Goal: Task Accomplishment & Management: Use online tool/utility

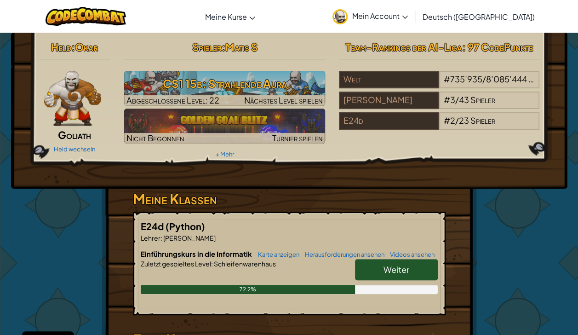
click at [388, 258] on h6 "Einführungskurs in die Informatik Karte anzeigen Herausforderungen ansehen Vide…" at bounding box center [289, 254] width 297 height 10
click at [390, 264] on span "Weiter" at bounding box center [397, 269] width 26 height 11
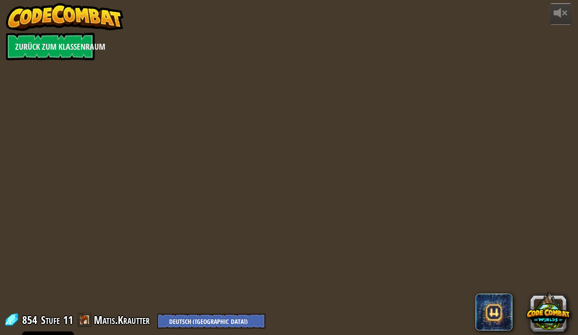
select select "de-DE"
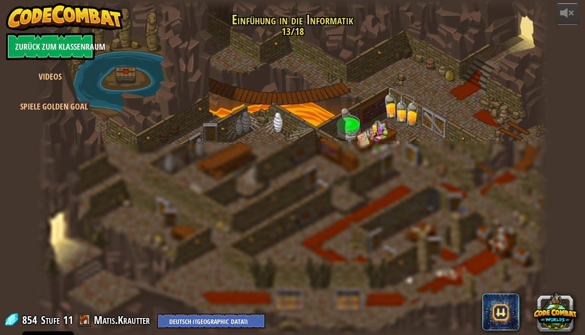
select select "de-DE"
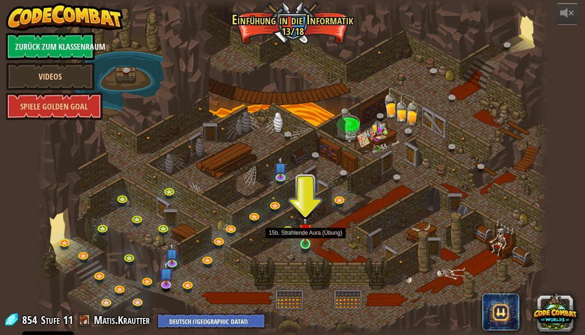
click at [305, 239] on img at bounding box center [305, 229] width 13 height 29
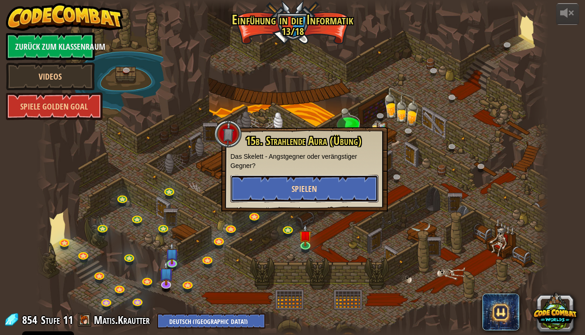
click at [327, 180] on button "Spielen" at bounding box center [304, 189] width 148 height 28
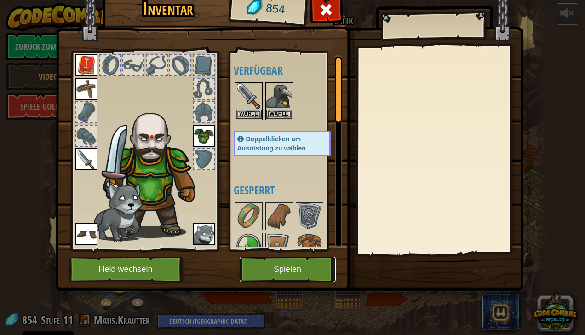
click at [278, 268] on button "Spielen" at bounding box center [288, 269] width 96 height 25
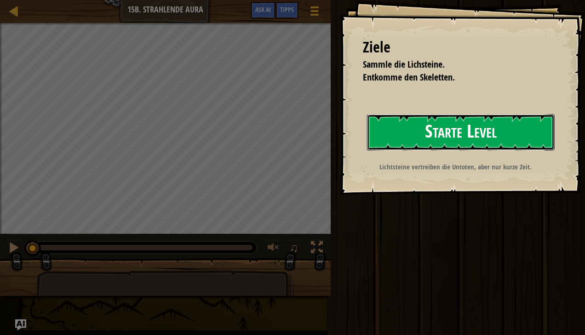
click at [440, 139] on button "Starte Level" at bounding box center [461, 132] width 188 height 36
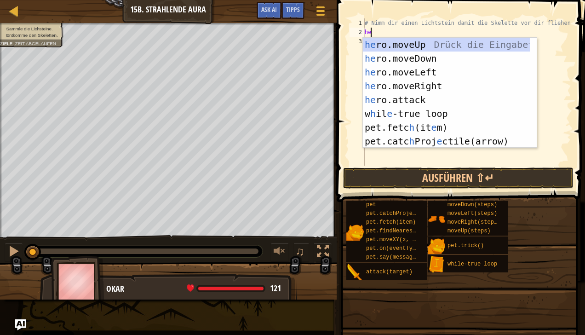
scroll to position [4, 0]
type textarea "hero"
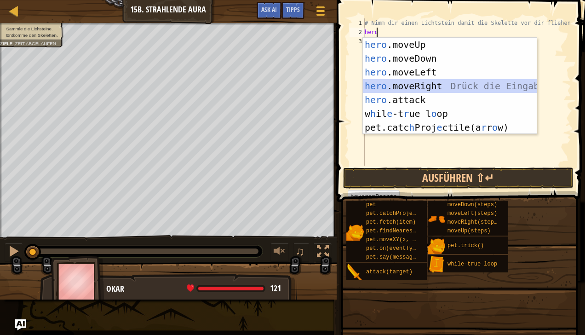
click at [407, 84] on div "hero .moveUp Drück die Eingabetaste hero .moveDown Drück die Eingabetaste hero …" at bounding box center [450, 100] width 174 height 124
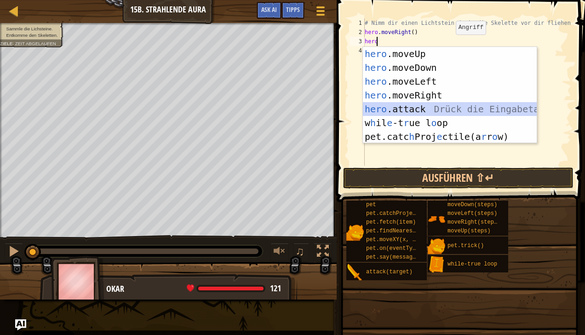
click at [418, 109] on div "hero .moveUp Drück die Eingabetaste hero .moveDown Drück die Eingabetaste hero …" at bounding box center [450, 109] width 174 height 124
type textarea "hero.attack("Enemy Name")"
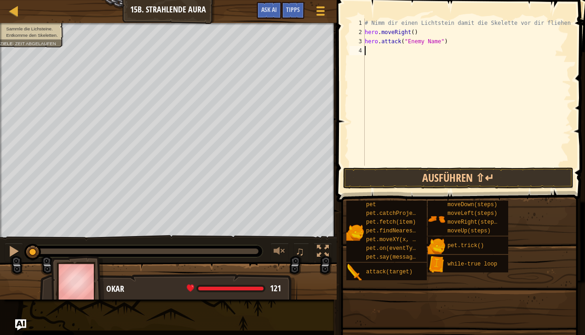
click at [379, 59] on div "# Nimm dir einen Lichtstein damit die Skelette vor dir fliehen. hero . moveRigh…" at bounding box center [467, 101] width 208 height 166
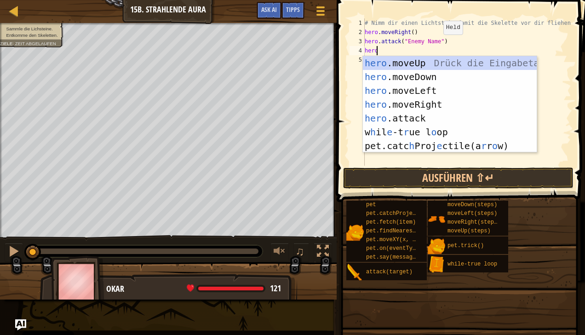
click at [435, 44] on div "# Nimm dir einen Lichtstein damit die Skelette vor dir fliehen. hero . moveRigh…" at bounding box center [467, 101] width 208 height 166
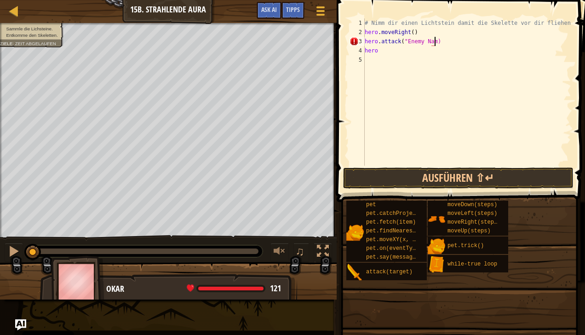
click at [458, 42] on div "# Nimm dir einen Lichtstein damit die Skelette vor dir fliehen. hero . moveRigh…" at bounding box center [467, 101] width 208 height 166
type textarea "h"
click at [398, 56] on div "# Nimm dir einen Lichtstein damit die Skelette vor dir fliehen. hero . moveRigh…" at bounding box center [467, 101] width 208 height 166
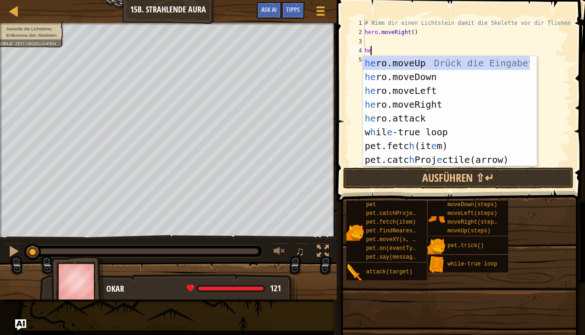
type textarea "h"
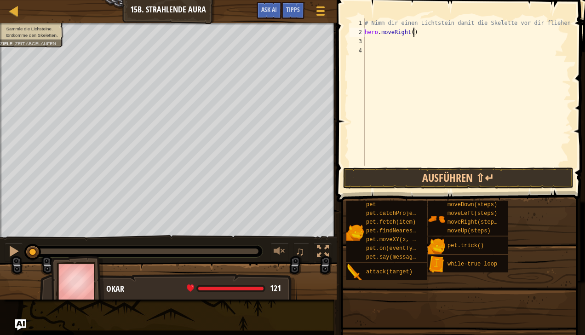
click at [414, 36] on div "# Nimm dir einen Lichtstein damit die Skelette vor dir fliehen. hero . moveRigh…" at bounding box center [467, 101] width 208 height 166
type textarea "h"
type textarea "w"
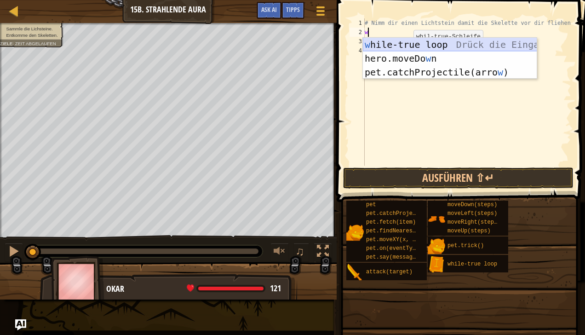
click at [406, 44] on div "w hile-true loop Drück die Eingabetaste hero.moveDo w n Drück die Eingabetaste …" at bounding box center [450, 72] width 174 height 69
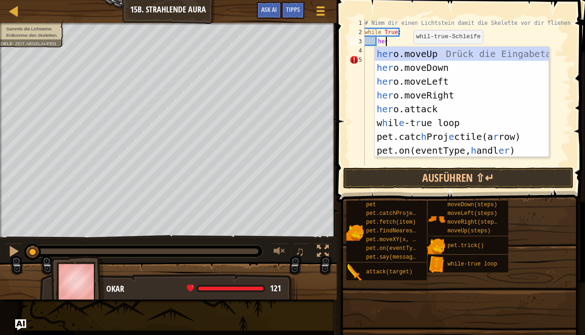
scroll to position [4, 1]
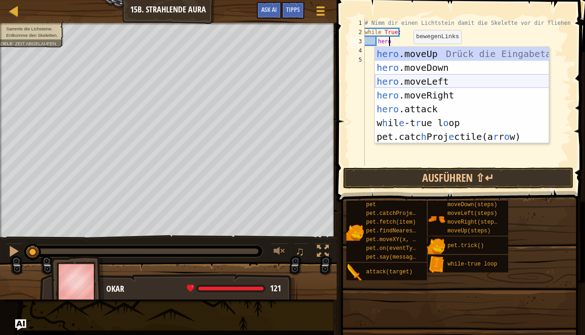
type textarea "heror"
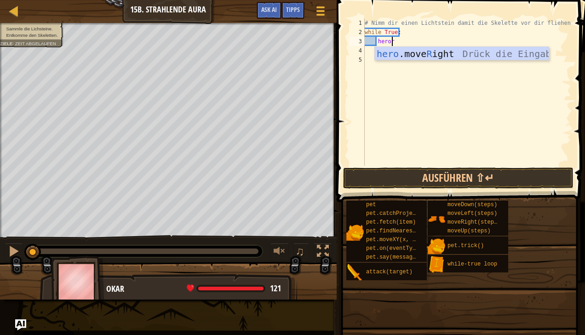
scroll to position [4, 2]
click at [414, 93] on div "# Nimm dir einen Lichtstein damit die Skelette vor dir fliehen. while True : he…" at bounding box center [467, 101] width 208 height 166
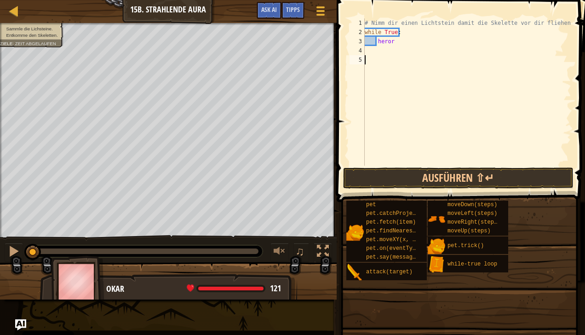
scroll to position [4, 0]
click at [403, 47] on div "# Nimm dir einen Lichtstein damit die Skelette vor dir fliehen. while True : he…" at bounding box center [467, 101] width 208 height 166
click at [403, 42] on div "# Nimm dir einen Lichtstein damit die Skelette vor dir fliehen. while True : he…" at bounding box center [467, 101] width 208 height 166
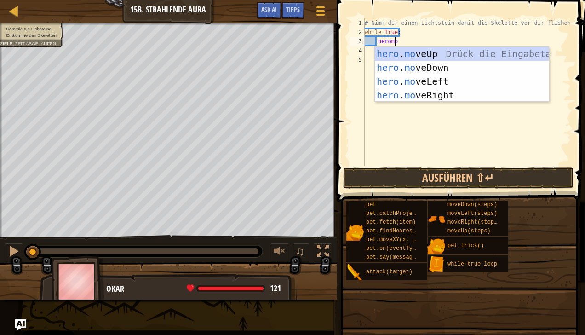
type textarea "heromo"
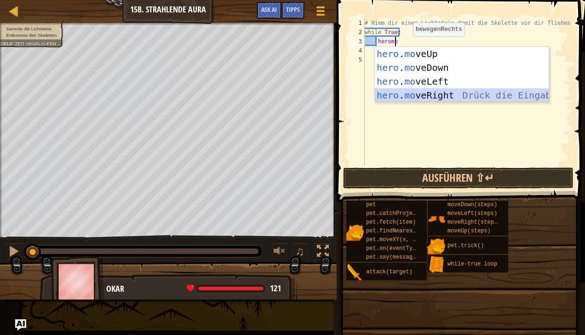
click at [410, 95] on div "hero . mo veUp Drück die Eingabetaste hero . mo veDown Drück die Eingabetaste h…" at bounding box center [462, 88] width 174 height 83
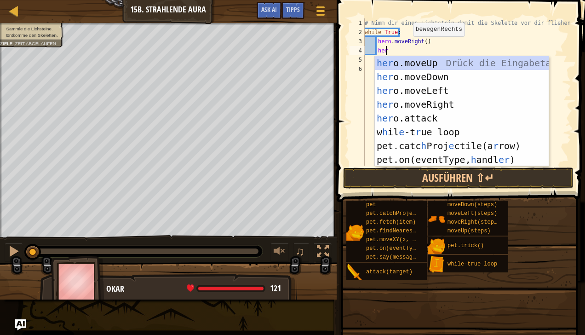
scroll to position [4, 1]
type textarea "hero"
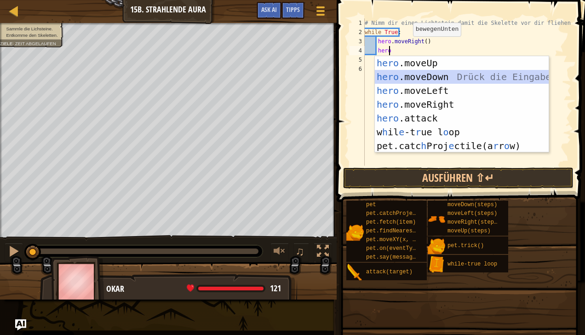
click at [421, 79] on div "hero .moveUp Drück die Eingabetaste hero .moveDown Drück die Eingabetaste hero …" at bounding box center [462, 118] width 174 height 124
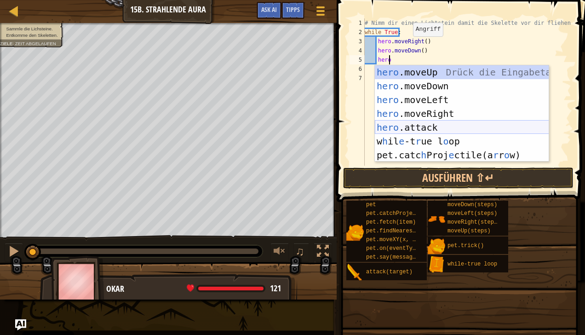
click at [441, 123] on div "hero .moveUp Drück die Eingabetaste hero .moveDown Drück die Eingabetaste hero …" at bounding box center [462, 127] width 174 height 124
type textarea "hero.attack("Enemy Name")"
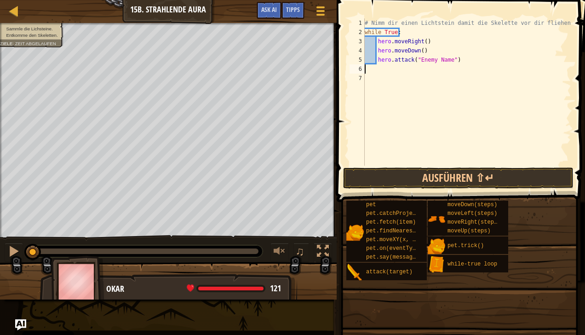
click at [382, 70] on div "# Nimm dir einen Lichtstein damit die Skelette vor dir fliehen. while True : he…" at bounding box center [467, 101] width 208 height 166
click at [456, 57] on div "# Nimm dir einen Lichtstein damit die Skelette vor dir fliehen. while True : he…" at bounding box center [467, 101] width 208 height 166
type textarea "hero.attack("Enemy Name")"
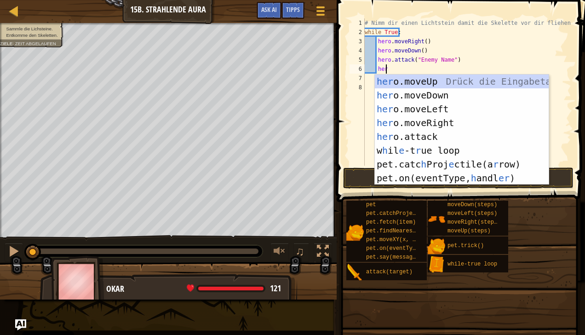
type textarea "hero"
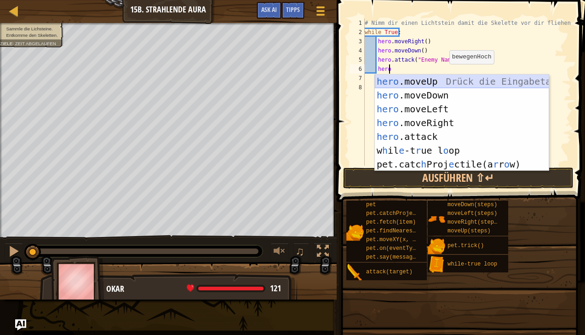
click at [439, 81] on div "hero .moveUp Drück die Eingabetaste hero .moveDown Drück die Eingabetaste hero …" at bounding box center [462, 137] width 174 height 124
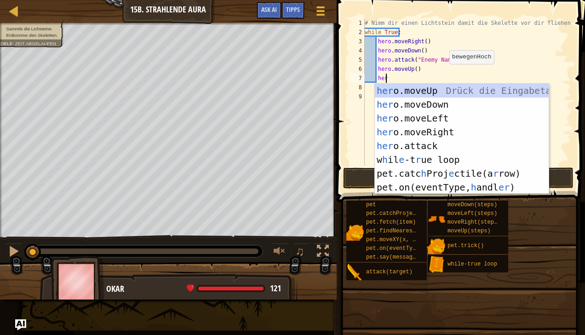
type textarea "hero"
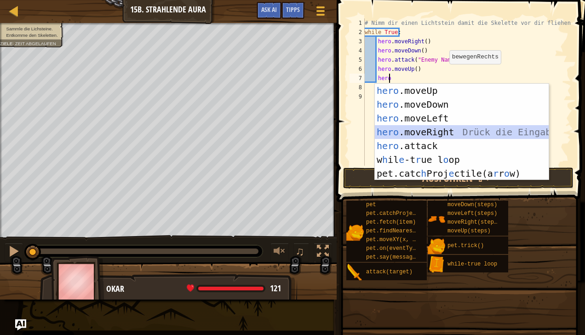
click at [439, 132] on div "hero .moveUp Drück die Eingabetaste hero .moveDown Drück die Eingabetaste hero …" at bounding box center [462, 146] width 174 height 124
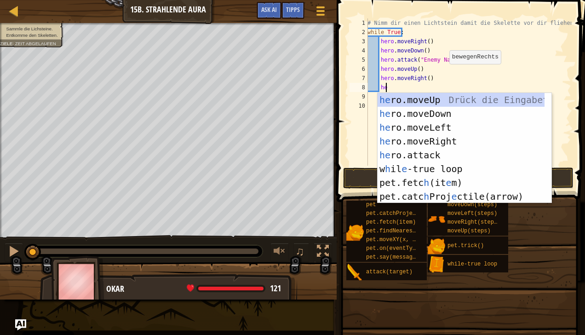
type textarea "hero"
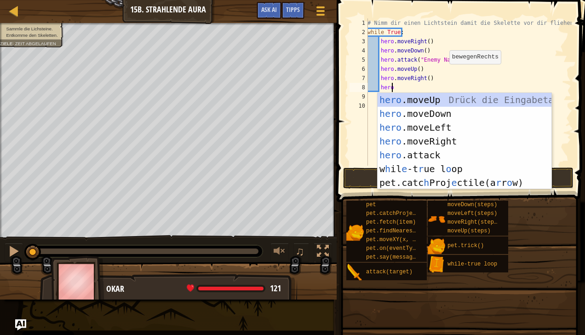
scroll to position [4, 1]
click at [444, 100] on div "hero .moveUp Drück die Eingabetaste hero .moveDown Drück die Eingabetaste hero …" at bounding box center [465, 155] width 174 height 124
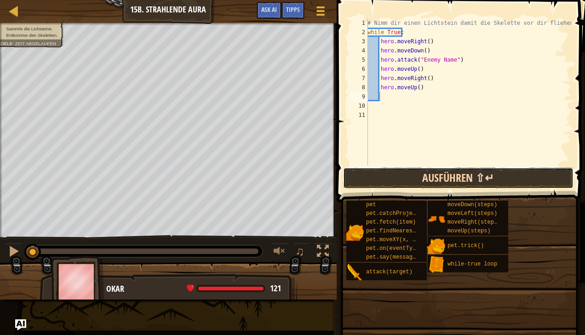
click at [429, 178] on button "Ausführen ⇧↵" at bounding box center [458, 177] width 230 height 21
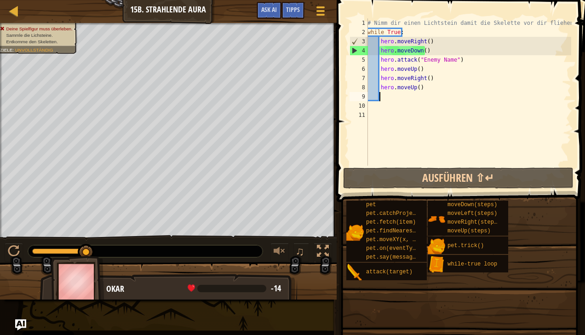
click at [431, 96] on div "# Nimm dir einen Lichtstein damit die Skelette vor dir fliehen. while True : he…" at bounding box center [469, 101] width 206 height 166
click at [431, 87] on div "# Nimm dir einen Lichtstein damit die Skelette vor dir fliehen. while True : he…" at bounding box center [469, 101] width 206 height 166
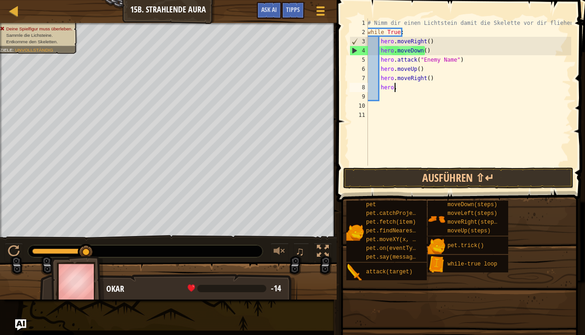
type textarea "h"
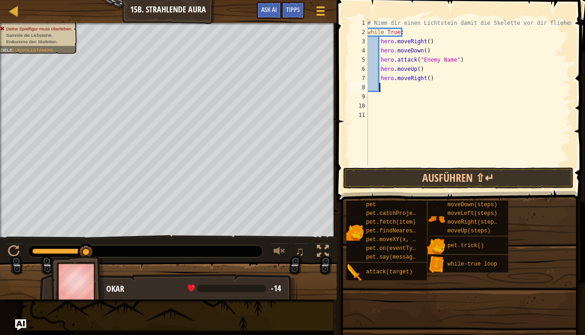
scroll to position [4, 0]
type textarea "h"
click at [402, 32] on div "# Nimm dir einen Lichtstein damit die Skelette vor dir fliehen. while True : he…" at bounding box center [467, 101] width 209 height 166
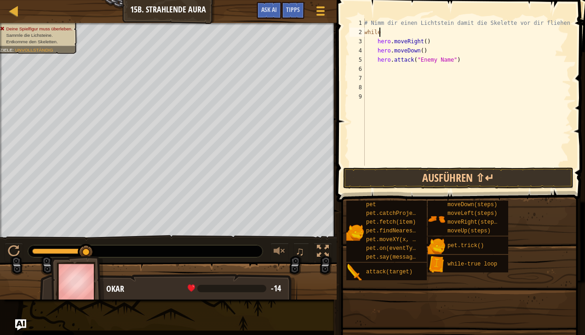
type textarea "w"
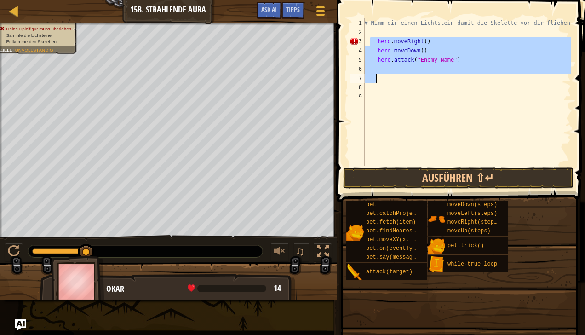
drag, startPoint x: 371, startPoint y: 41, endPoint x: 437, endPoint y: 80, distance: 75.9
click at [437, 80] on div "# Nimm dir einen Lichtstein damit die Skelette vor dir fliehen. hero . moveRigh…" at bounding box center [467, 101] width 209 height 166
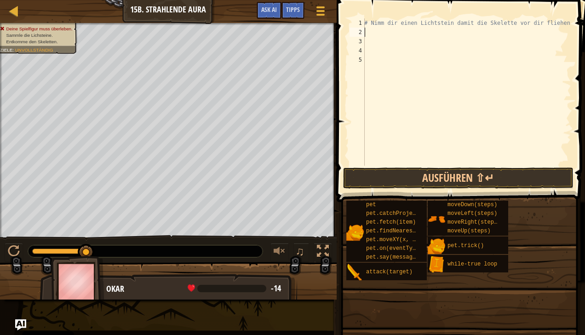
click at [365, 31] on div "# Nimm dir einen Lichtstein damit die Skelette vor dir fliehen." at bounding box center [467, 101] width 209 height 166
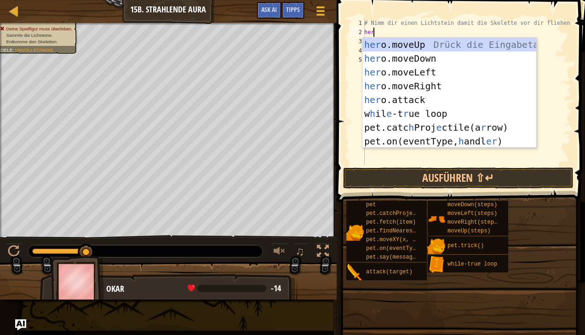
type textarea "hero"
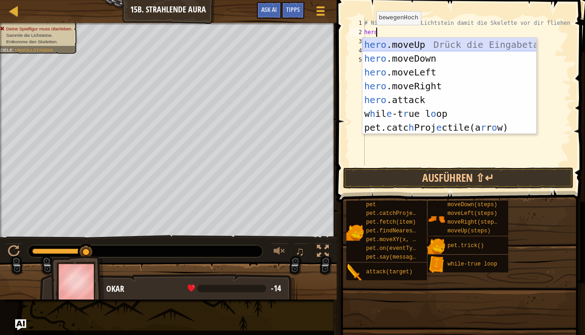
click at [431, 43] on div "hero .moveUp Drück die Eingabetaste hero .moveDown Drück die Eingabetaste hero …" at bounding box center [450, 100] width 174 height 124
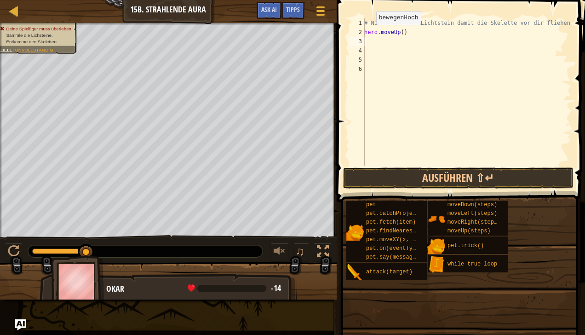
scroll to position [4, 0]
click at [365, 30] on div "# Nimm dir einen Lichtstein damit die Skelette vor dir fliehen. hero . moveUp (…" at bounding box center [467, 101] width 209 height 166
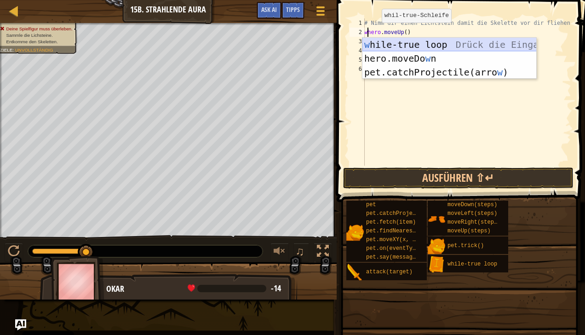
click at [398, 40] on div "w hile-true loop Drück die Eingabetaste hero.moveDo w n Drück die Eingabetaste …" at bounding box center [450, 72] width 174 height 69
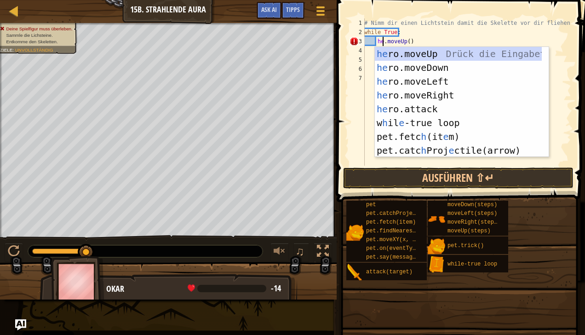
scroll to position [4, 2]
type textarea "hero.moveUp()"
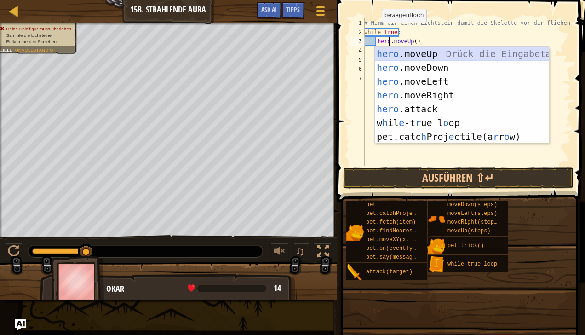
click at [390, 52] on div "hero .moveUp Drück die Eingabetaste hero .moveDown Drück die Eingabetaste hero …" at bounding box center [462, 109] width 174 height 124
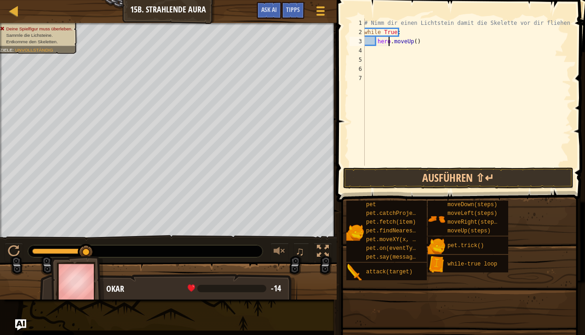
click at [416, 44] on div "# Nimm dir einen Lichtstein damit die Skelette vor dir fliehen. while True : he…" at bounding box center [467, 101] width 209 height 166
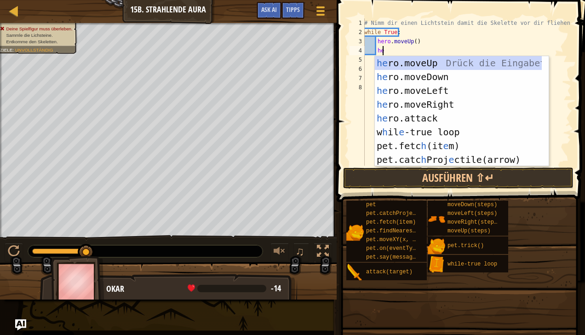
scroll to position [4, 1]
type textarea "hero"
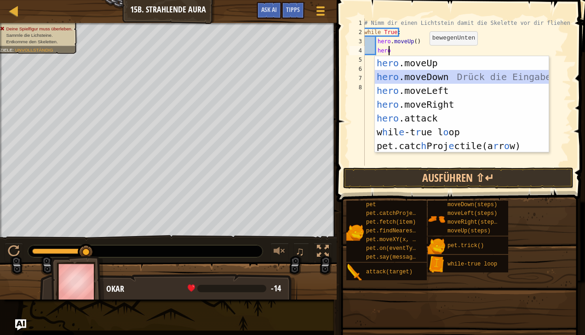
click at [420, 75] on div "hero .moveUp Drück die Eingabetaste hero .moveDown Drück die Eingabetaste hero …" at bounding box center [462, 118] width 174 height 124
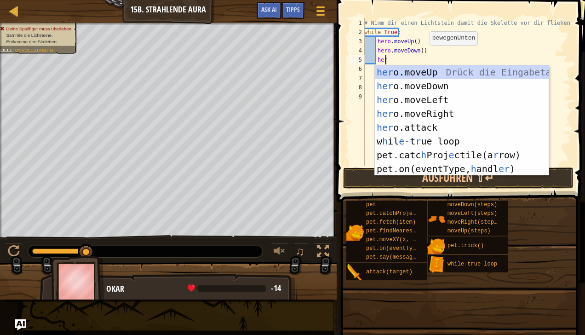
type textarea "hero"
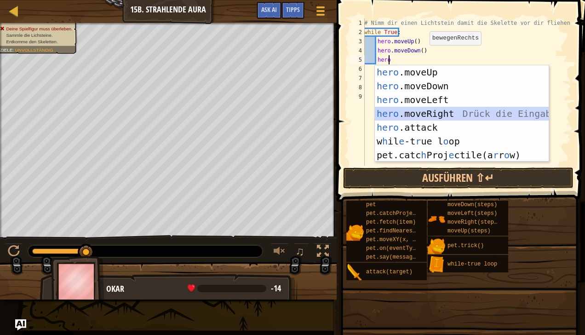
click at [426, 115] on div "hero .moveUp Drück die Eingabetaste hero .moveDown Drück die Eingabetaste hero …" at bounding box center [462, 127] width 174 height 124
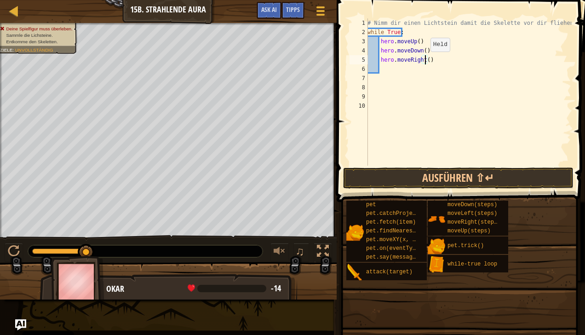
click at [425, 61] on div "# Nimm dir einen Lichtstein damit die Skelette vor dir fliehen. while True : he…" at bounding box center [469, 101] width 206 height 166
type textarea "hero.moveRight(2)"
click at [425, 183] on button "Ausführen ⇧↵" at bounding box center [458, 177] width 230 height 21
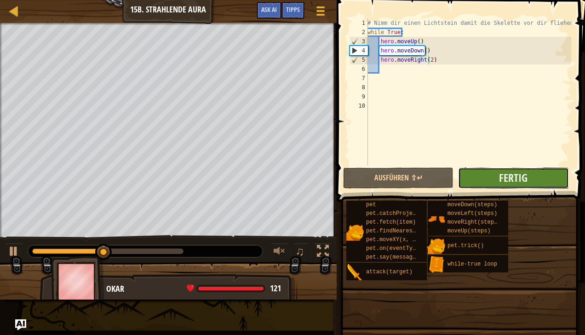
click at [478, 175] on button "Fertig" at bounding box center [513, 177] width 110 height 21
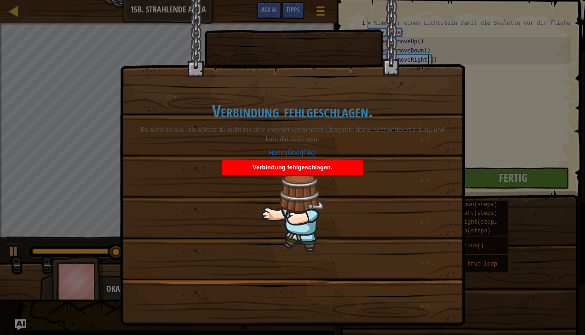
click at [341, 121] on h1 "Verbindung fehlgeschlagen." at bounding box center [292, 110] width 307 height 19
click at [326, 168] on span "Verbindung fehlgeschlagen." at bounding box center [293, 167] width 80 height 7
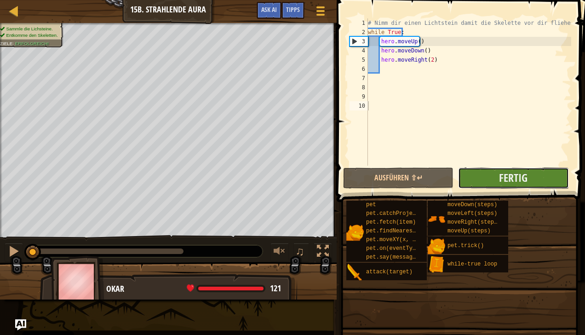
click at [477, 173] on button "Fertig" at bounding box center [513, 177] width 110 height 21
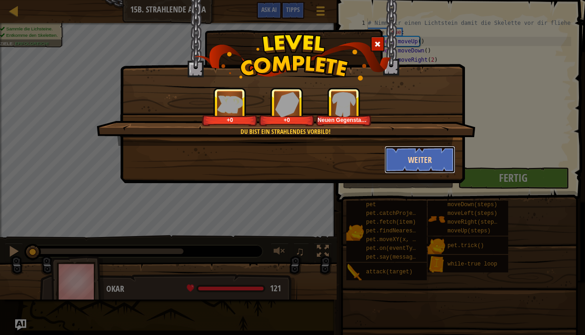
click at [395, 153] on button "Weiter" at bounding box center [420, 160] width 71 height 28
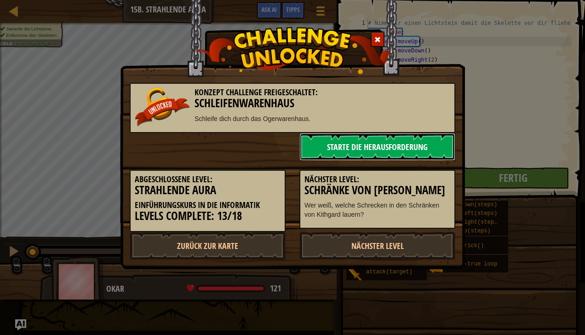
click at [373, 154] on link "Starte die Herausforderung" at bounding box center [378, 147] width 156 height 28
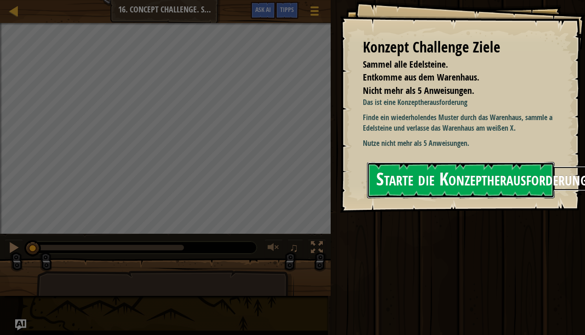
click at [439, 179] on button "Starte die Konzeptherausforderung" at bounding box center [461, 180] width 188 height 36
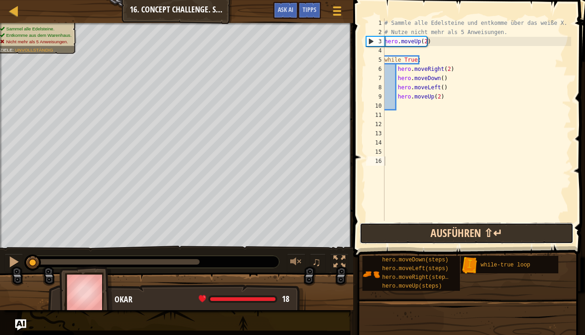
click at [457, 240] on button "Ausführen ⇧↵" at bounding box center [467, 233] width 214 height 21
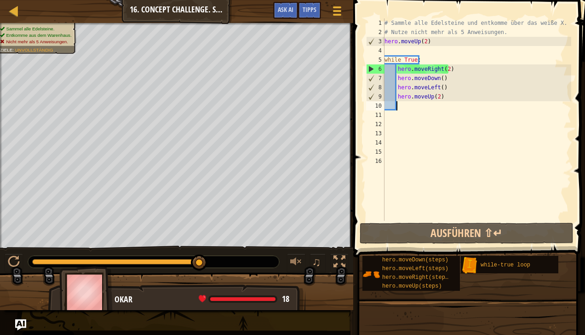
click at [398, 109] on div "# Sammle alle Edelsteine und entkomme über das weiße X. # Nutze nicht mehr als …" at bounding box center [477, 128] width 189 height 221
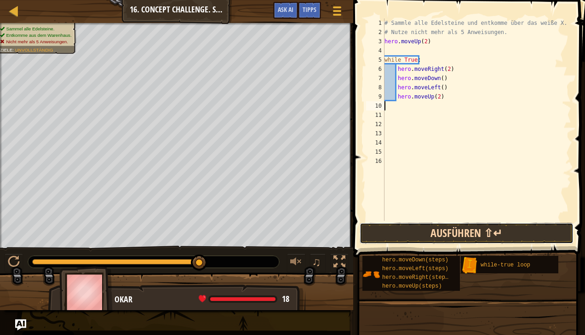
click at [420, 238] on button "Ausführen ⇧↵" at bounding box center [467, 233] width 214 height 21
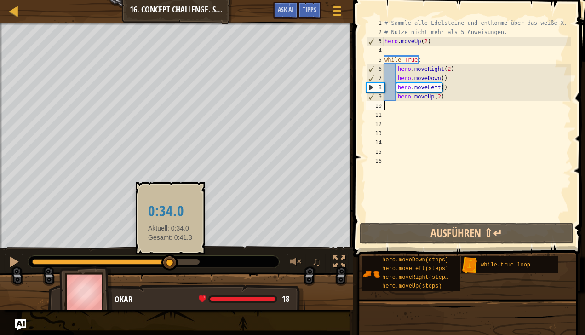
drag, startPoint x: 75, startPoint y: 260, endPoint x: 171, endPoint y: 267, distance: 95.5
click at [171, 267] on div at bounding box center [169, 262] width 17 height 17
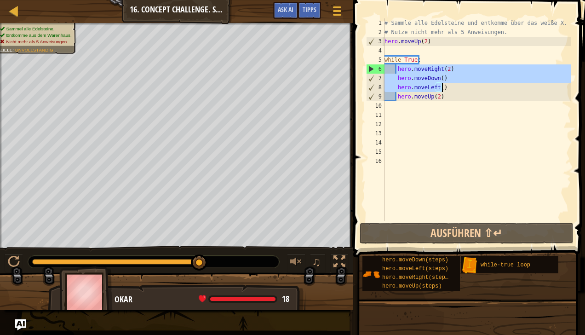
drag, startPoint x: 396, startPoint y: 69, endPoint x: 443, endPoint y: 89, distance: 50.9
click at [443, 89] on div "# Sammle alle Edelsteine und entkomme über das weiße X. # Nutze nicht mehr als …" at bounding box center [477, 128] width 189 height 221
click at [448, 101] on div "# Sammle alle Edelsteine und entkomme über das weiße X. # Nutze nicht mehr als …" at bounding box center [477, 128] width 189 height 221
type textarea "hero.moveUp(2)"
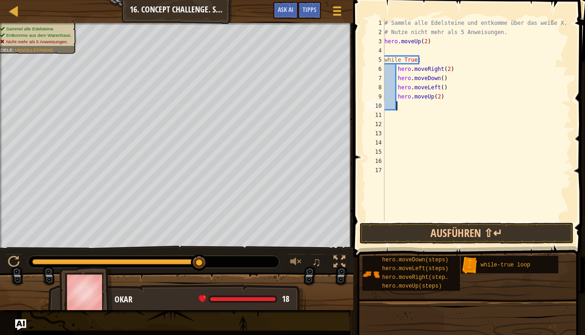
paste textarea "hero.moveLeft()"
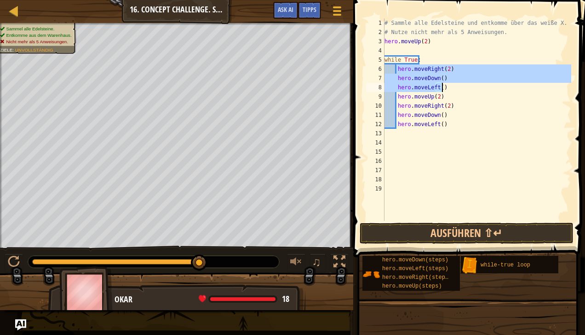
drag, startPoint x: 397, startPoint y: 69, endPoint x: 455, endPoint y: 86, distance: 60.4
click at [455, 86] on div "# Sammle alle Edelsteine und entkomme über das weiße X. # Nutze nicht mehr als …" at bounding box center [477, 128] width 189 height 221
type textarea "hero.moveDown() hero.moveLeft()"
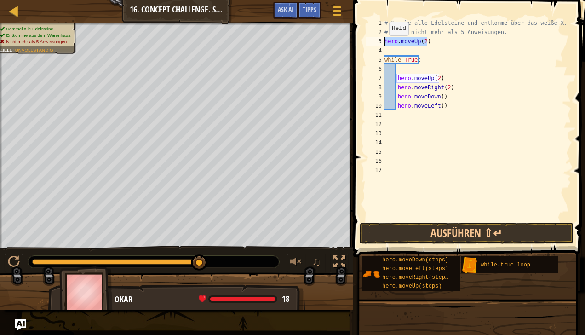
drag, startPoint x: 427, startPoint y: 41, endPoint x: 379, endPoint y: 45, distance: 48.4
click at [379, 45] on div "1 2 3 4 5 6 7 8 9 10 11 12 13 14 15 16 17 # Sammle alle Edelsteine und entkomme…" at bounding box center [467, 119] width 207 height 202
type textarea "hero.moveUp(2)"
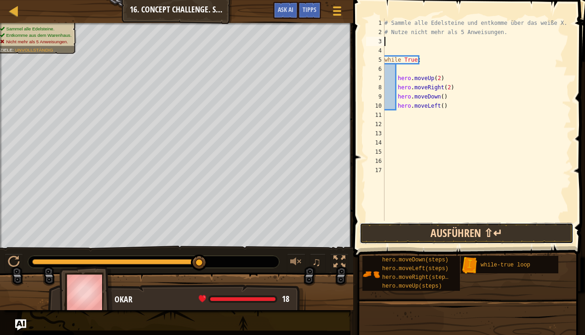
click at [429, 231] on button "Ausführen ⇧↵" at bounding box center [467, 233] width 214 height 21
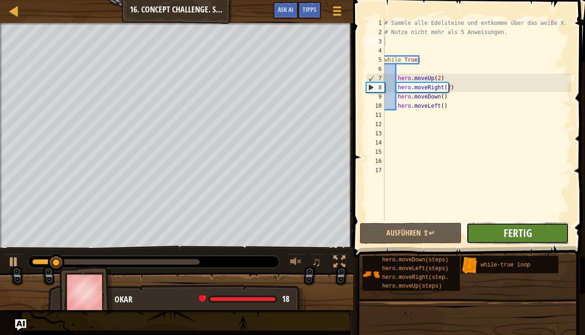
click at [524, 236] on span "Fertig" at bounding box center [518, 232] width 29 height 15
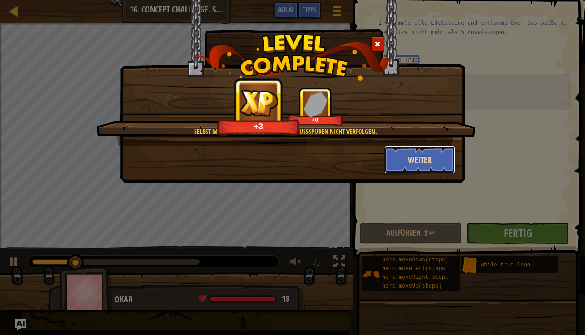
click at [400, 171] on button "Weiter" at bounding box center [420, 160] width 71 height 28
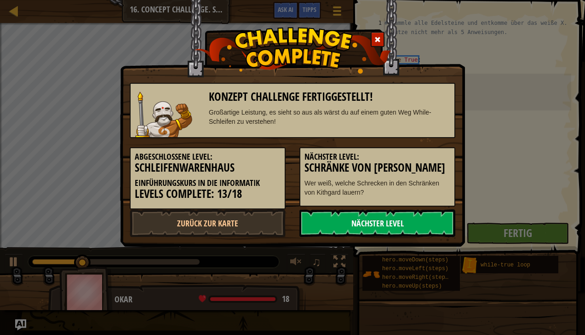
click at [380, 219] on link "Nächster Level" at bounding box center [378, 223] width 156 height 28
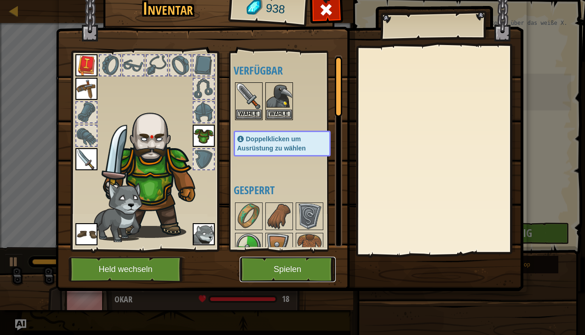
click at [305, 263] on button "Spielen" at bounding box center [288, 269] width 96 height 25
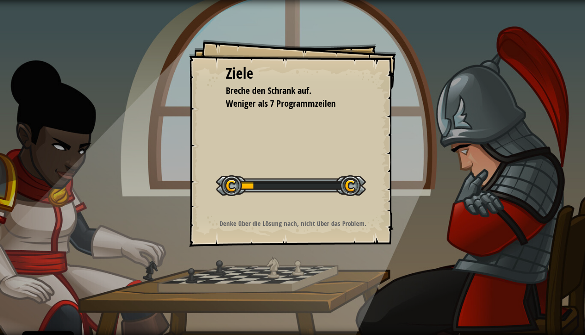
click at [266, 187] on div at bounding box center [291, 185] width 150 height 21
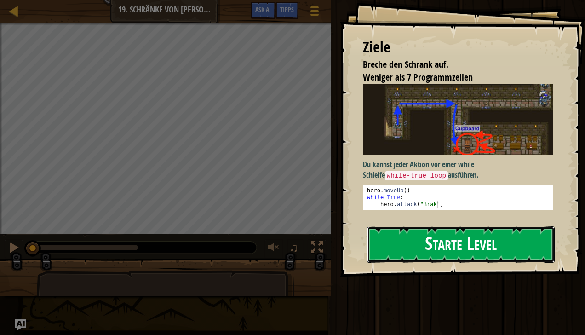
click at [399, 241] on button "Starte Level" at bounding box center [461, 244] width 188 height 36
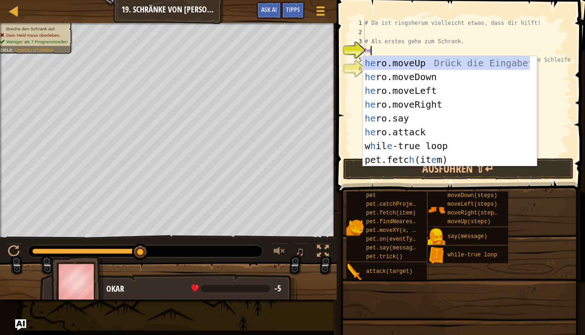
scroll to position [4, 0]
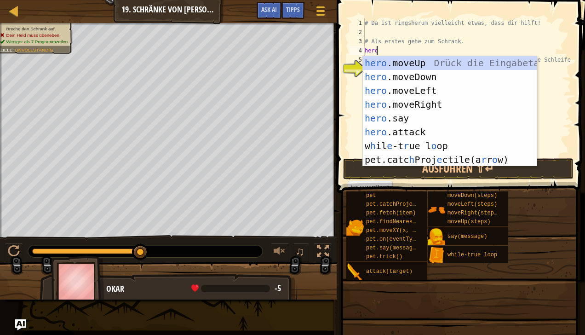
click at [409, 55] on div "# Da ist ringsherum vielleicht etwas, dass dir hilft! # Als erstes gehe zum Sch…" at bounding box center [467, 96] width 208 height 156
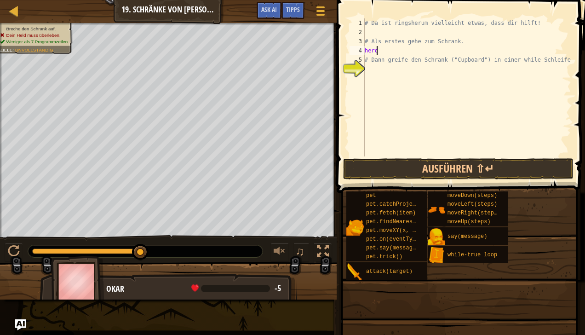
type textarea "herom"
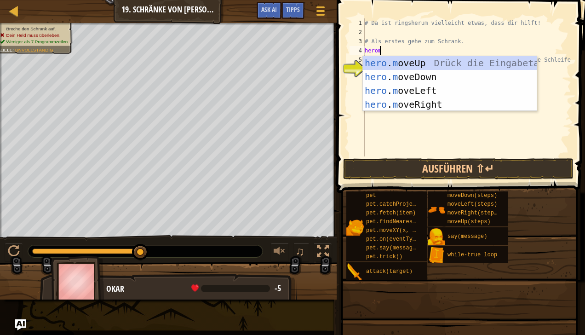
scroll to position [4, 0]
click at [412, 63] on div "hero . m oveUp Drück die Eingabetaste hero . m oveDown Drück die Eingabetaste h…" at bounding box center [450, 97] width 174 height 83
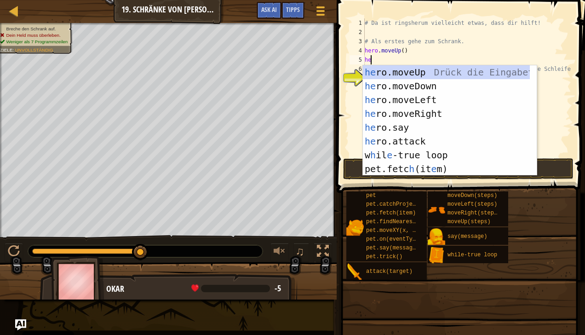
scroll to position [4, 0]
type textarea "hero"
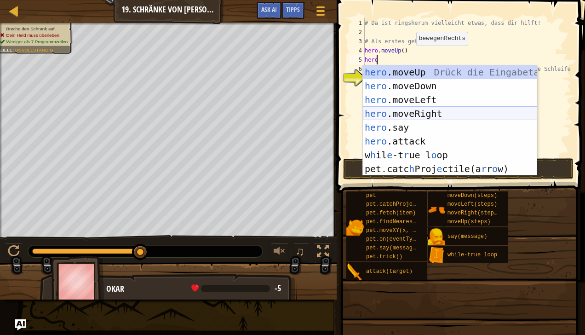
click at [410, 112] on div "hero .moveUp Drück die Eingabetaste hero .moveDown Drück die Eingabetaste hero …" at bounding box center [450, 134] width 174 height 138
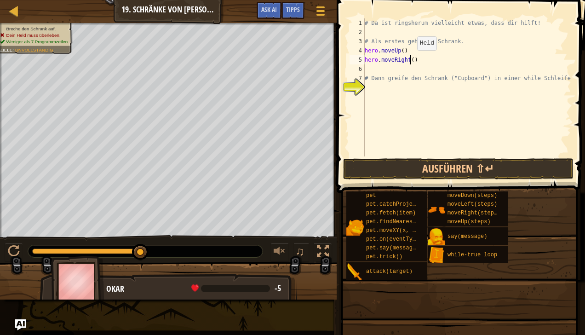
click at [409, 59] on div "# Da ist ringsherum vielleicht etwas, dass dir hilft! # Als erstes gehe zum Sch…" at bounding box center [467, 96] width 208 height 156
type textarea "hero.moveRight(2)"
click at [370, 73] on div "# Da ist ringsherum vielleicht etwas, dass dir hilft! # Als erstes gehe zum Sch…" at bounding box center [467, 96] width 208 height 156
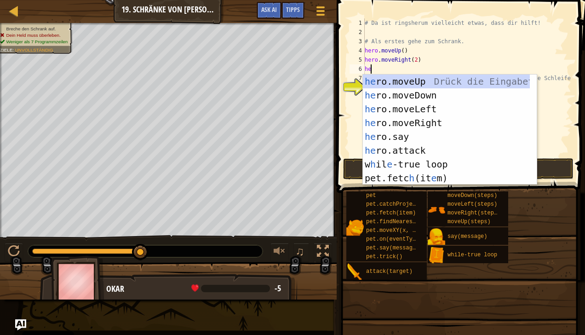
scroll to position [4, 0]
type textarea "hero"
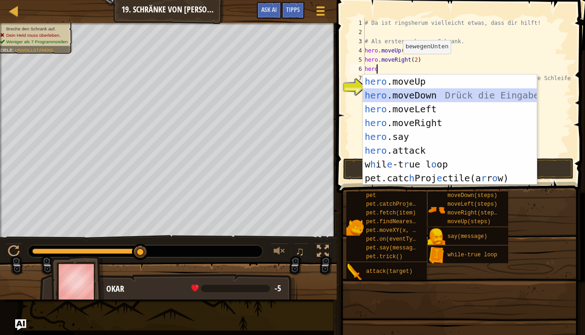
click at [394, 93] on div "hero .moveUp Drück die Eingabetaste hero .moveDown Drück die Eingabetaste hero …" at bounding box center [450, 144] width 174 height 138
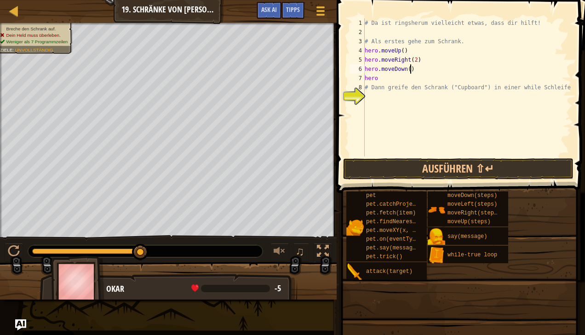
click at [468, 68] on div "# Da ist ringsherum vielleicht etwas, dass dir hilft! # Als erstes gehe zum Sch…" at bounding box center [467, 96] width 208 height 156
click at [390, 76] on div "# Da ist ringsherum vielleicht etwas, dass dir hilft! # Als erstes gehe zum Sch…" at bounding box center [467, 96] width 208 height 156
type textarea "h"
type textarea "hero.moveDown()"
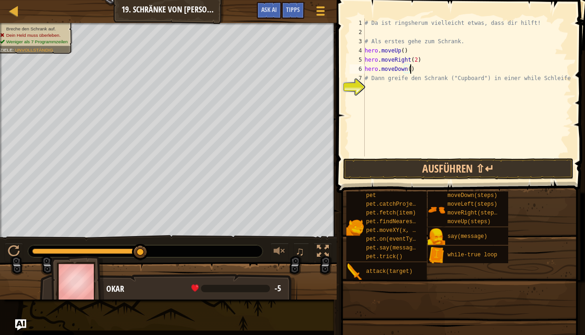
click at [378, 85] on div "# Da ist ringsherum vielleicht etwas, dass dir hilft! # Als erstes gehe zum Sch…" at bounding box center [467, 96] width 208 height 156
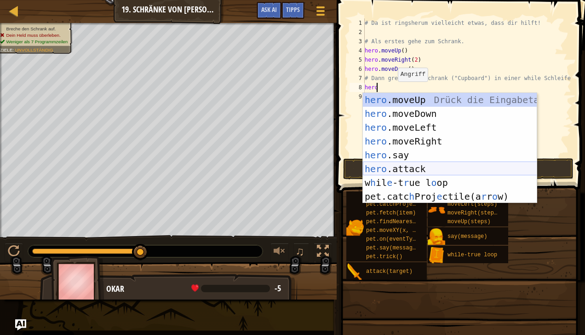
click at [399, 172] on div "hero .moveUp Drück die Eingabetaste hero .moveDown Drück die Eingabetaste hero …" at bounding box center [450, 162] width 174 height 138
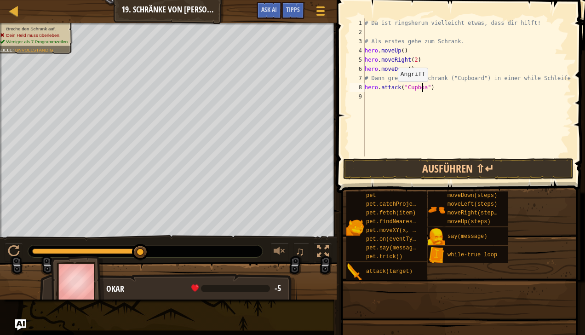
scroll to position [4, 5]
type textarea "hero.attack("Cupboard")"
click at [406, 167] on button "Ausführen ⇧↵" at bounding box center [458, 168] width 230 height 21
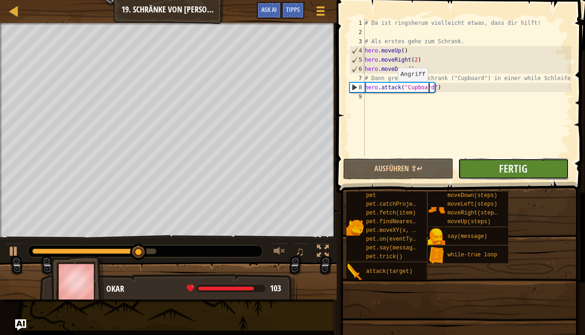
click at [488, 172] on button "Fertig" at bounding box center [513, 168] width 110 height 21
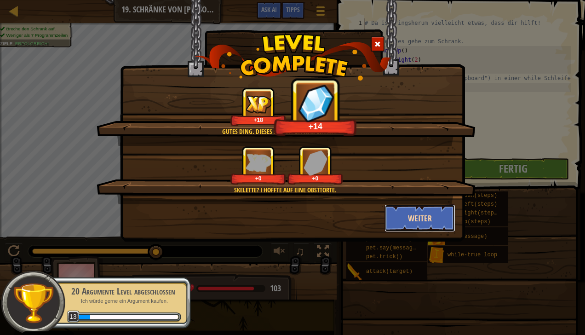
click at [427, 218] on button "Weiter" at bounding box center [420, 218] width 71 height 28
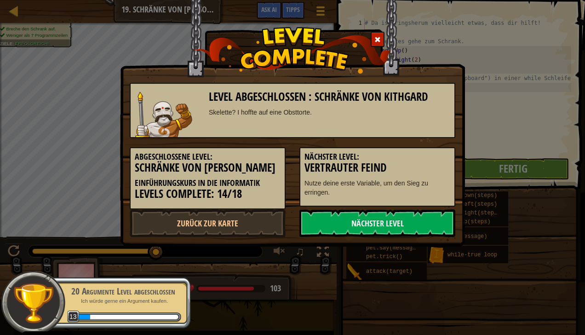
click at [427, 218] on link "Nächster Level" at bounding box center [378, 223] width 156 height 28
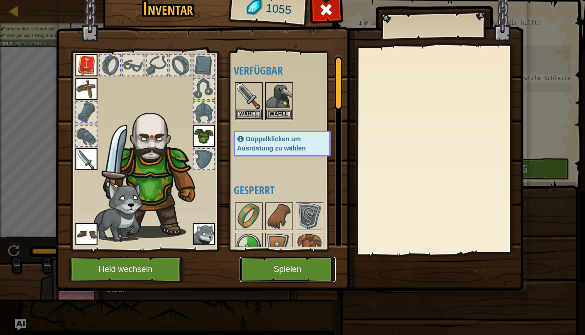
click at [294, 265] on button "Spielen" at bounding box center [288, 269] width 96 height 25
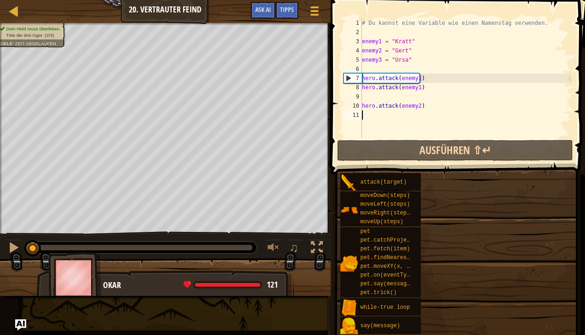
drag, startPoint x: 447, startPoint y: 283, endPoint x: 457, endPoint y: 295, distance: 16.0
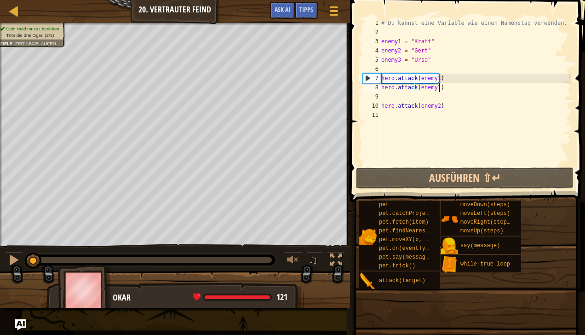
drag, startPoint x: 457, startPoint y: 295, endPoint x: 515, endPoint y: 90, distance: 213.2
click at [515, 90] on div "# Du kannst eine Variable wie einen Namenstag verwenden. enemy1 = "Kratt" enemy…" at bounding box center [476, 101] width 192 height 166
click at [435, 77] on div "# Du kannst eine Variable wie einen Namenstag verwenden. enemy1 = "Kratt" enemy…" at bounding box center [476, 101] width 192 height 166
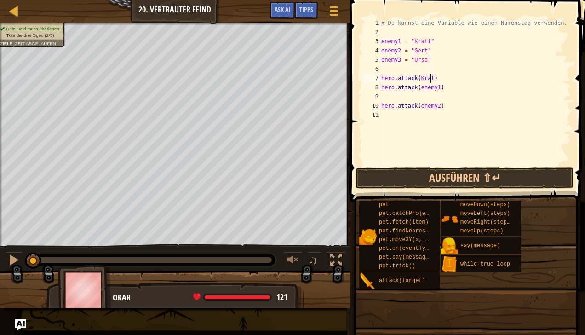
scroll to position [4, 4]
click at [435, 87] on div "# Du kannst eine Variable wie einen Namenstag verwenden. enemy1 = "Kratt" enemy…" at bounding box center [476, 101] width 192 height 166
click at [435, 105] on div "# Du kannst eine Variable wie einen Namenstag verwenden. enemy1 = "Kratt" enemy…" at bounding box center [476, 101] width 192 height 166
click at [398, 179] on button "Ausführen ⇧↵" at bounding box center [465, 177] width 218 height 21
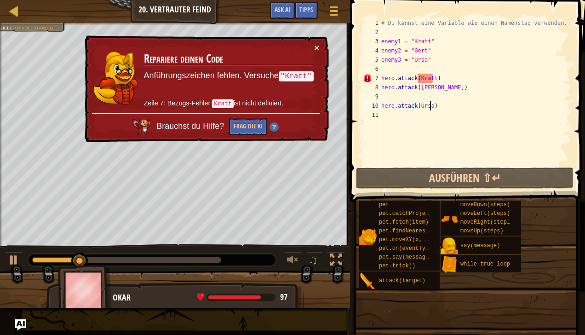
click at [323, 48] on div "× Repariere deinen Code Anführungszeichen fehlen. Versuche "Kratt" Zeile 7: Bez…" at bounding box center [206, 88] width 246 height 107
click at [307, 38] on div "× Repariere deinen Code Anführungszeichen fehlen. Versuche "Kratt" Zeile 7: Bez…" at bounding box center [206, 88] width 246 height 107
click at [318, 43] on button "×" at bounding box center [317, 48] width 6 height 10
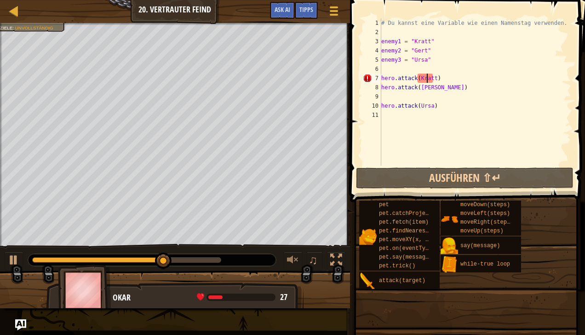
click at [428, 82] on div "# Du kannst eine Variable wie einen Namenstag verwenden. enemy1 = "Kratt" enemy…" at bounding box center [476, 101] width 192 height 166
click at [430, 81] on div "# Du kannst eine Variable wie einen Namenstag verwenden. enemy1 = "Kratt" enemy…" at bounding box center [476, 101] width 192 height 166
click at [431, 79] on div "# Du kannst eine Variable wie einen Namenstag verwenden. enemy1 = "Kratt" enemy…" at bounding box center [476, 101] width 192 height 166
click at [433, 77] on div "# Du kannst eine Variable wie einen Namenstag verwenden. enemy1 = "Kratt" enemy…" at bounding box center [476, 101] width 192 height 166
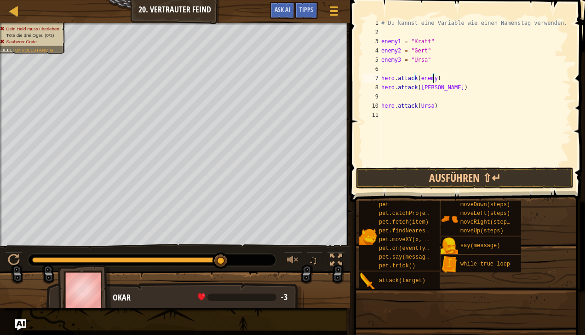
type textarea "hero.attack(enemy1)"
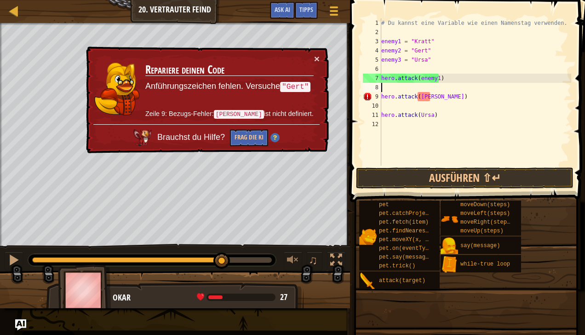
click at [429, 97] on div "# Du kannst eine Variable wie einen Namenstag verwenden. enemy1 = "Kratt" enemy…" at bounding box center [476, 101] width 192 height 166
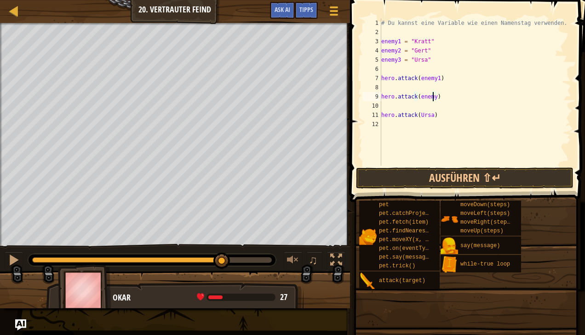
scroll to position [4, 4]
click at [430, 114] on div "# Du kannst eine Variable wie einen Namenstag verwenden. enemy1 = "Kratt" enemy…" at bounding box center [476, 101] width 192 height 166
type textarea "hero.attack(enemy3)"
click at [416, 180] on button "Ausführen ⇧↵" at bounding box center [465, 177] width 218 height 21
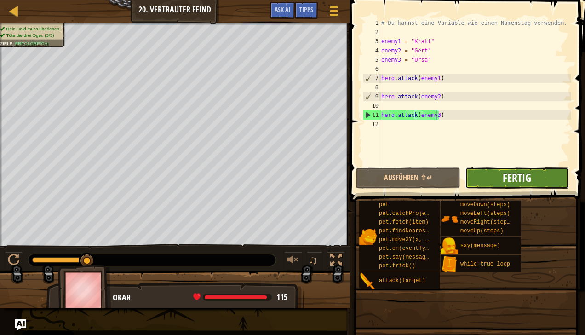
click at [530, 179] on span "Fertig" at bounding box center [517, 177] width 29 height 15
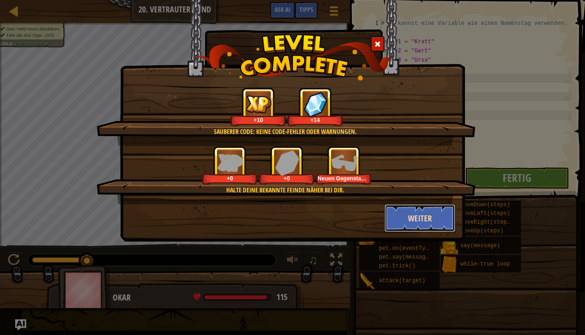
click at [410, 221] on button "Weiter" at bounding box center [420, 218] width 71 height 28
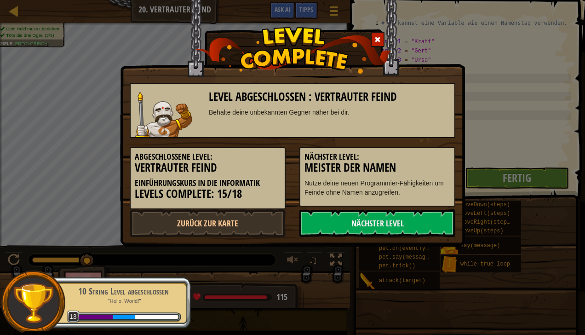
click at [410, 221] on link "Nächster Level" at bounding box center [378, 223] width 156 height 28
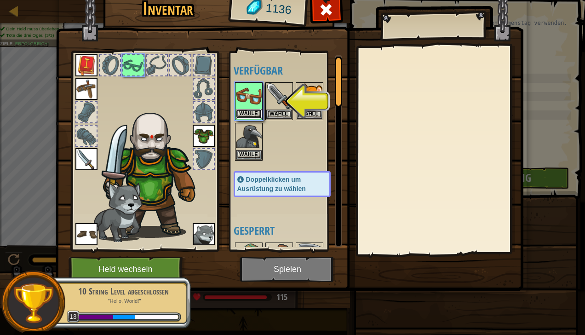
click at [244, 112] on button "Wähle" at bounding box center [249, 114] width 26 height 10
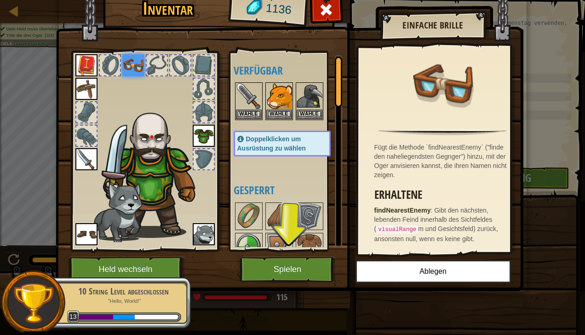
drag, startPoint x: 401, startPoint y: 112, endPoint x: 474, endPoint y: 134, distance: 76.4
click at [474, 134] on div "Fügt die Methode `findNearestEnemy` ("finde den naheliegendsten Gegnger") hinzu…" at bounding box center [442, 150] width 169 height 207
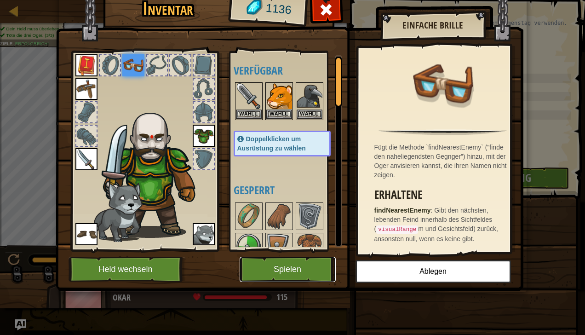
click at [293, 272] on button "Spielen" at bounding box center [288, 269] width 96 height 25
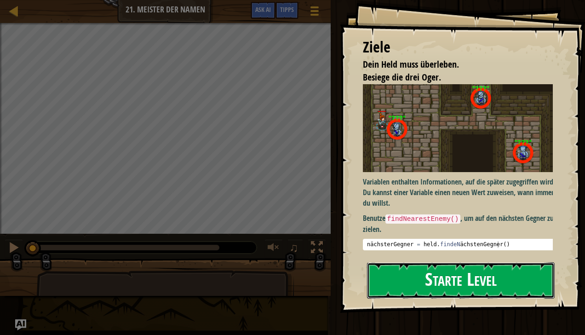
click at [370, 272] on button "Starte Level" at bounding box center [461, 280] width 188 height 36
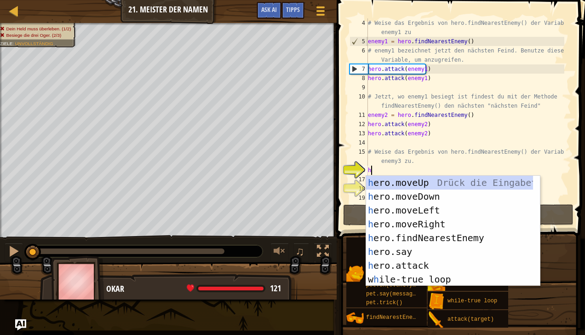
scroll to position [4, 0]
type textarea "hero"
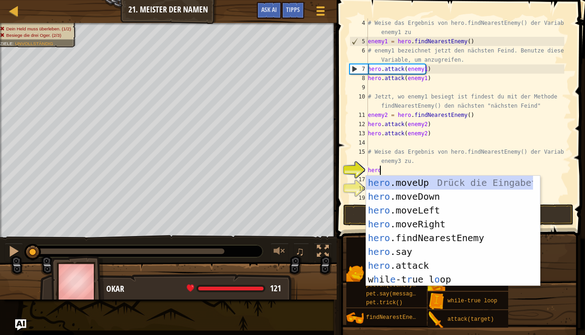
scroll to position [4, 0]
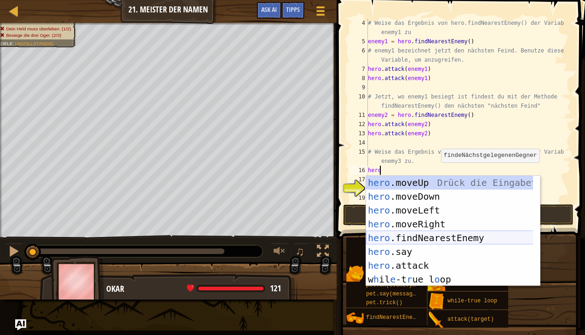
click at [452, 235] on div "hero .moveUp Drück die Eingabetaste hero .moveDown Drück die Eingabetaste hero …" at bounding box center [449, 245] width 167 height 138
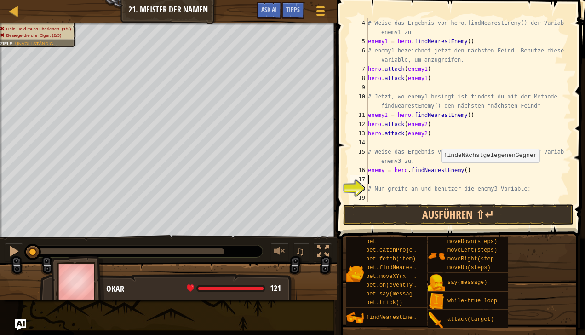
scroll to position [4, 0]
click at [460, 168] on div "# Weise das Ergebnis von hero.findNearestEnemy() der Variable enemy1 zu enemy1 …" at bounding box center [465, 124] width 198 height 212
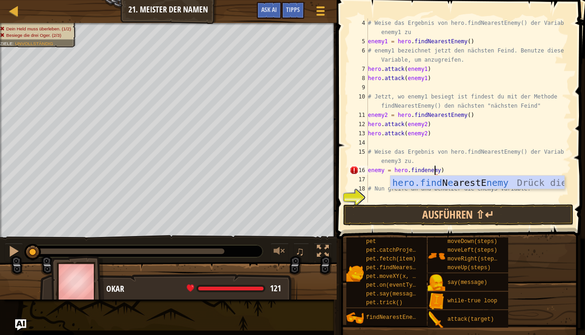
scroll to position [4, 6]
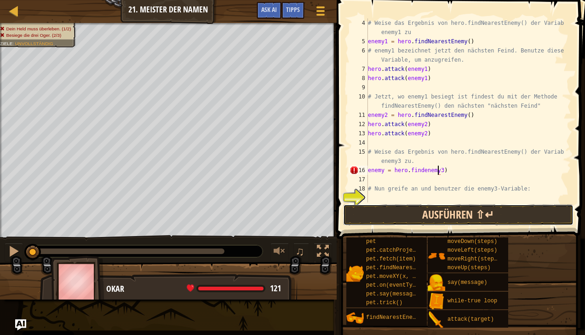
click at [433, 222] on button "Ausführen ⇧↵" at bounding box center [458, 214] width 230 height 21
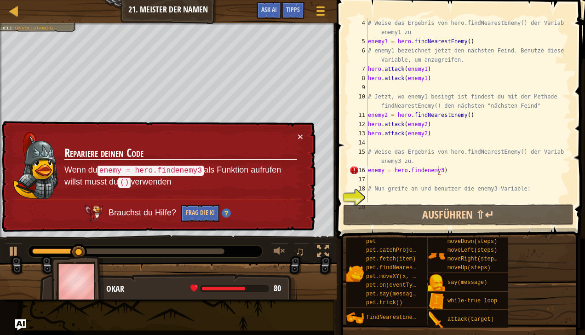
click at [292, 136] on td "Repariere deinen Code Wenn du enemy = hero.findenemy3 als Funktion aufrufen wil…" at bounding box center [181, 166] width 234 height 68
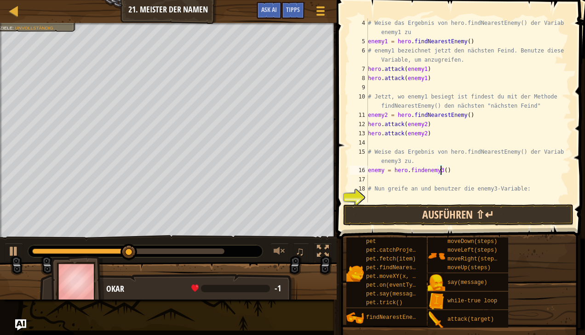
type textarea "enemy = hero.findenemy3()"
click at [416, 213] on button "Ausführen ⇧↵" at bounding box center [458, 214] width 230 height 21
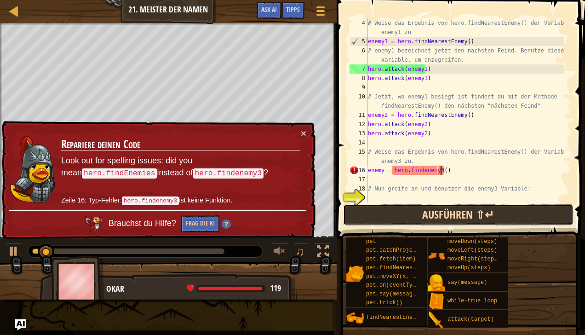
click at [416, 213] on button "Ausführen ⇧↵" at bounding box center [458, 214] width 230 height 21
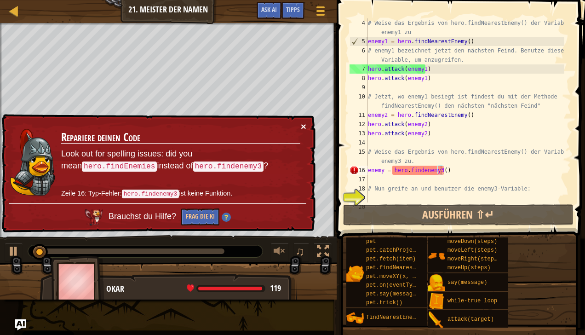
click at [301, 127] on button "×" at bounding box center [304, 126] width 6 height 10
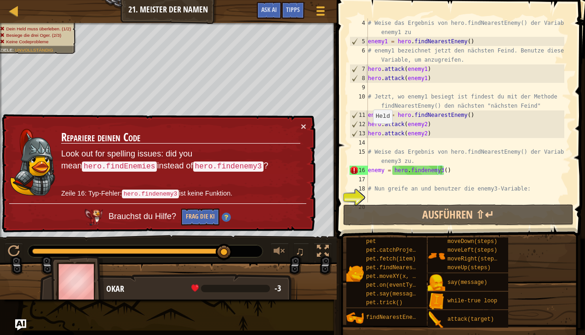
click at [305, 120] on div "× Repariere deinen Code Look out for spelling issues: did you mean hero.findEne…" at bounding box center [158, 173] width 316 height 119
click at [302, 130] on button "×" at bounding box center [304, 126] width 6 height 10
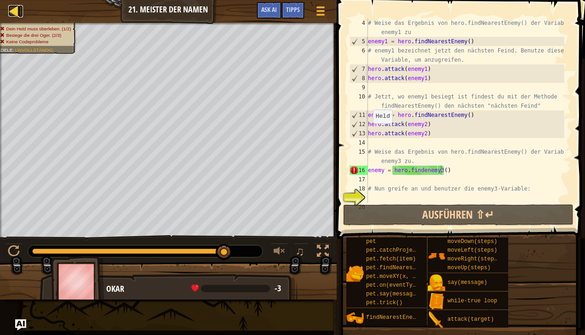
click at [15, 16] on div at bounding box center [14, 11] width 12 height 12
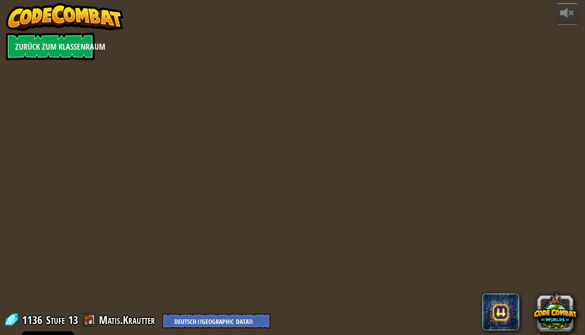
select select "de-DE"
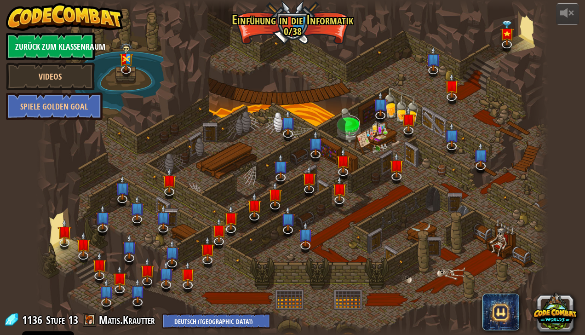
select select "de-DE"
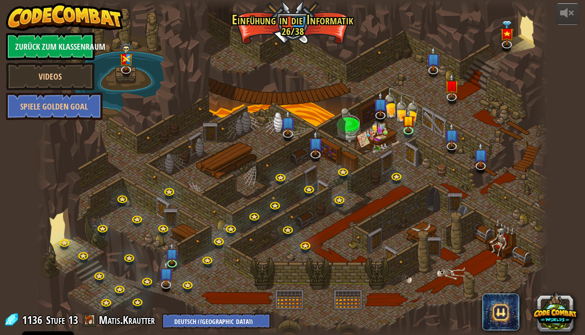
select select "de-DE"
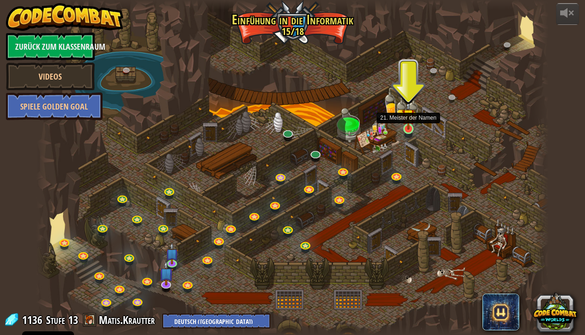
click at [411, 128] on img at bounding box center [408, 115] width 13 height 29
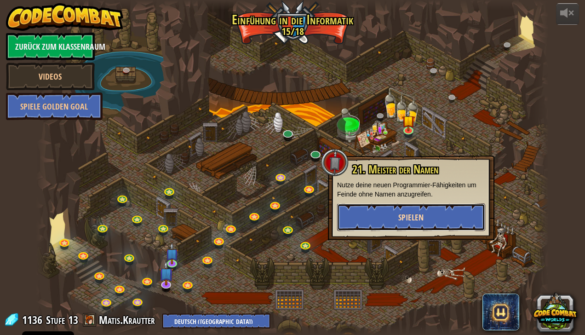
click at [378, 228] on button "Spielen" at bounding box center [411, 217] width 148 height 28
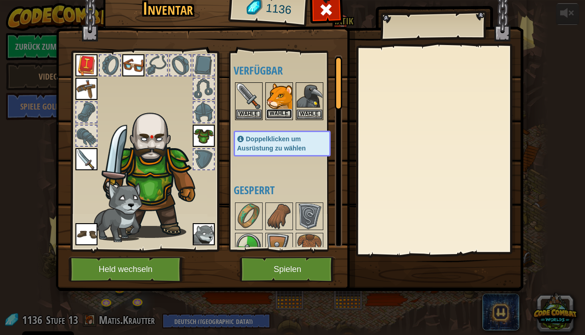
click at [274, 109] on button "Wähle" at bounding box center [279, 114] width 26 height 10
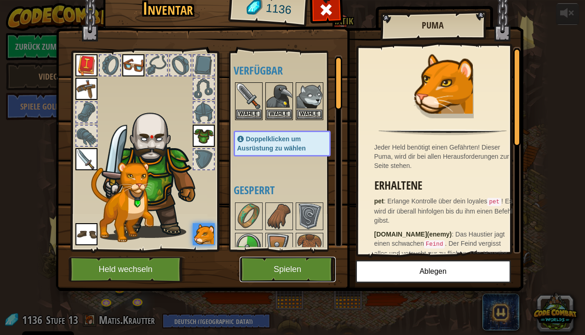
click at [298, 270] on button "Spielen" at bounding box center [288, 269] width 96 height 25
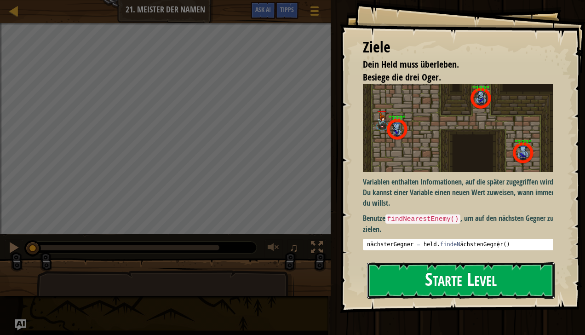
click at [373, 272] on button "Starte Level" at bounding box center [461, 280] width 188 height 36
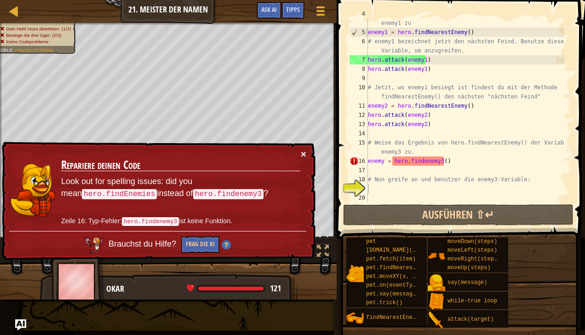
scroll to position [37, 0]
click at [301, 153] on button "×" at bounding box center [304, 154] width 6 height 10
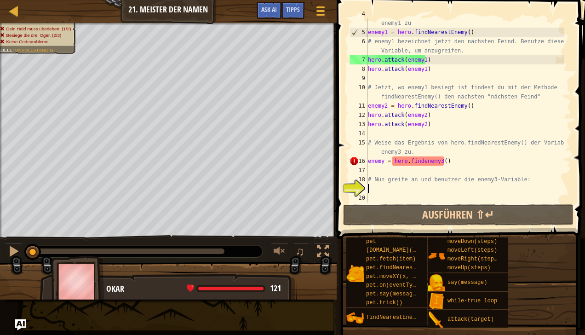
click at [448, 162] on div "# Weise das Ergebnis von hero.findNearestEnemy() der Variable enemy1 zu enemy1 …" at bounding box center [465, 115] width 198 height 212
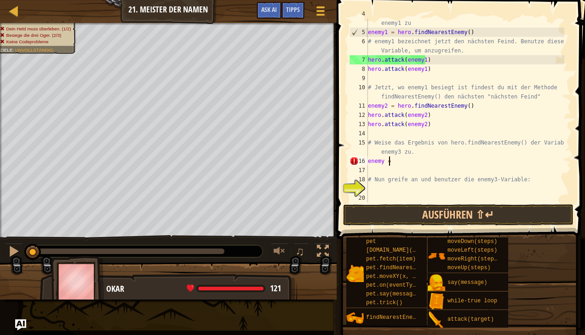
type textarea "e"
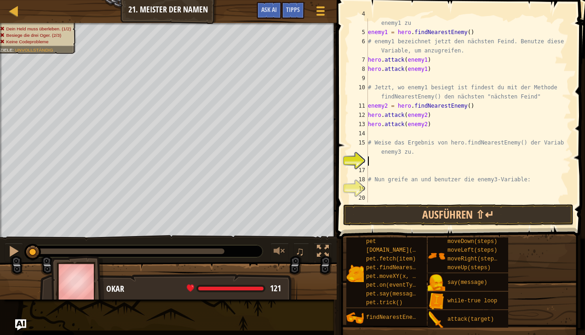
scroll to position [4, 0]
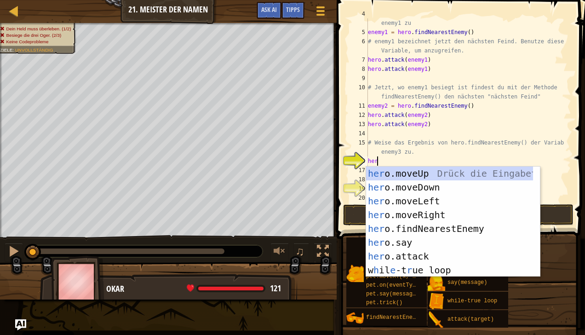
type textarea "hero"
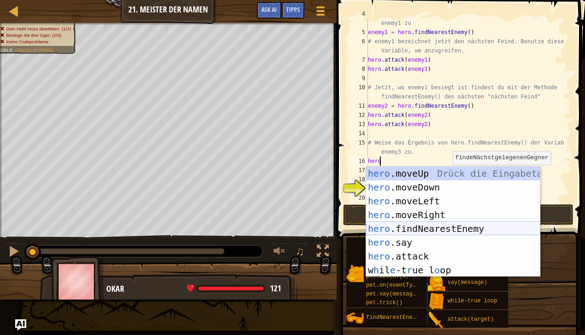
click at [416, 227] on div "hero .moveUp Drück die Eingabetaste hero .moveDown Drück die Eingabetaste hero …" at bounding box center [453, 236] width 174 height 138
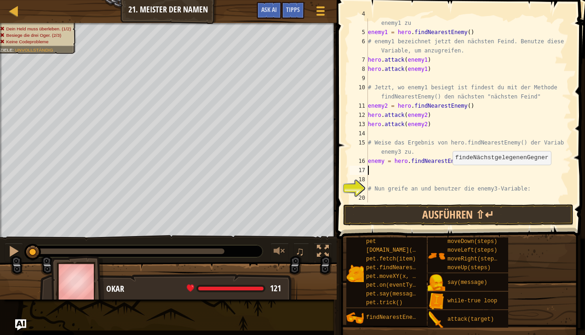
scroll to position [4, 0]
click at [436, 216] on button "Ausführen ⇧↵" at bounding box center [458, 214] width 230 height 21
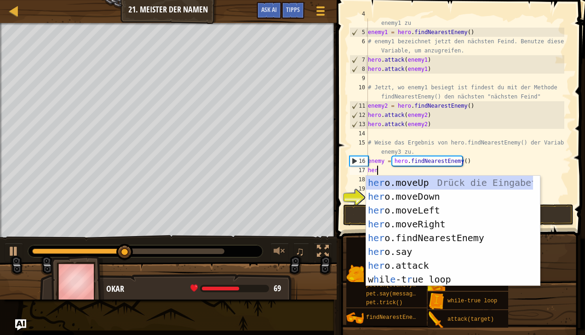
scroll to position [4, 0]
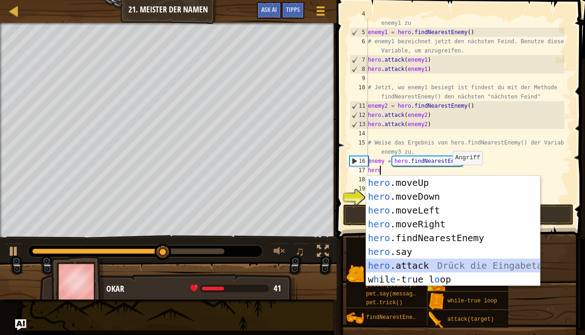
click at [412, 260] on div "hero .moveUp Drück die Eingabetaste hero .moveDown Drück die Eingabetaste hero …" at bounding box center [453, 245] width 174 height 138
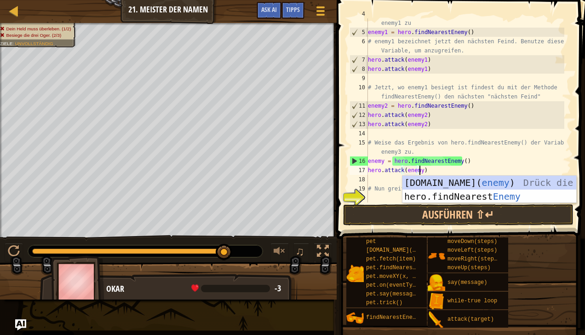
scroll to position [4, 4]
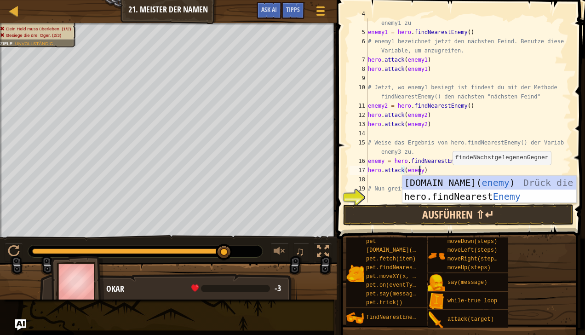
type textarea "hero.attack(enemy)"
click at [424, 213] on button "Ausführen ⇧↵" at bounding box center [458, 214] width 230 height 21
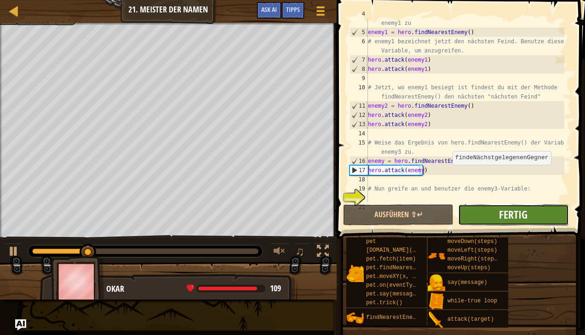
click at [500, 214] on span "Fertig" at bounding box center [513, 214] width 29 height 15
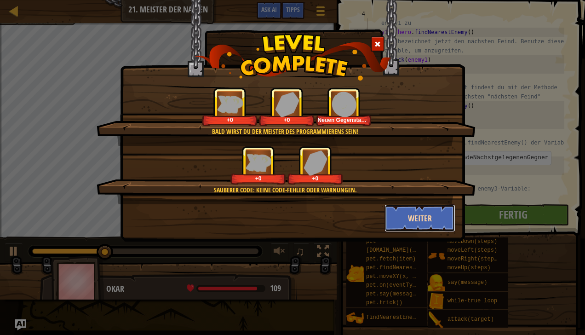
click at [426, 217] on button "Weiter" at bounding box center [420, 218] width 71 height 28
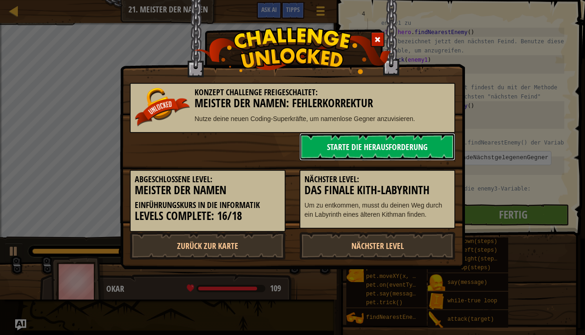
click at [388, 144] on link "Starte die Herausforderung" at bounding box center [378, 147] width 156 height 28
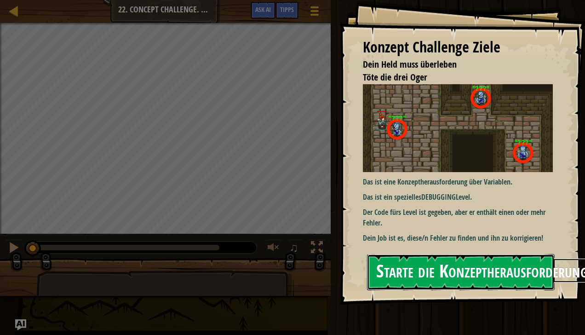
click at [465, 266] on button "Starte die Konzeptherausforderung" at bounding box center [461, 272] width 188 height 36
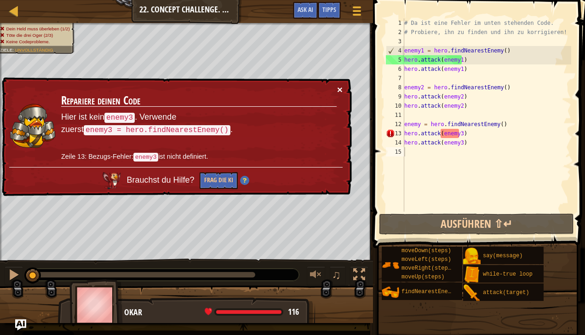
click at [340, 90] on button "×" at bounding box center [340, 90] width 6 height 10
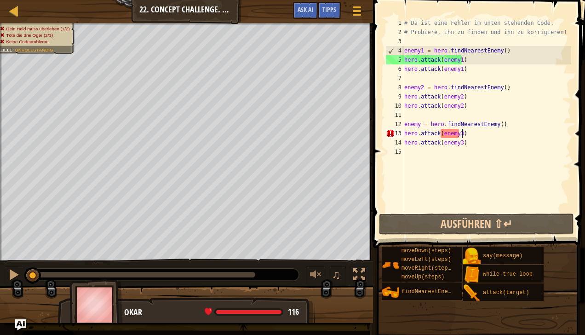
click at [476, 133] on div "# Da ist eine Fehler im unten stehenden Code. # Probiere, ihn zu finden und ihn…" at bounding box center [487, 124] width 169 height 212
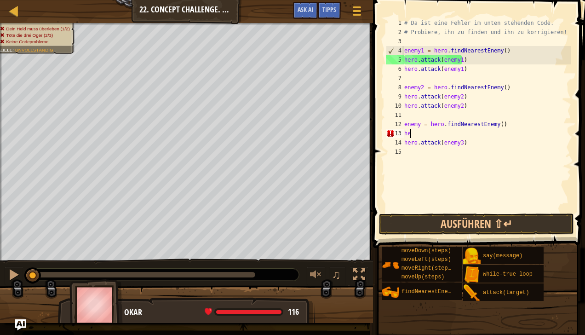
type textarea "h"
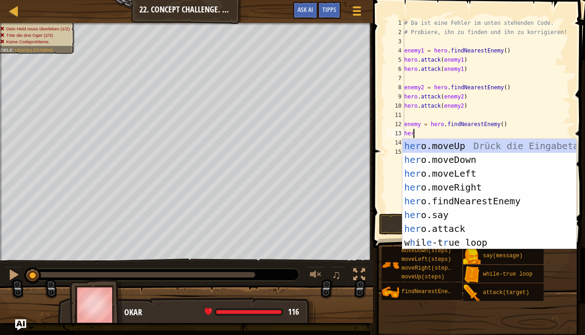
scroll to position [4, 0]
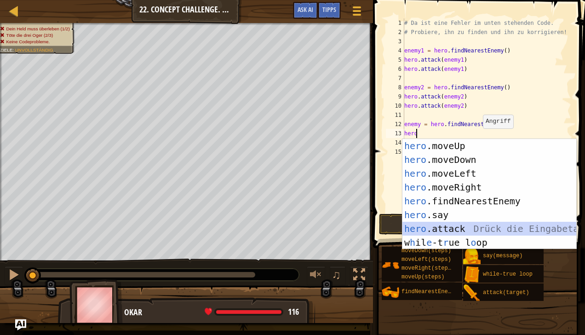
click at [462, 226] on div "hero .moveUp Drück die Eingabetaste hero .moveDown Drück die Eingabetaste hero …" at bounding box center [490, 208] width 174 height 138
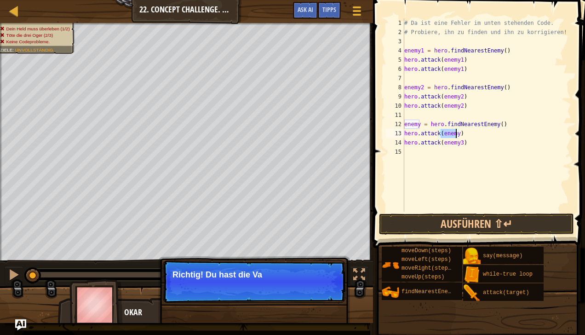
click at [459, 142] on div "# Da ist eine Fehler im unten stehenden Code. # Probiere, ihn zu finden und ihn…" at bounding box center [487, 124] width 169 height 212
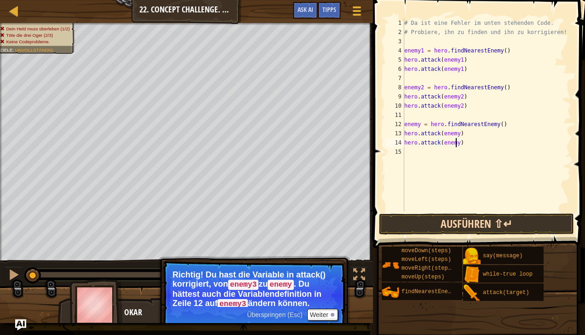
type textarea "hero.attack(enemy)"
click at [409, 222] on button "Ausführen ⇧↵" at bounding box center [476, 223] width 195 height 21
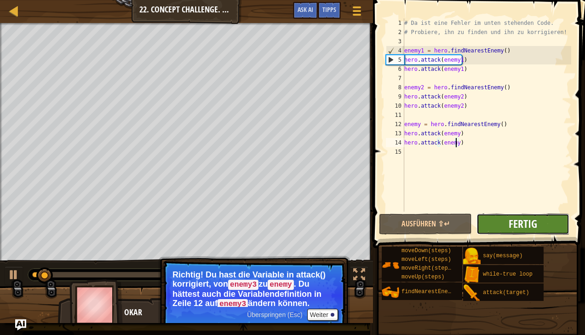
click at [519, 223] on span "Fertig" at bounding box center [523, 223] width 29 height 15
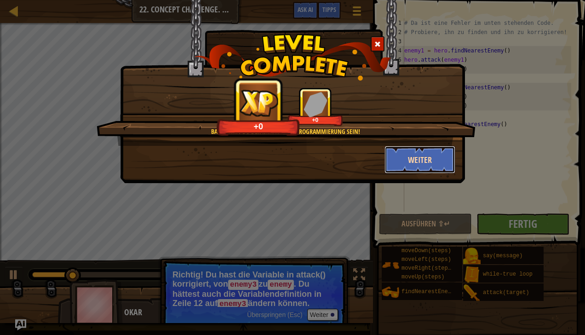
click at [407, 157] on button "Weiter" at bounding box center [420, 160] width 71 height 28
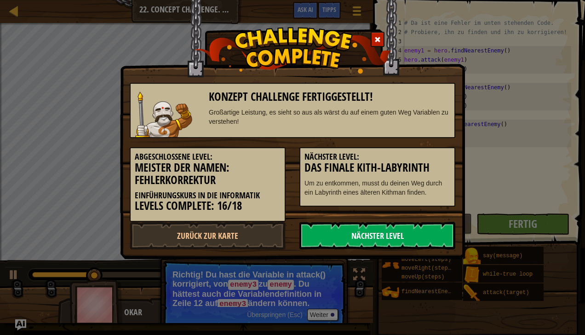
click at [349, 227] on link "Nächster Level" at bounding box center [378, 236] width 156 height 28
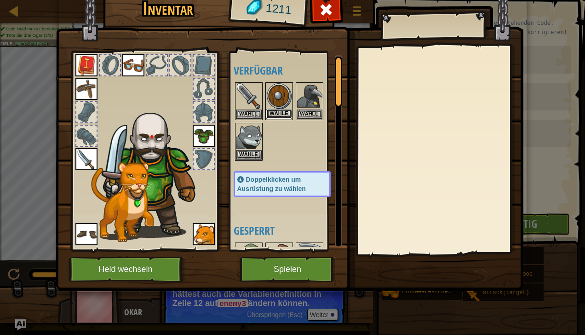
click at [282, 111] on button "Wähle" at bounding box center [279, 114] width 26 height 10
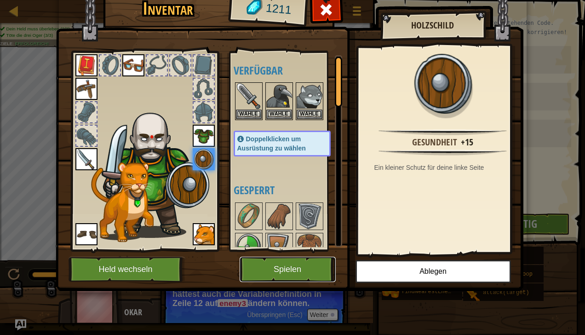
click at [285, 265] on button "Spielen" at bounding box center [288, 269] width 96 height 25
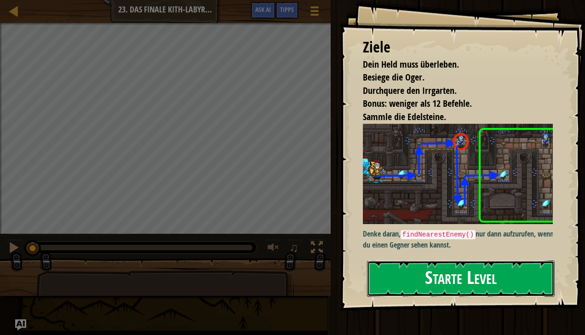
click at [419, 270] on button "Starte Level" at bounding box center [461, 278] width 188 height 36
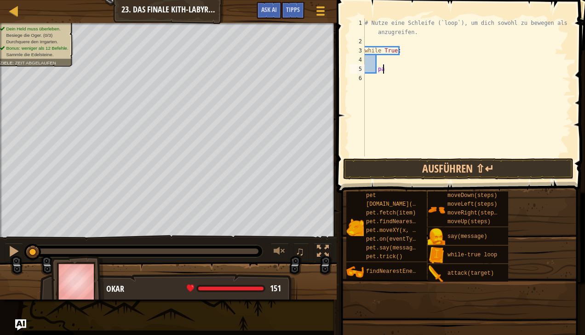
type textarea "p"
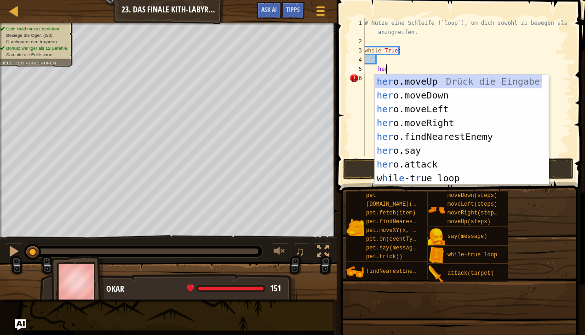
type textarea "hero"
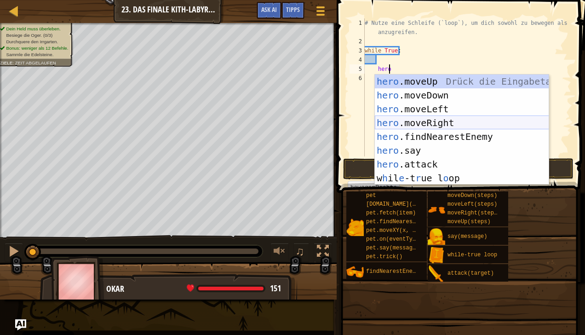
click at [431, 118] on div "hero .moveUp Drück die Eingabetaste hero .moveDown Drück die Eingabetaste hero …" at bounding box center [462, 144] width 174 height 138
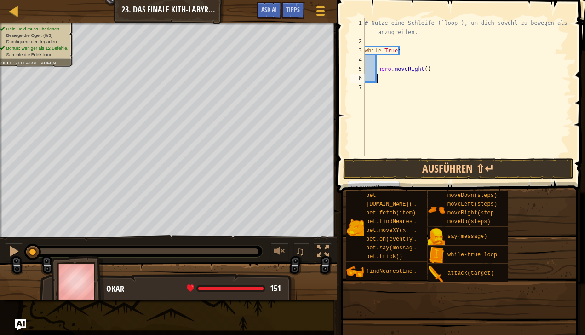
scroll to position [4, 0]
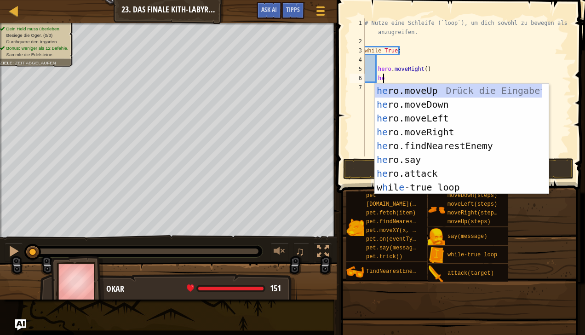
type textarea "hero"
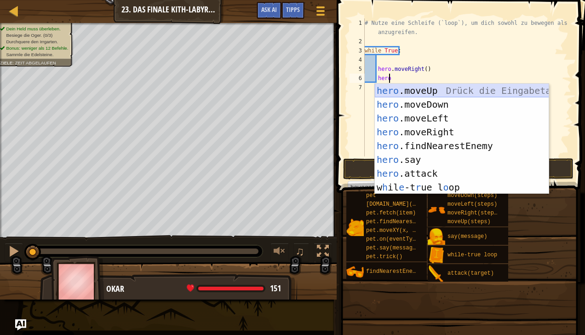
click at [438, 88] on div "hero .moveUp Drück die Eingabetaste hero .moveDown Drück die Eingabetaste hero …" at bounding box center [462, 153] width 174 height 138
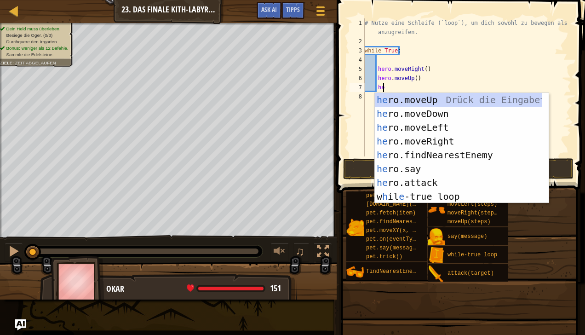
type textarea "hero"
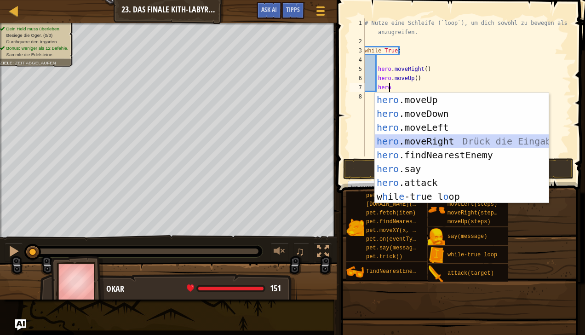
click at [433, 146] on div "hero .moveUp Drück die Eingabetaste hero .moveDown Drück die Eingabetaste hero …" at bounding box center [462, 162] width 174 height 138
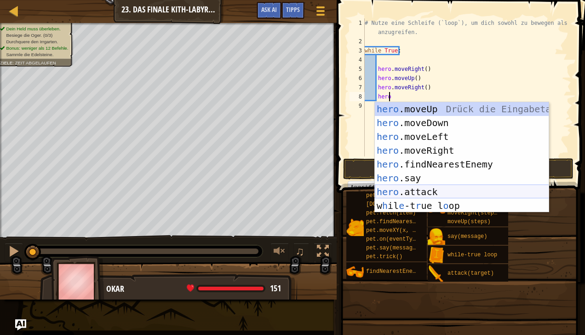
click at [436, 191] on div "hero .moveUp Drück die Eingabetaste hero .moveDown Drück die Eingabetaste hero …" at bounding box center [462, 171] width 174 height 138
type textarea "hero.attack(enemy)"
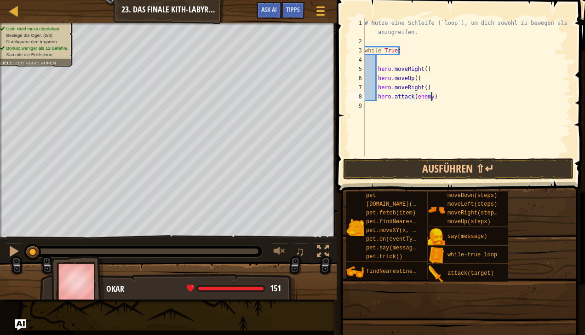
click at [452, 96] on div "# Nutze eine Schleife (`loop`), um dich sowohl zu bewegen als auch anzugreifen.…" at bounding box center [467, 101] width 208 height 166
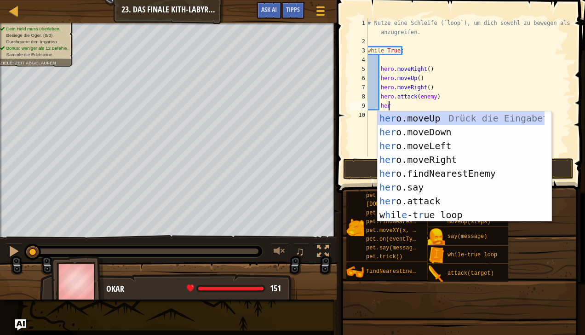
type textarea "hero"
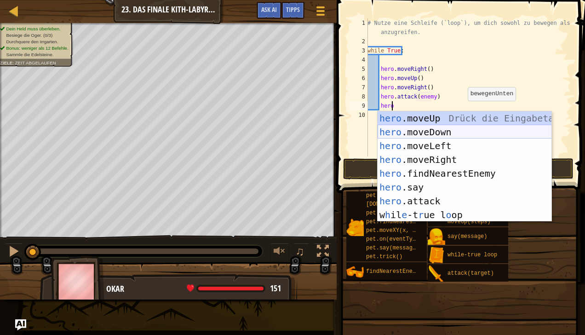
click at [443, 131] on div "hero .moveUp Drück die Eingabetaste hero .moveDown Drück die Eingabetaste hero …" at bounding box center [465, 180] width 174 height 138
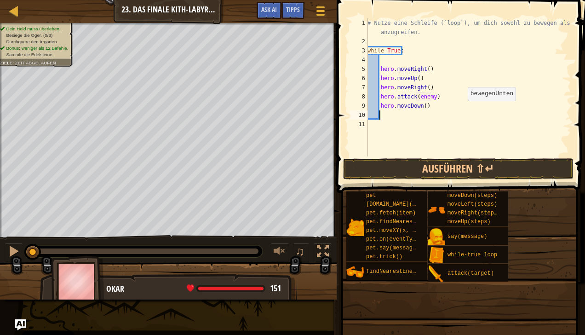
scroll to position [4, 0]
click at [421, 107] on div "# Nutze eine Schleife (`loop`), um dich sowohl zu bewegen als auch anzugreifen.…" at bounding box center [469, 101] width 206 height 166
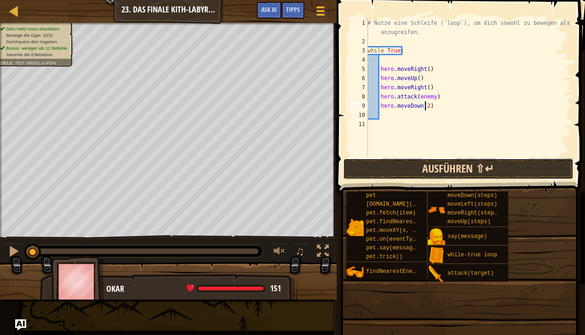
click at [391, 166] on button "Ausführen ⇧↵" at bounding box center [458, 168] width 230 height 21
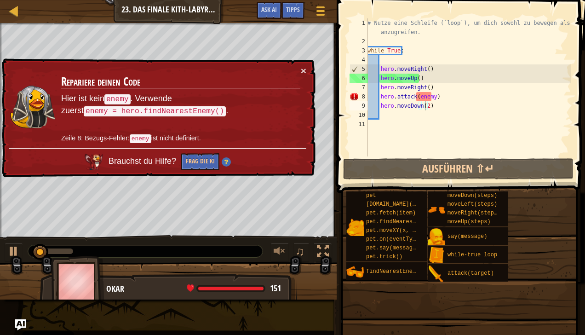
click at [309, 70] on div "× Repariere deinen Code Hier ist kein enemy . Verwende zuerst enemy = hero.find…" at bounding box center [158, 117] width 316 height 119
click at [301, 67] on button "×" at bounding box center [304, 71] width 6 height 10
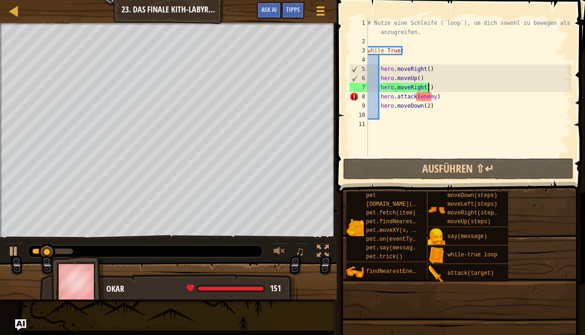
click at [430, 87] on div "# Nutze eine Schleife (`loop`), um dich sowohl zu bewegen als auch anzugreifen.…" at bounding box center [469, 101] width 206 height 166
type textarea "hero.moveRight()"
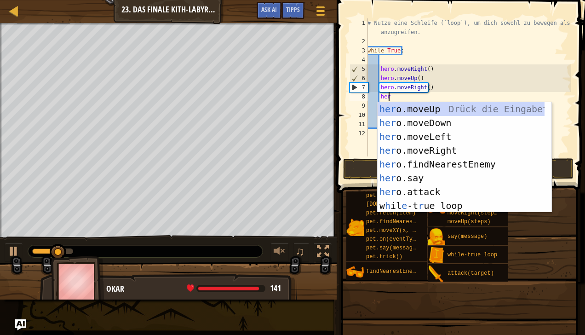
scroll to position [4, 1]
type textarea "hero"
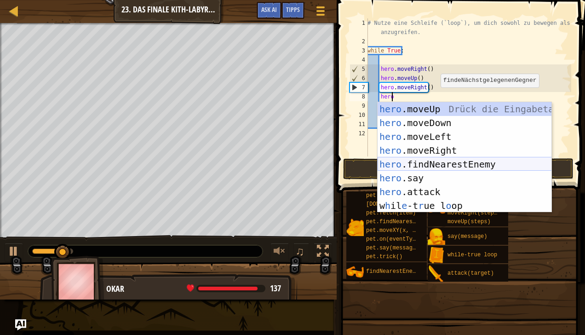
click at [461, 163] on div "hero .moveUp Drück die Eingabetaste hero .moveDown Drück die Eingabetaste hero …" at bounding box center [465, 171] width 174 height 138
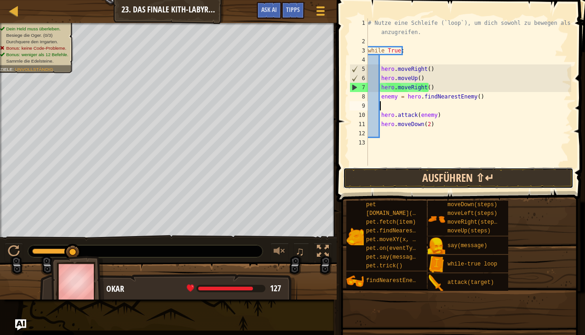
click at [409, 175] on button "Ausführen ⇧↵" at bounding box center [458, 177] width 230 height 21
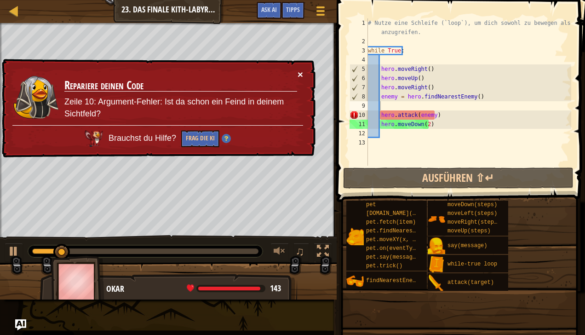
click at [298, 73] on button "×" at bounding box center [301, 74] width 6 height 10
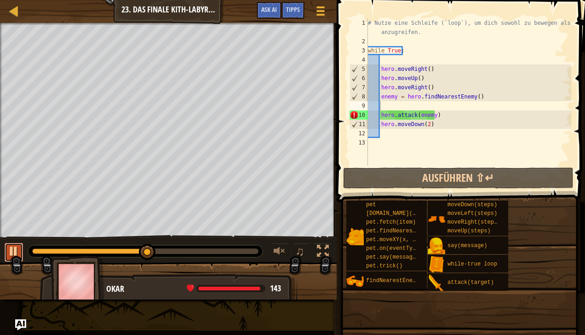
click at [6, 251] on button at bounding box center [14, 252] width 18 height 19
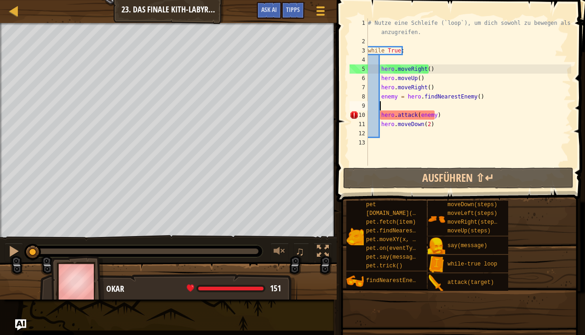
drag, startPoint x: 144, startPoint y: 252, endPoint x: -2, endPoint y: 267, distance: 146.7
click at [0, 0] on html "Cookie Policy CodeCombat nutzt essentielle und einige nicht-essentielle Cookies…" at bounding box center [292, 0] width 585 height 0
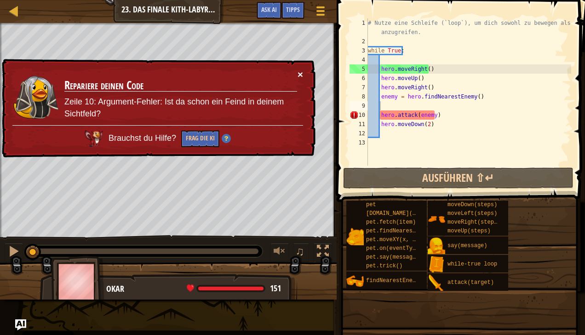
click at [298, 69] on button "×" at bounding box center [301, 74] width 6 height 10
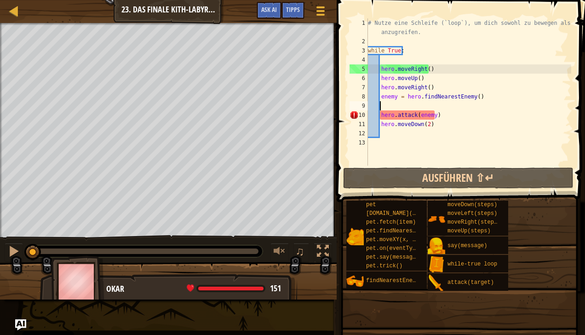
scroll to position [4, 0]
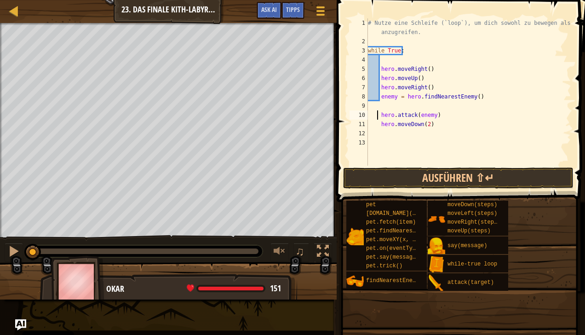
click at [377, 114] on div "# Nutze eine Schleife (`loop`), um dich sowohl zu bewegen als auch anzugreifen.…" at bounding box center [468, 105] width 205 height 175
click at [378, 114] on div "# Nutze eine Schleife (`loop`), um dich sowohl zu bewegen als auch anzugreifen.…" at bounding box center [468, 105] width 205 height 175
click at [380, 114] on div "# Nutze eine Schleife (`loop`), um dich sowohl zu bewegen als auch anzugreifen.…" at bounding box center [468, 105] width 205 height 175
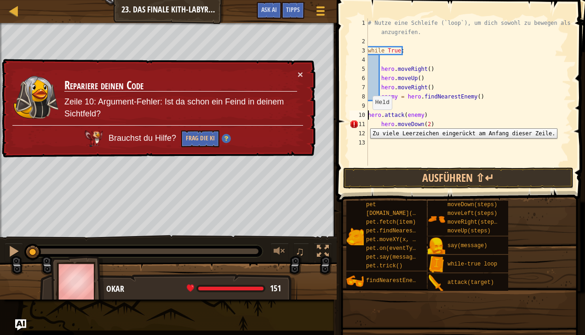
type textarea "hero.attack(enemy)"
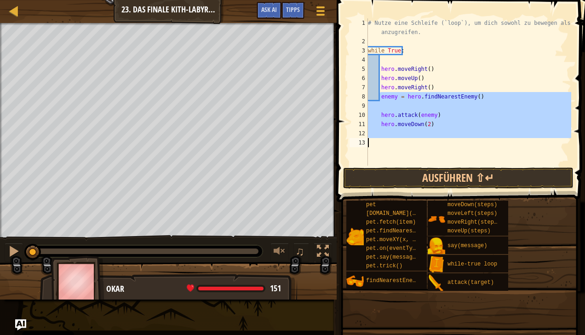
drag, startPoint x: 379, startPoint y: 98, endPoint x: 378, endPoint y: 155, distance: 56.1
click at [378, 155] on div "# Nutze eine Schleife (`loop`), um dich sowohl zu bewegen als auch anzugreifen.…" at bounding box center [468, 105] width 205 height 175
drag, startPoint x: 389, startPoint y: 154, endPoint x: 371, endPoint y: 123, distance: 35.7
click at [371, 123] on div "# Nutze eine Schleife (`loop`), um dich sowohl zu bewegen als auch anzugreifen.…" at bounding box center [468, 91] width 205 height 147
type textarea "hero.moveDown(2)"
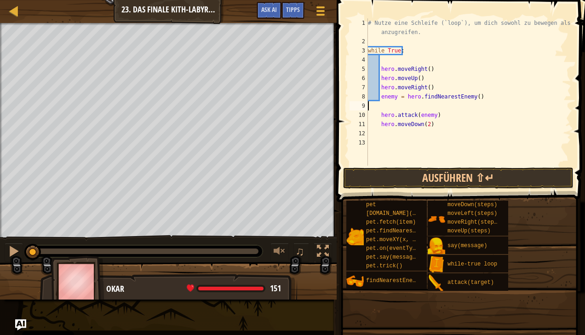
drag, startPoint x: 378, startPoint y: 106, endPoint x: 441, endPoint y: 102, distance: 63.2
click at [441, 102] on div "# Nutze eine Schleife (`loop`), um dich sowohl zu bewegen als auch anzugreifen.…" at bounding box center [468, 105] width 205 height 175
drag, startPoint x: 439, startPoint y: 107, endPoint x: 359, endPoint y: 109, distance: 79.6
click at [359, 109] on div "1 2 3 4 5 6 7 8 9 10 11 12 13 # Nutze eine Schleife (`loop`), um dich sowohl zu…" at bounding box center [460, 91] width 224 height 147
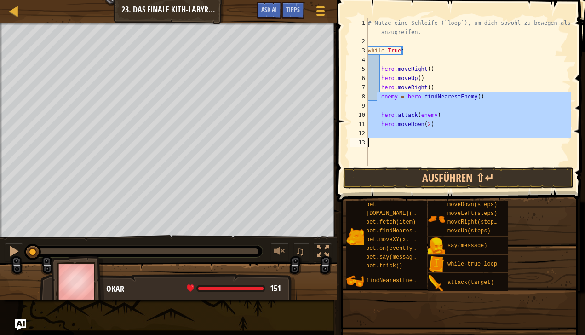
drag, startPoint x: 377, startPoint y: 99, endPoint x: 377, endPoint y: 160, distance: 61.2
click at [377, 160] on div "# Nutze eine Schleife (`loop`), um dich sowohl zu bewegen als auch anzugreifen.…" at bounding box center [468, 105] width 205 height 175
click at [384, 158] on div "# Nutze eine Schleife (`loop`), um dich sowohl zu bewegen als auch anzugreifen.…" at bounding box center [468, 91] width 205 height 147
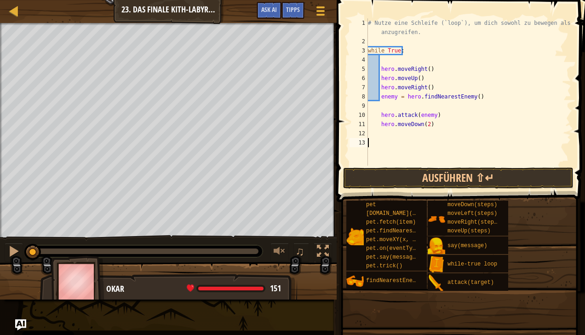
click at [380, 115] on div "# Nutze eine Schleife (`loop`), um dich sowohl zu bewegen als auch anzugreifen.…" at bounding box center [468, 105] width 205 height 175
type textarea "hero.attack(enemy)"
click at [383, 105] on div "# Nutze eine Schleife (`loop`), um dich sowohl zu bewegen als auch anzugreifen.…" at bounding box center [468, 105] width 205 height 175
type textarea "enemy = hero.findNearestEnemy()"
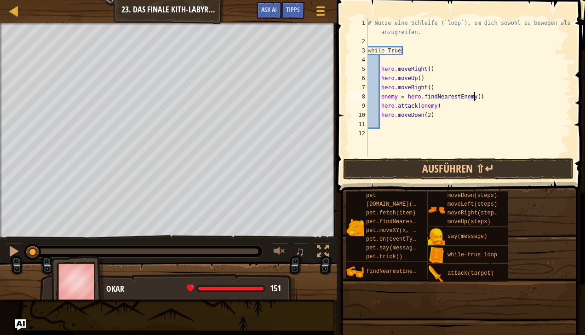
click at [385, 121] on div "# Nutze eine Schleife (`loop`), um dich sowohl zu bewegen als auch anzugreifen.…" at bounding box center [468, 101] width 205 height 166
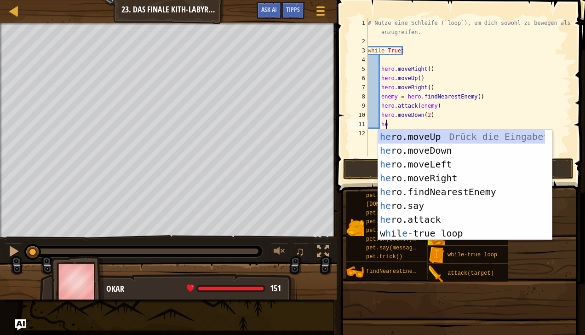
type textarea "hero"
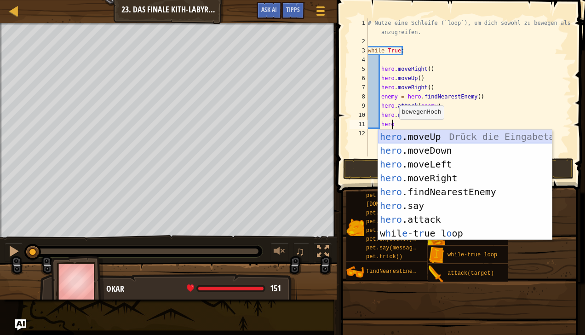
click at [405, 139] on div "hero .moveUp Drück die Eingabetaste hero .moveDown Drück die Eingabetaste hero …" at bounding box center [465, 199] width 174 height 138
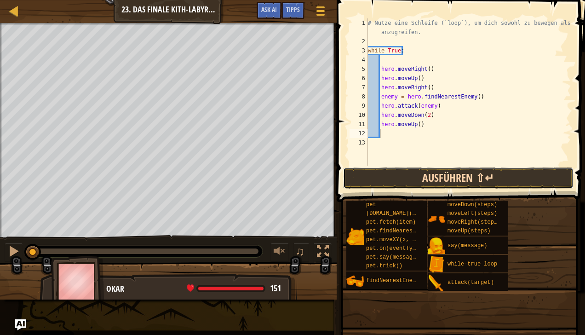
click at [411, 173] on button "Ausführen ⇧↵" at bounding box center [458, 177] width 230 height 21
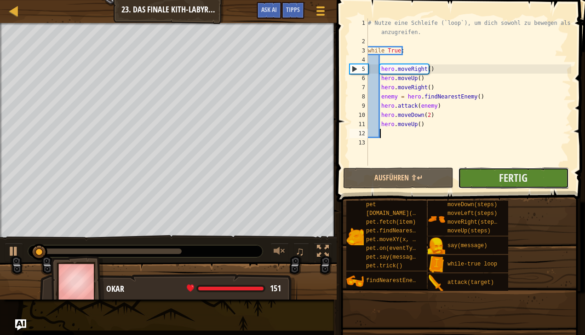
click at [462, 177] on button "Fertig" at bounding box center [513, 177] width 110 height 21
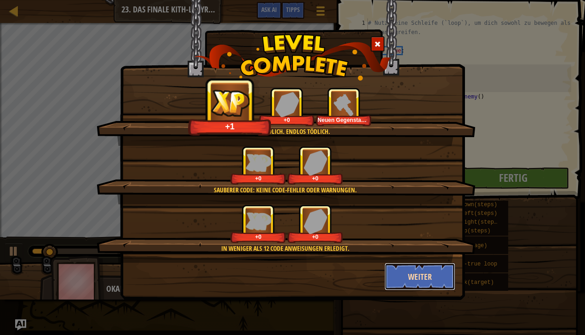
click at [415, 272] on button "Weiter" at bounding box center [420, 277] width 71 height 28
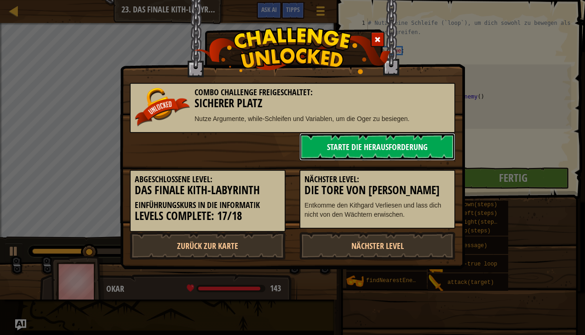
click at [358, 150] on link "Starte die Herausforderung" at bounding box center [378, 147] width 156 height 28
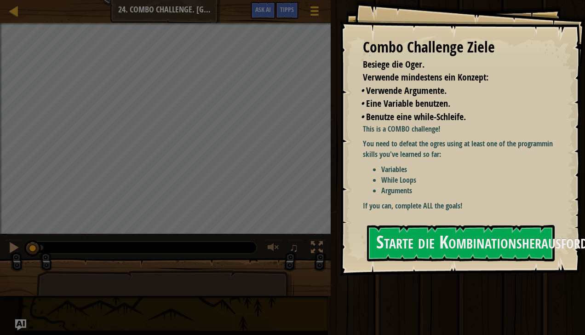
click at [247, 246] on div at bounding box center [142, 248] width 229 height 12
click at [512, 298] on div "Ausführen ⇧↵ Absenden Fertig" at bounding box center [456, 165] width 257 height 330
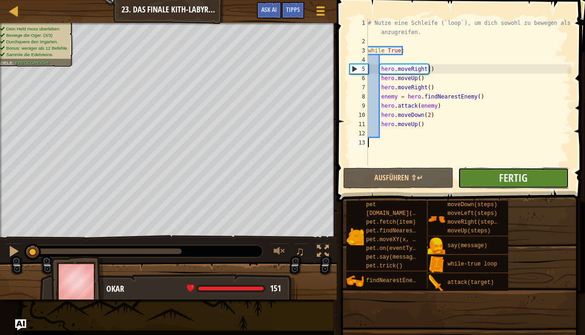
click at [544, 174] on button "Fertig" at bounding box center [513, 177] width 110 height 21
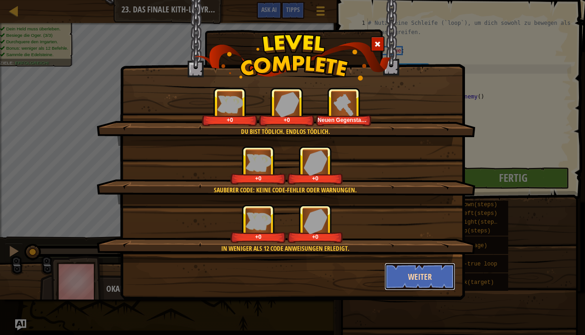
click at [425, 287] on button "Weiter" at bounding box center [420, 277] width 71 height 28
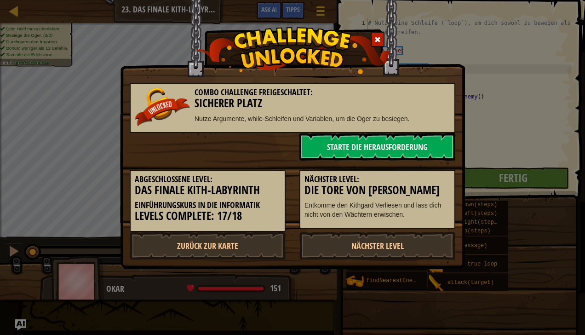
click at [437, 272] on div "Combo Challenge freigeschaltet: Sicherer Platz Nutze Argumente, while-Schleifen…" at bounding box center [292, 167] width 585 height 335
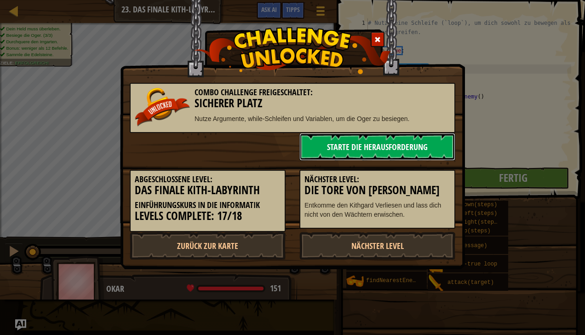
click at [423, 157] on link "Starte die Herausforderung" at bounding box center [378, 147] width 156 height 28
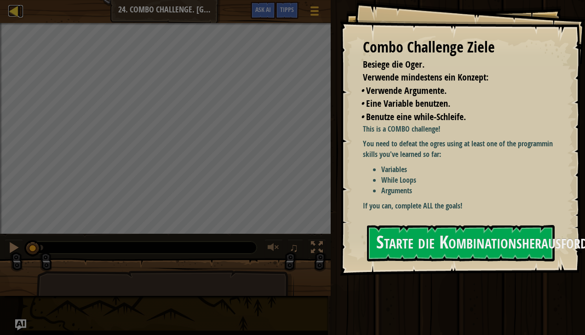
click at [10, 12] on div at bounding box center [14, 11] width 12 height 12
select select "de-DE"
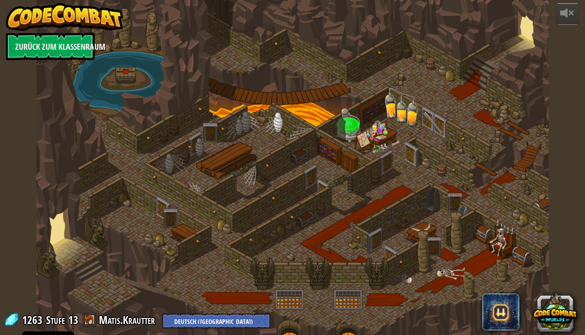
select select "de-DE"
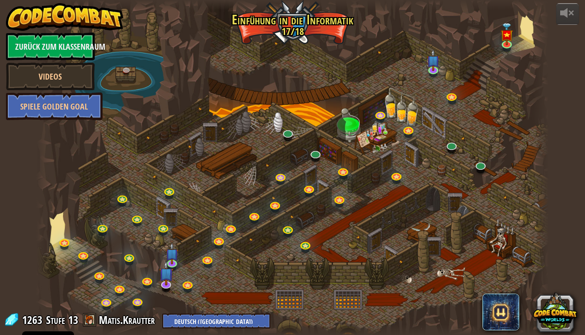
select select "de-DE"
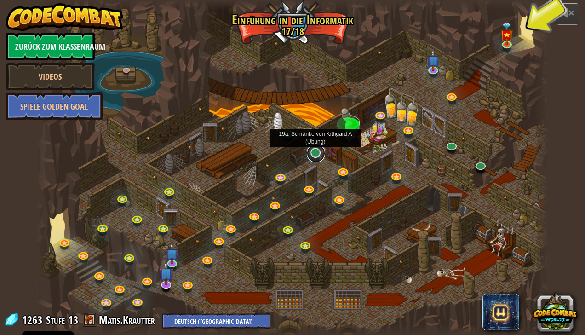
click at [309, 154] on link at bounding box center [316, 153] width 18 height 18
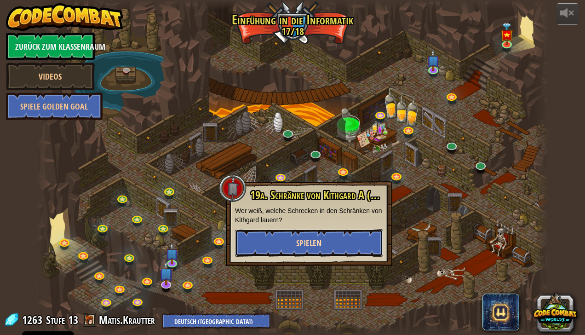
click at [290, 256] on button "Spielen" at bounding box center [309, 243] width 148 height 28
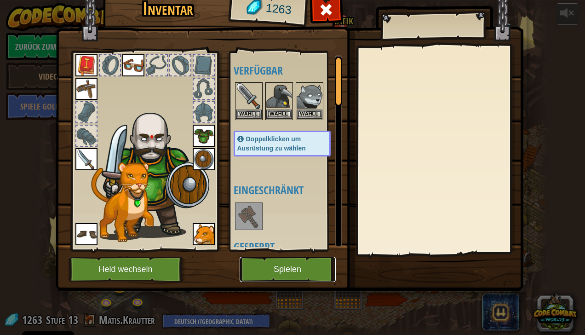
click at [287, 267] on button "Spielen" at bounding box center [288, 269] width 96 height 25
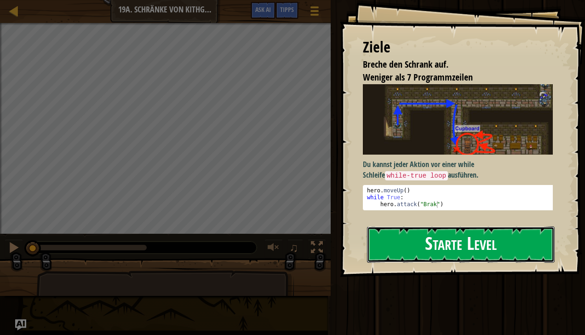
click at [391, 241] on button "Starte Level" at bounding box center [461, 244] width 188 height 36
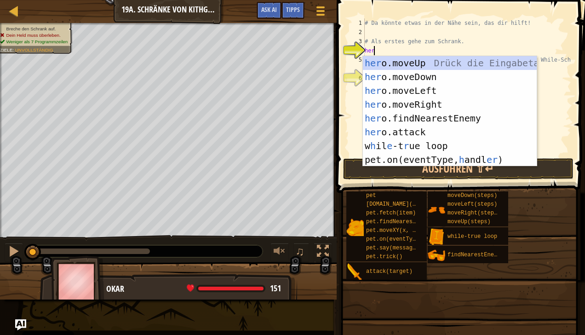
scroll to position [4, 0]
type textarea "hero"
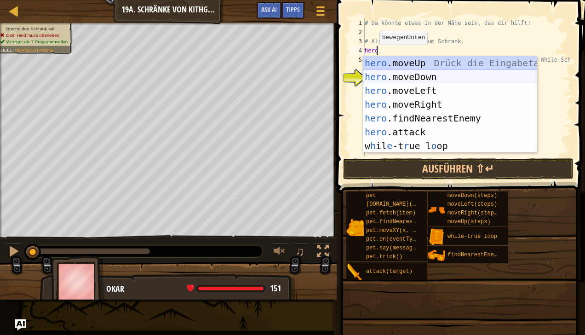
click at [424, 72] on div "hero .moveUp Drück die Eingabetaste hero .moveDown Drück die Eingabetaste hero …" at bounding box center [450, 118] width 174 height 124
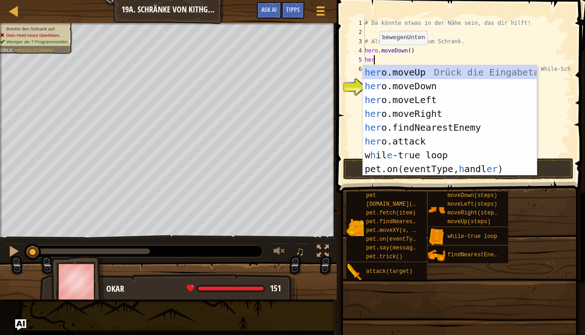
type textarea "hero"
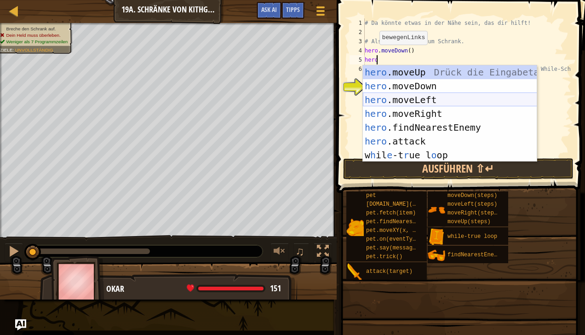
click at [418, 98] on div "hero .moveUp Drück die Eingabetaste hero .moveDown Drück die Eingabetaste hero …" at bounding box center [450, 127] width 174 height 124
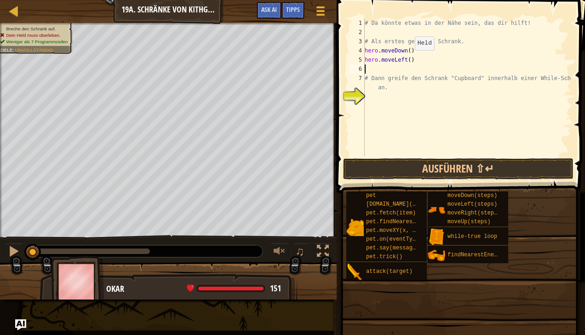
click at [407, 59] on div "# Da könnte etwas in der Nähe sein, das dir hilft! # Als erstes gehe zum Schran…" at bounding box center [467, 96] width 208 height 156
type textarea "hero.moveLeft(2)"
click at [368, 70] on div "# Da könnte etwas in der Nähe sein, das dir hilft! # Als erstes gehe zum Schran…" at bounding box center [467, 96] width 208 height 156
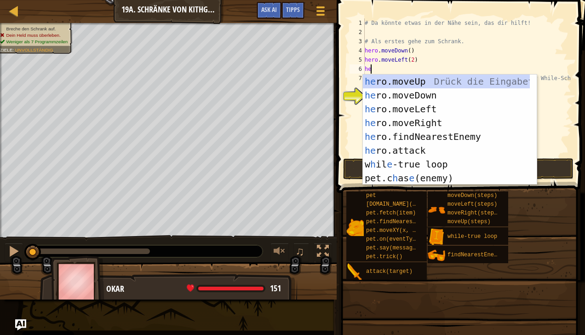
scroll to position [4, 0]
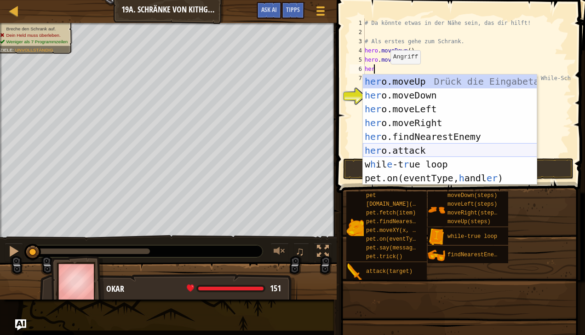
click at [431, 144] on div "her o.moveUp Drück die Eingabetaste her o.moveDown Drück die Eingabetaste her o…" at bounding box center [450, 144] width 174 height 138
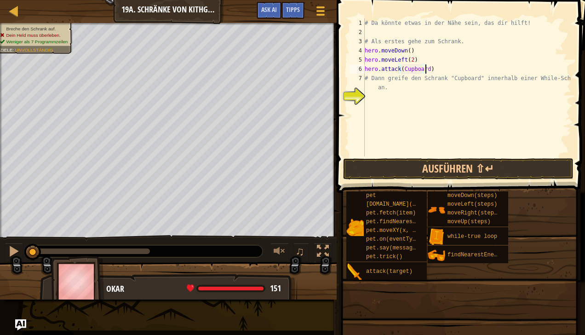
scroll to position [4, 5]
click at [423, 167] on button "Ausführen ⇧↵" at bounding box center [458, 168] width 230 height 21
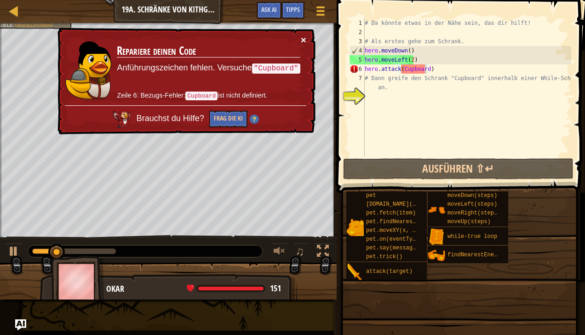
click at [305, 40] on button "×" at bounding box center [304, 40] width 6 height 10
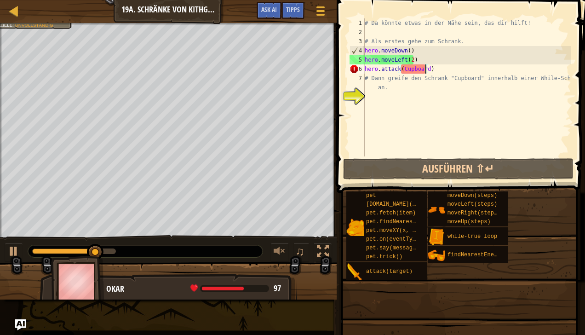
click at [417, 60] on div "# Da könnte etwas in der Nähe sein, das dir hilft! # Als erstes gehe zum Schran…" at bounding box center [467, 96] width 208 height 156
type textarea "hero.moveLeft(2)"
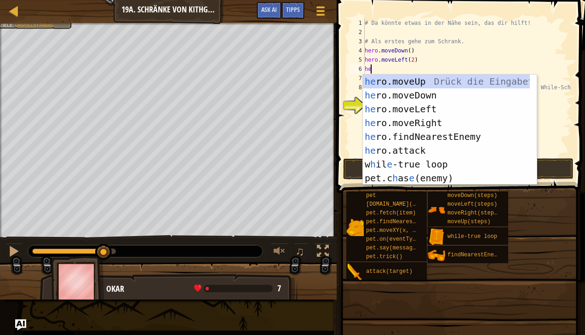
type textarea "hero"
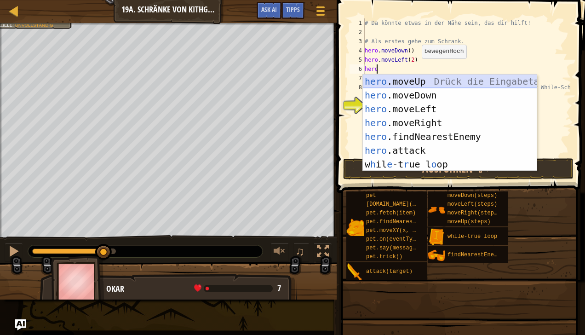
click at [421, 83] on div "hero .moveUp Drück die Eingabetaste hero .moveDown Drück die Eingabetaste hero …" at bounding box center [450, 137] width 174 height 124
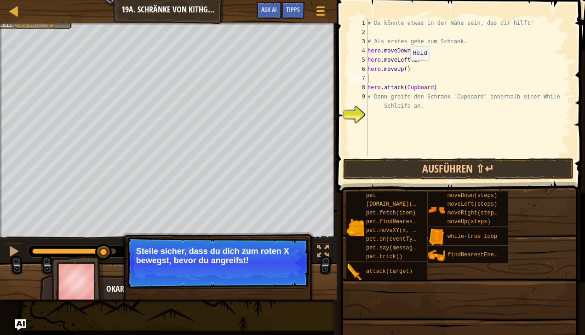
click at [404, 68] on div "# Da könnte etwas in der Nähe sein, das dir hilft! # Als erstes gehe zum Schran…" at bounding box center [469, 96] width 206 height 156
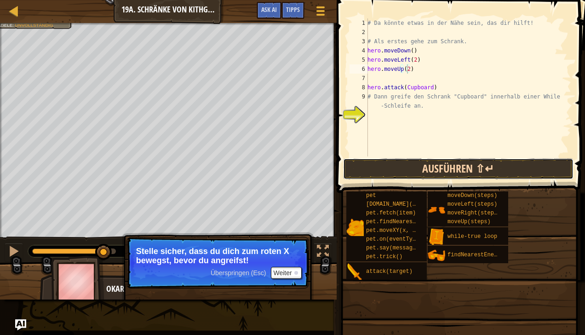
click at [407, 167] on button "Ausführen ⇧↵" at bounding box center [458, 168] width 230 height 21
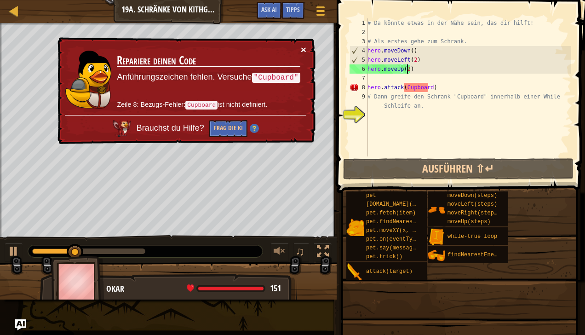
click at [301, 48] on button "×" at bounding box center [304, 50] width 6 height 10
click at [368, 86] on div "# Da könnte etwas in der Nähe sein, das dir hilft! # Als erstes gehe zum Schran…" at bounding box center [469, 96] width 206 height 156
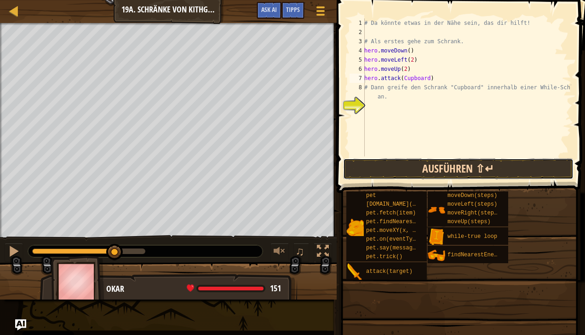
click at [373, 171] on button "Ausführen ⇧↵" at bounding box center [458, 168] width 230 height 21
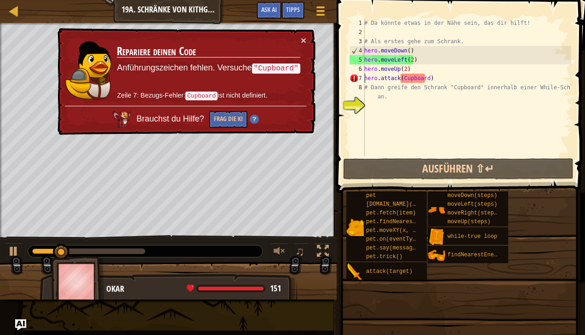
click at [426, 81] on div "# Da könnte etwas in der Nähe sein, das dir hilft! # Als erstes gehe zum Schran…" at bounding box center [467, 96] width 209 height 156
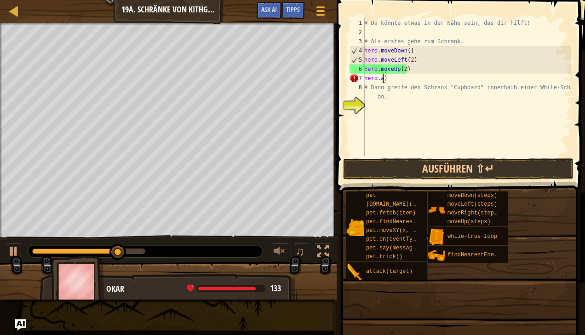
scroll to position [4, 1]
type textarea ")"
click at [374, 78] on div "# Da könnte etwas in der Nähe sein, das dir hilft! # Als erstes gehe zum Schran…" at bounding box center [467, 96] width 209 height 156
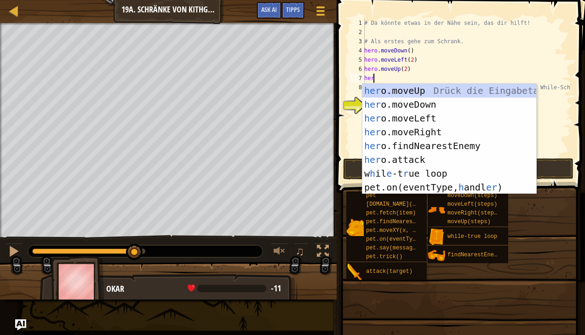
scroll to position [4, 0]
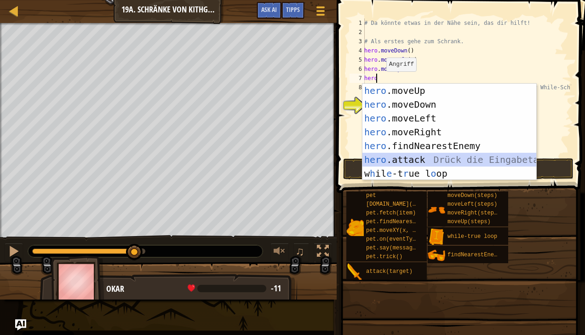
click at [404, 157] on div "hero .moveUp Drück die Eingabetaste hero .moveDown Drück die Eingabetaste hero …" at bounding box center [450, 146] width 174 height 124
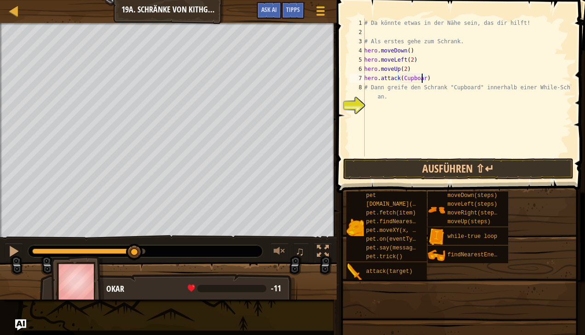
scroll to position [4, 5]
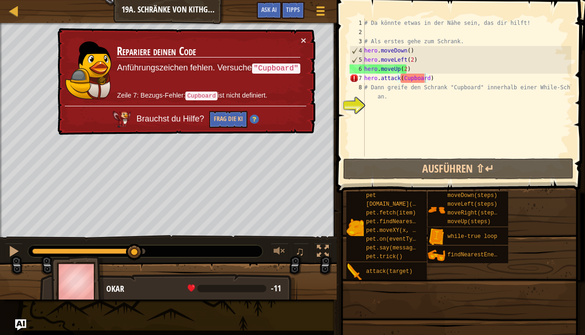
click at [299, 42] on td "Repariere deinen Code Anführungszeichen fehlen. Versuche "Cupboard" Zeile 7: Be…" at bounding box center [208, 70] width 184 height 70
click at [298, 41] on td "Repariere deinen Code Anführungszeichen fehlen. Versuche "Cupboard" Zeile 7: Be…" at bounding box center [208, 70] width 184 height 70
click at [301, 39] on button "×" at bounding box center [304, 40] width 6 height 10
click at [302, 40] on button "×" at bounding box center [304, 40] width 6 height 10
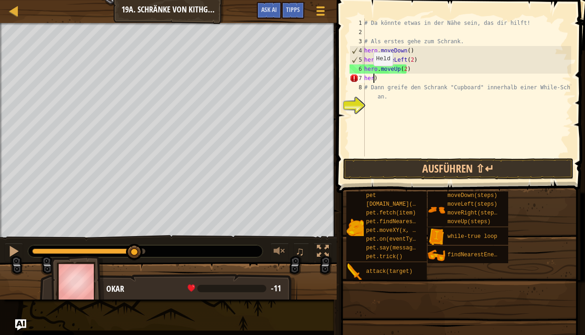
scroll to position [4, 0]
type textarea ")"
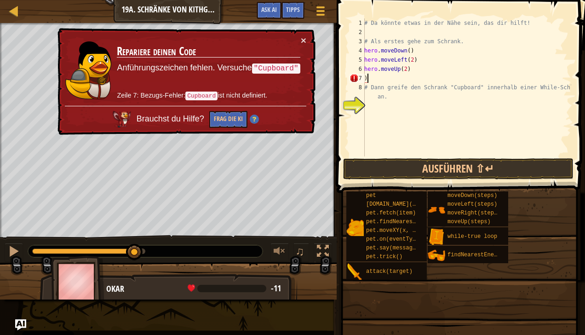
click at [369, 76] on div "# Da könnte etwas in der Nähe sein, das dir hilft! # Als erstes gehe zum Schran…" at bounding box center [467, 96] width 209 height 156
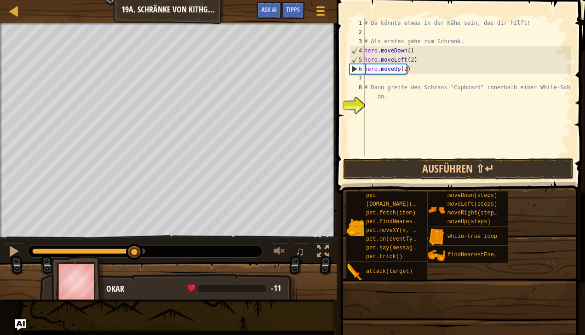
click at [368, 104] on div "# Da könnte etwas in der Nähe sein, das dir hilft! # Als erstes gehe zum Schran…" at bounding box center [467, 96] width 209 height 156
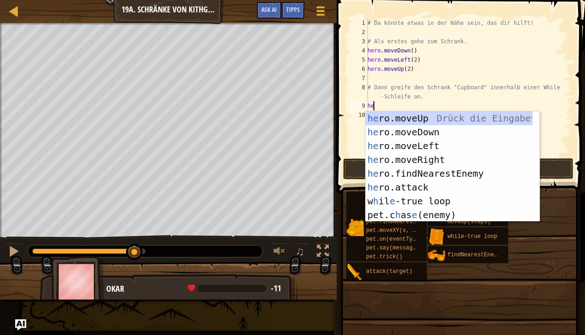
type textarea "h"
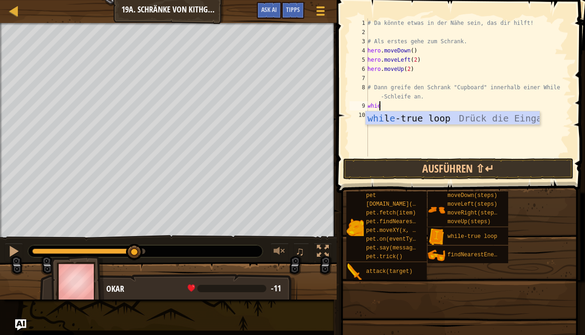
type textarea "whie"
click at [412, 116] on div "whi l e -true loop Drück die Eingabetaste" at bounding box center [453, 131] width 174 height 41
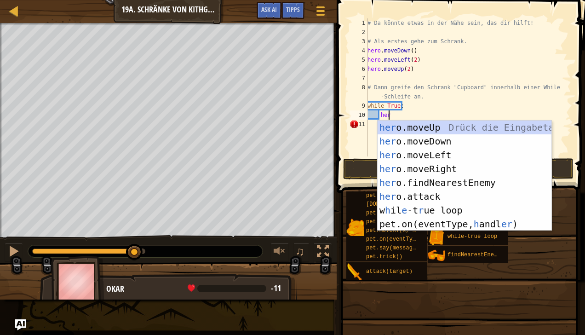
scroll to position [4, 1]
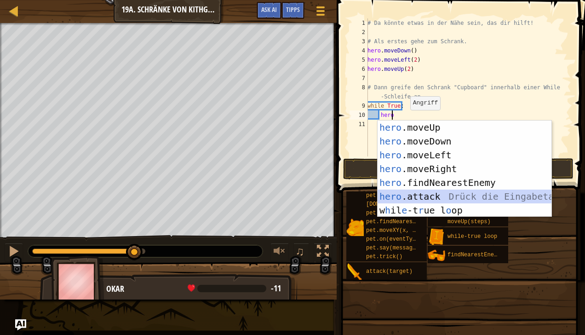
click at [421, 197] on div "hero .moveUp Drück die Eingabetaste hero .moveDown Drück die Eingabetaste hero …" at bounding box center [465, 183] width 174 height 124
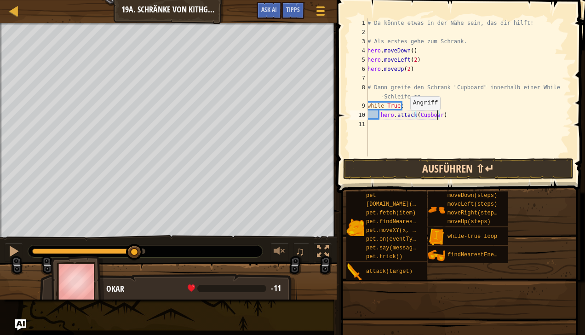
scroll to position [4, 6]
click at [421, 166] on button "Ausführen ⇧↵" at bounding box center [458, 168] width 230 height 21
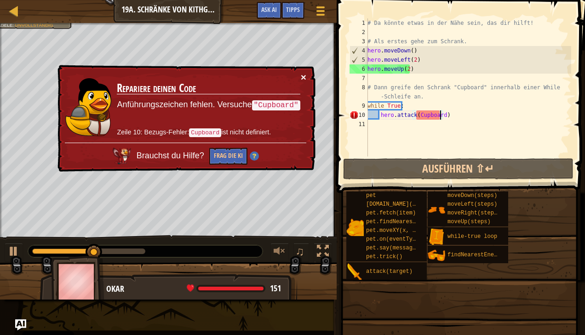
click at [305, 77] on button "×" at bounding box center [304, 77] width 6 height 10
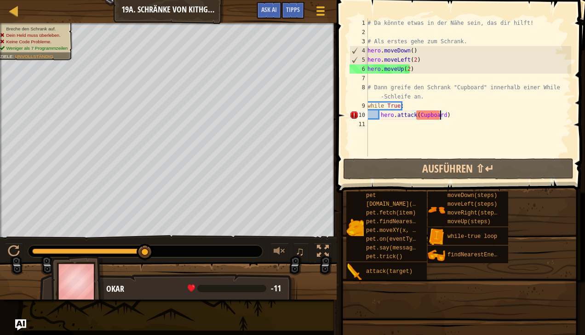
click at [419, 114] on div "# Da könnte etwas in der Nähe sein, das dir hilft! # Als erstes gehe zum Schran…" at bounding box center [469, 96] width 206 height 156
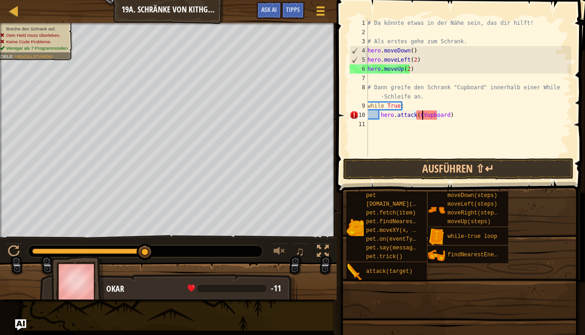
scroll to position [4, 4]
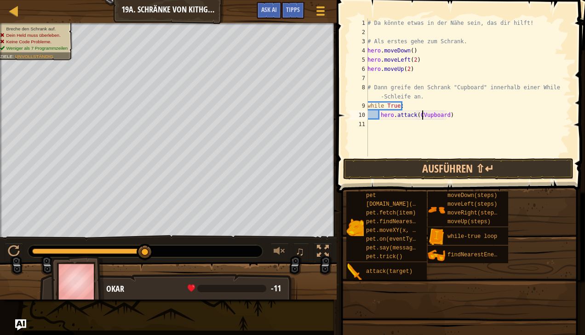
type textarea "hero.attack(Cupboard)"
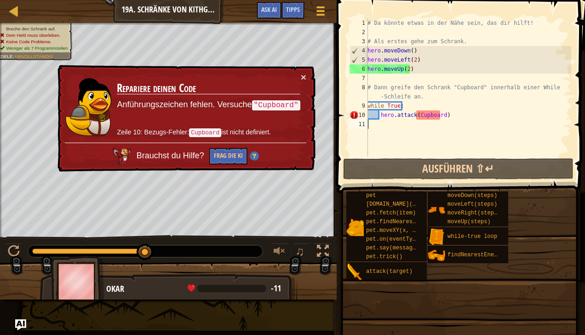
click at [457, 147] on div "# Da könnte etwas in der Nähe sein, das dir hilft! # Als erstes gehe zum Schran…" at bounding box center [469, 96] width 206 height 156
click at [305, 78] on button "×" at bounding box center [304, 77] width 6 height 10
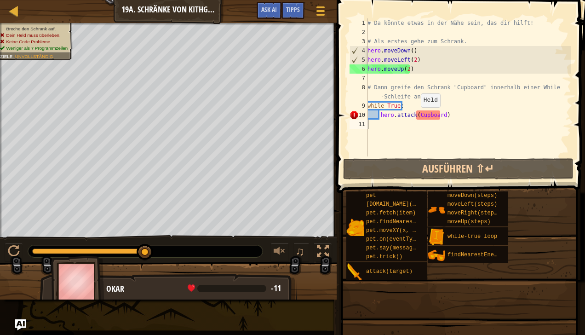
click at [416, 115] on div "# Da könnte etwas in der Nähe sein, das dir hilft! # Als erstes gehe zum Schran…" at bounding box center [469, 96] width 206 height 156
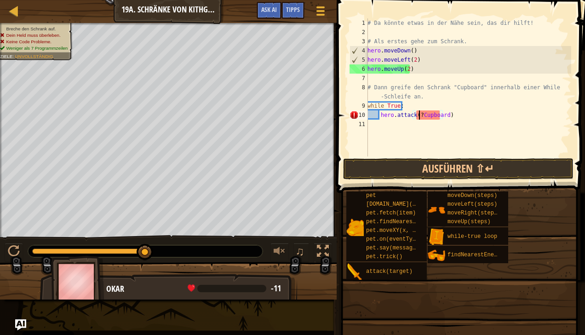
scroll to position [4, 4]
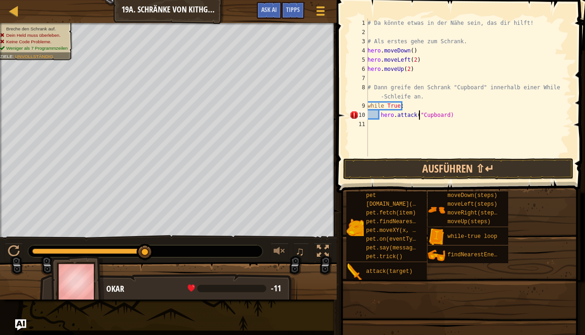
click at [444, 114] on div "# Da könnte etwas in der Nähe sein, das dir hilft! # Als erstes gehe zum Schran…" at bounding box center [469, 96] width 206 height 156
type textarea "hero.attack("Cupboard")"
click at [425, 168] on button "Ausführen ⇧↵" at bounding box center [458, 168] width 230 height 21
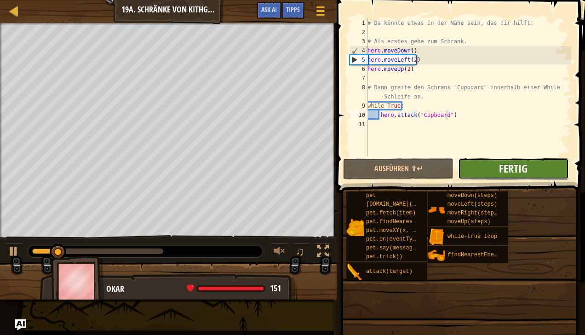
click at [512, 174] on span "Fertig" at bounding box center [513, 168] width 29 height 15
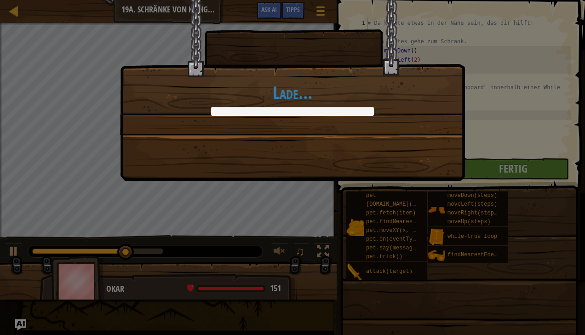
click at [356, 121] on div "Lade..." at bounding box center [293, 67] width 344 height 134
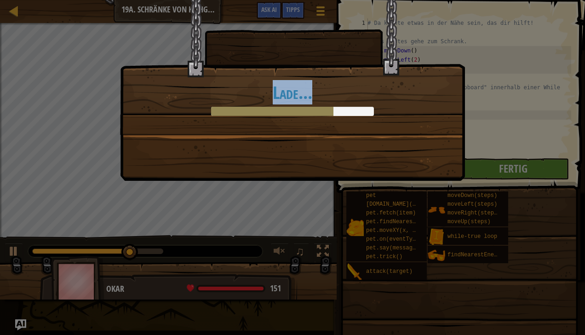
drag, startPoint x: 224, startPoint y: 75, endPoint x: 501, endPoint y: 187, distance: 298.4
click at [501, 187] on div "Lade..." at bounding box center [292, 167] width 585 height 335
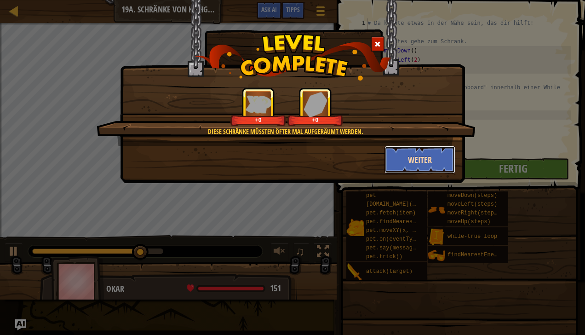
click at [423, 167] on button "Weiter" at bounding box center [420, 160] width 71 height 28
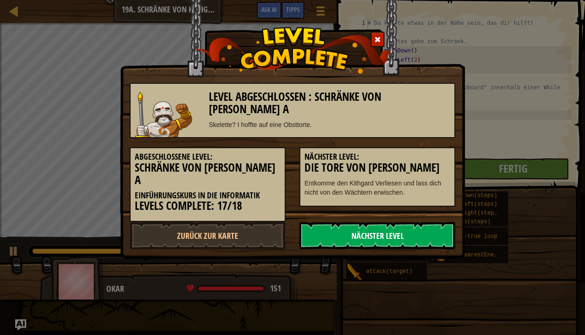
click at [359, 228] on link "Nächster Level" at bounding box center [378, 236] width 156 height 28
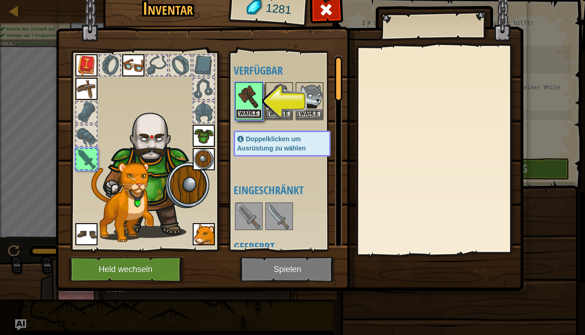
click at [241, 111] on button "Wähle" at bounding box center [249, 114] width 26 height 10
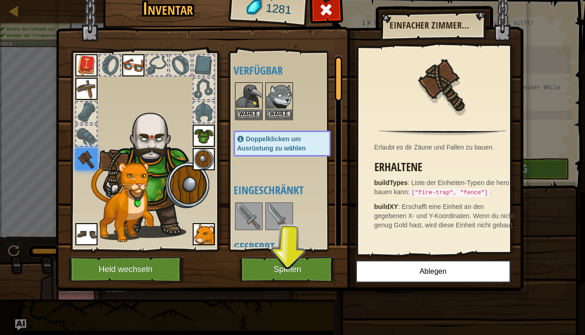
click at [13, 15] on div "Inventar 1281 Verfügbar Wähle Wähle Wähle Wähle Wähle Wähle Wähle Wähle Wähle D…" at bounding box center [292, 167] width 585 height 335
click at [328, 12] on span at bounding box center [326, 9] width 15 height 15
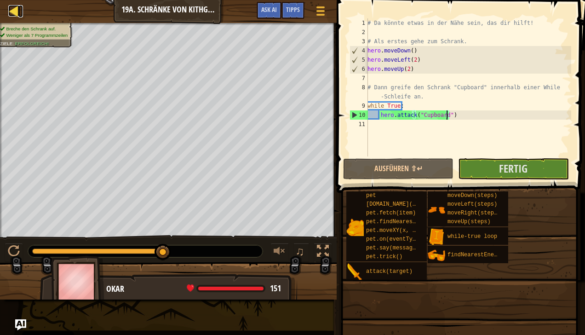
click at [11, 10] on div at bounding box center [14, 11] width 12 height 12
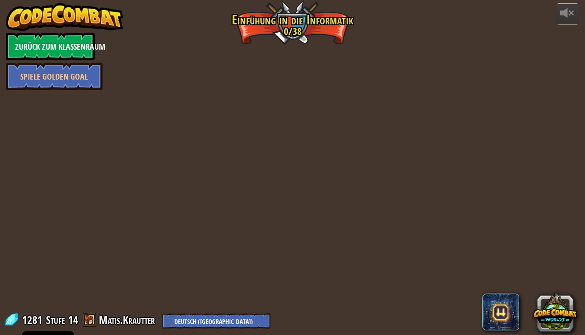
select select "de-DE"
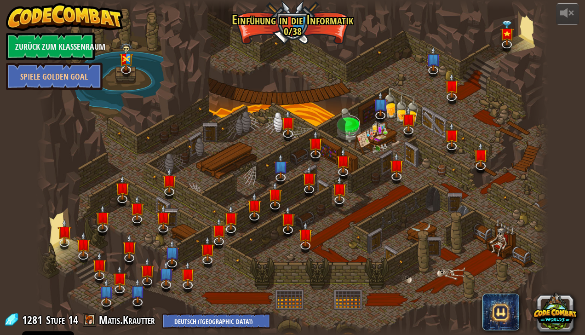
select select "de-DE"
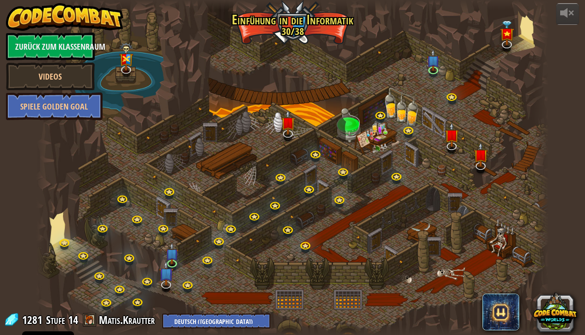
select select "de-DE"
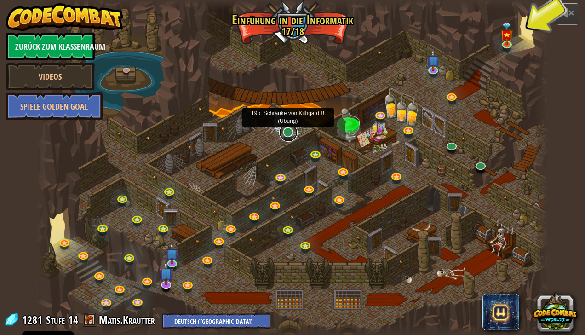
click at [292, 133] on link at bounding box center [288, 132] width 18 height 18
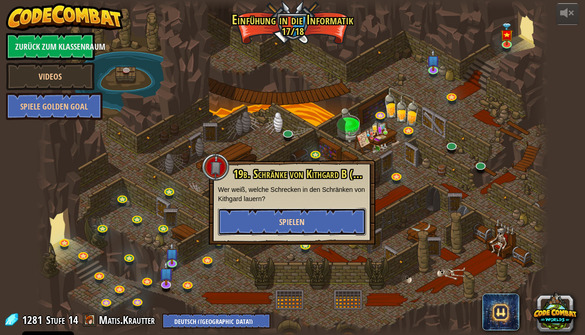
click at [292, 225] on span "Spielen" at bounding box center [291, 222] width 25 height 12
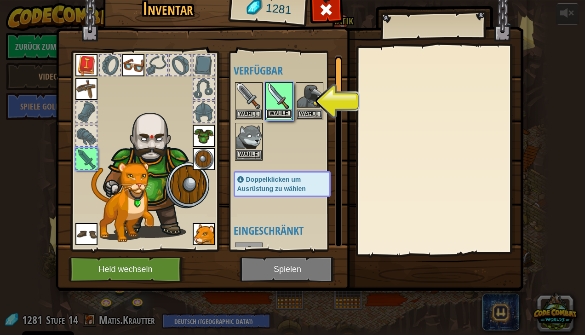
click at [288, 111] on button "Wähle" at bounding box center [279, 114] width 26 height 10
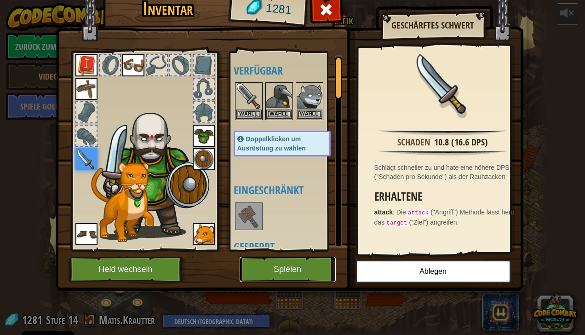
click at [286, 270] on button "Spielen" at bounding box center [288, 269] width 96 height 25
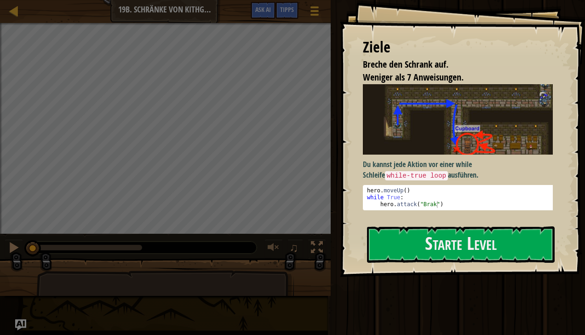
type textarea "hero.attack("Brak")"
click at [409, 204] on div "hero . moveUp ( ) while True : hero . attack ( "Brak" )" at bounding box center [461, 204] width 192 height 35
click at [415, 248] on button "Starte Level" at bounding box center [461, 244] width 188 height 36
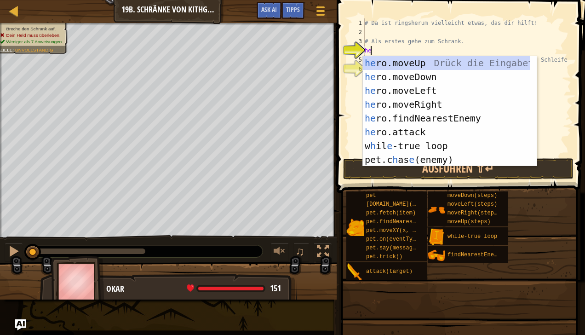
scroll to position [4, 0]
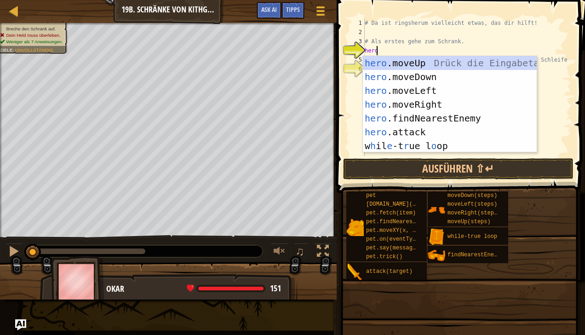
type textarea "hero"
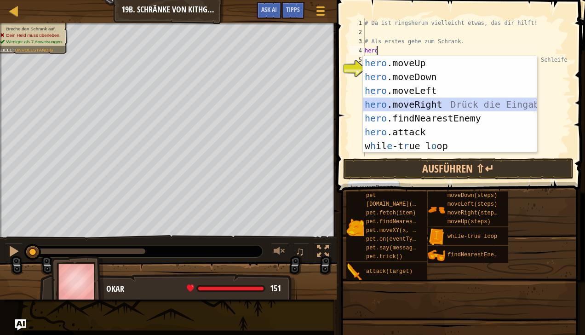
click at [409, 104] on div "hero .moveUp Drück die Eingabetaste hero .moveDown Drück die Eingabetaste hero …" at bounding box center [450, 118] width 174 height 124
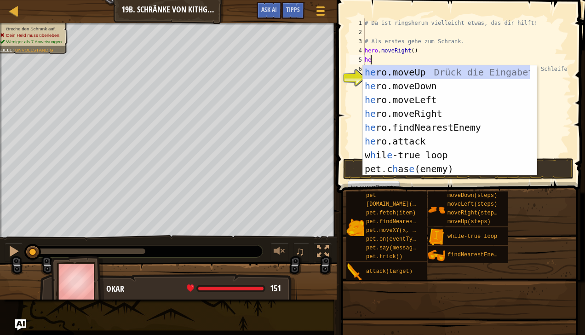
type textarea "hero"
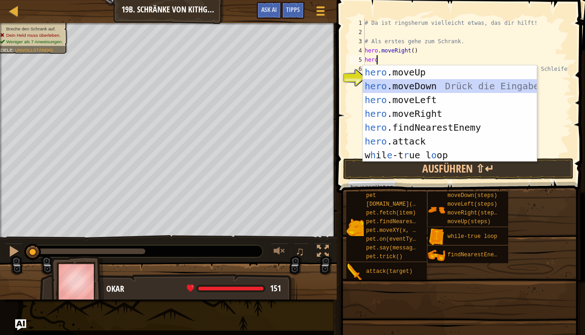
click at [404, 89] on div "hero .moveUp Drück die Eingabetaste hero .moveDown Drück die Eingabetaste hero …" at bounding box center [450, 127] width 174 height 124
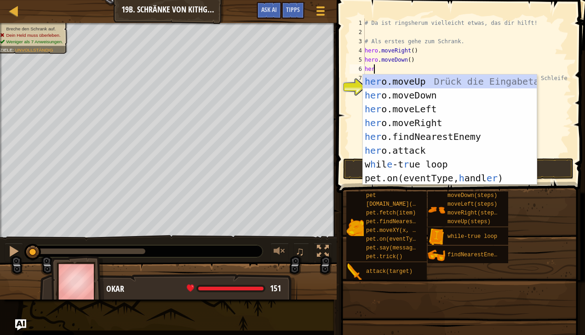
type textarea "hero"
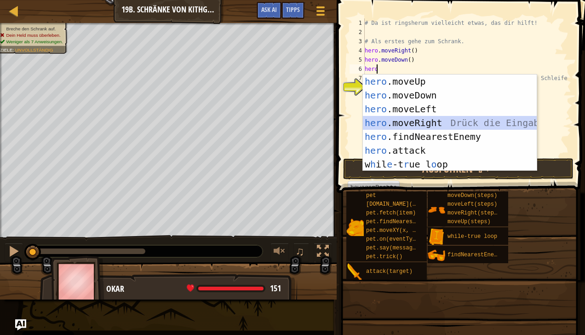
click at [413, 126] on div "hero .moveUp Drück die Eingabetaste hero .moveDown Drück die Eingabetaste hero …" at bounding box center [450, 137] width 174 height 124
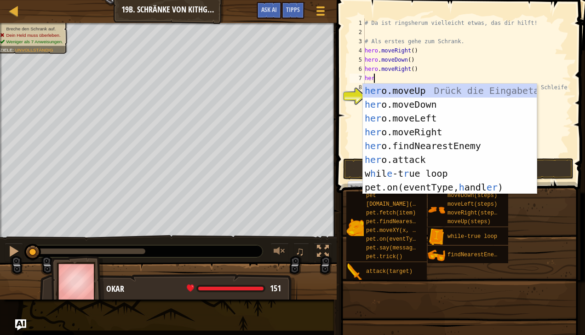
type textarea "hero"
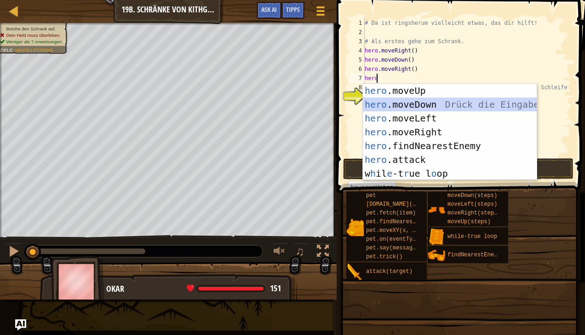
click at [413, 104] on div "hero .moveUp Drück die Eingabetaste hero .moveDown Drück die Eingabetaste hero …" at bounding box center [450, 146] width 174 height 124
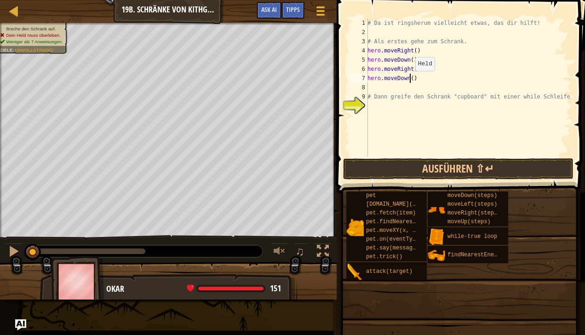
click at [410, 80] on div "# Da ist ringsherum vielleicht etwas, das dir hilft! # Als erstes gehe zum Schr…" at bounding box center [469, 96] width 206 height 156
click at [366, 87] on div "8" at bounding box center [359, 87] width 18 height 9
type textarea "# Dann greife den Schrank "cupboard" mit einer while Schleife an."
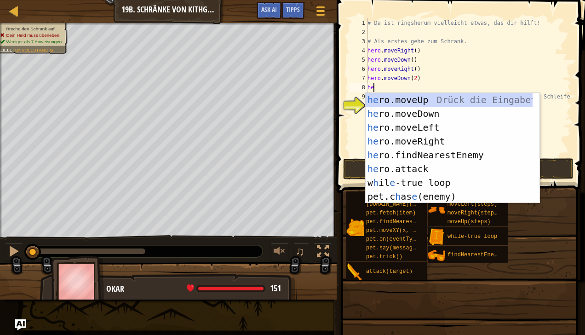
scroll to position [4, 0]
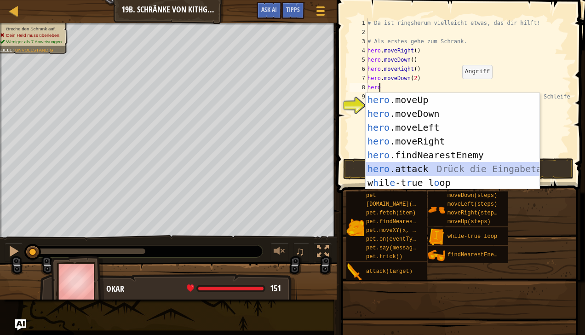
click at [413, 172] on div "hero .moveUp Drück die Eingabetaste hero .moveDown Drück die Eingabetaste hero …" at bounding box center [453, 155] width 174 height 124
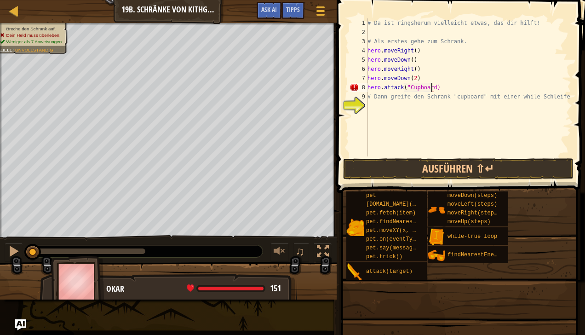
scroll to position [4, 5]
type textarea "hero.attack("Cupboard")"
click at [407, 164] on button "Ausführen ⇧↵" at bounding box center [458, 168] width 230 height 21
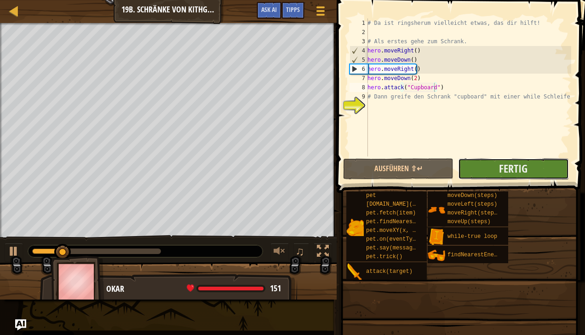
click at [480, 165] on button "Fertig" at bounding box center [513, 168] width 110 height 21
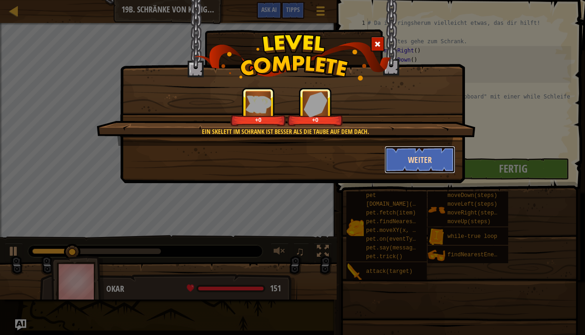
click at [420, 160] on button "Weiter" at bounding box center [420, 160] width 71 height 28
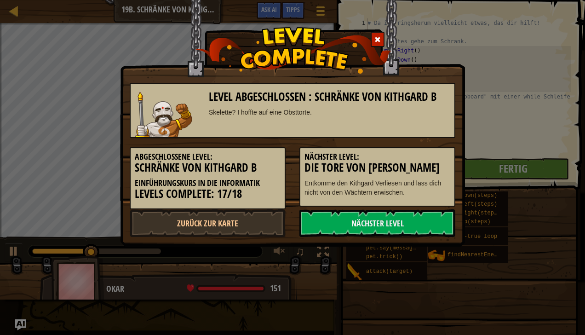
click at [22, 4] on div "Level abgeschlossen : Schränke von Kithgard B Skelette? I hoffte auf eine Obstt…" at bounding box center [292, 167] width 585 height 335
click at [371, 36] on div at bounding box center [378, 39] width 14 height 15
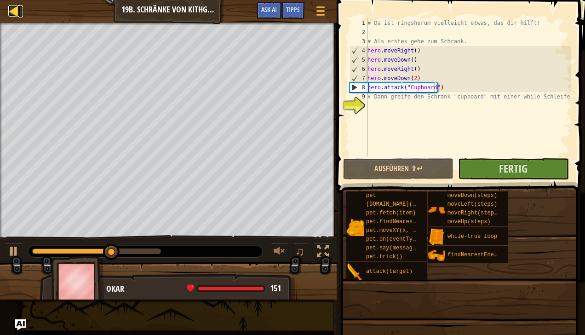
click at [17, 8] on div at bounding box center [14, 11] width 12 height 12
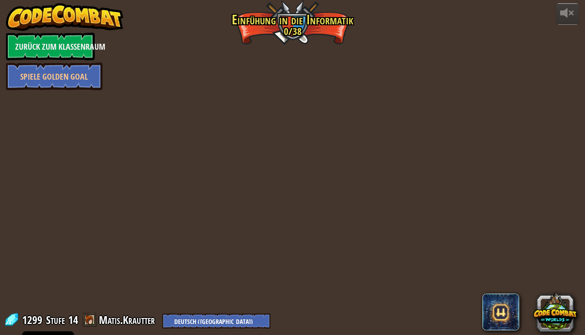
select select "de-DE"
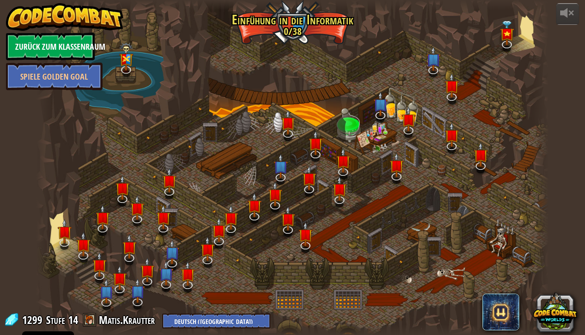
select select "de-DE"
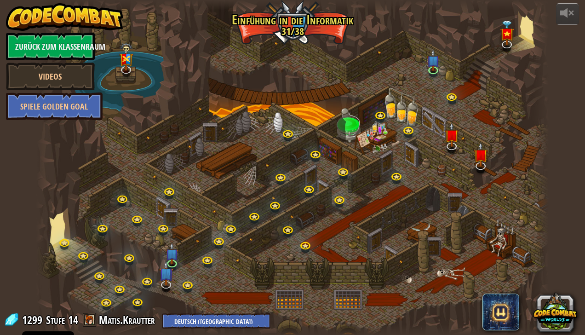
select select "de-DE"
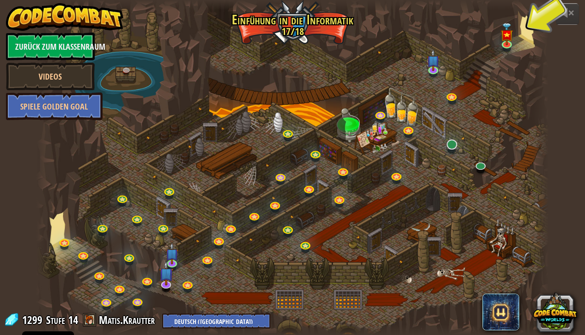
click at [454, 153] on div at bounding box center [452, 150] width 8 height 6
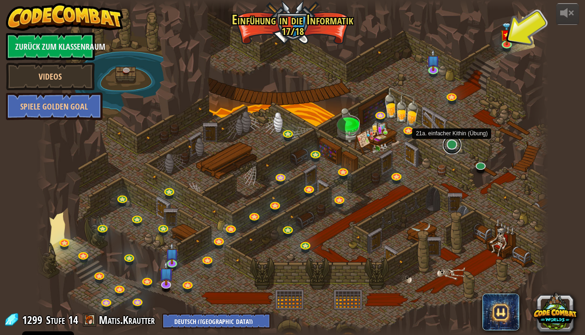
click at [454, 149] on link at bounding box center [452, 145] width 18 height 18
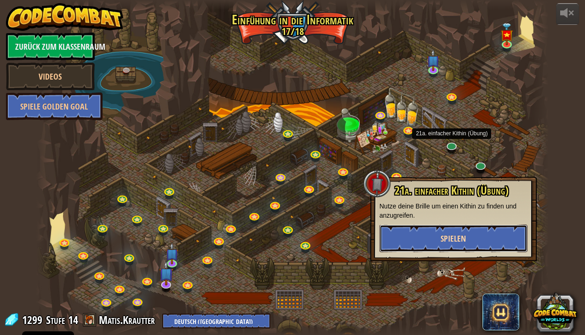
click at [448, 241] on span "Spielen" at bounding box center [453, 239] width 25 height 12
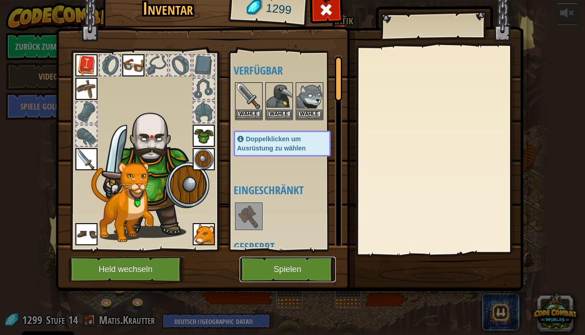
click at [310, 259] on button "Spielen" at bounding box center [288, 269] width 96 height 25
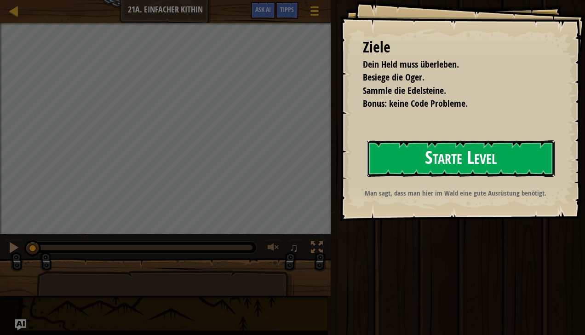
click at [440, 161] on button "Starte Level" at bounding box center [461, 158] width 188 height 36
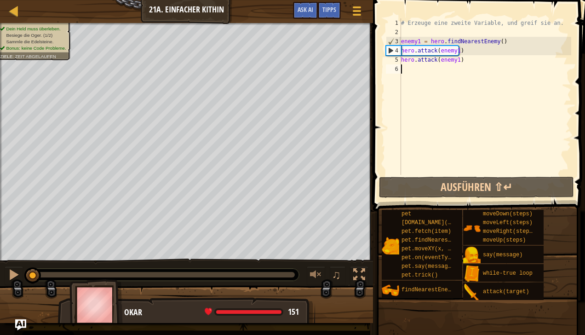
scroll to position [4, 0]
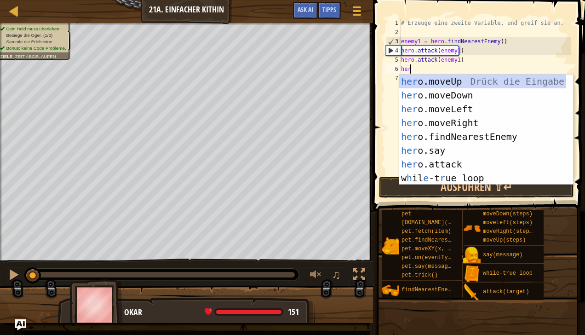
type textarea "hero"
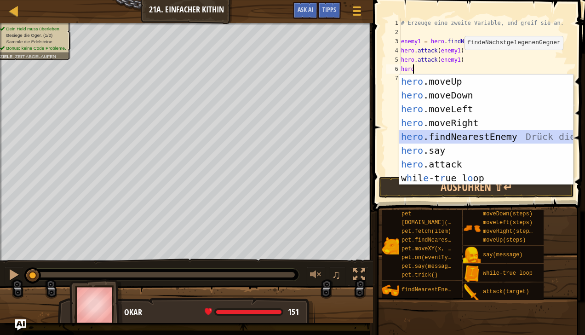
click at [419, 133] on div "hero .moveUp Drück die Eingabetaste hero .moveDown Drück die Eingabetaste hero …" at bounding box center [486, 144] width 174 height 138
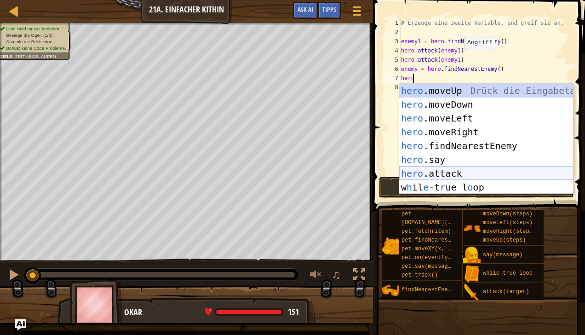
click at [453, 173] on div "hero .moveUp Drück die Eingabetaste hero .moveDown Drück die Eingabetaste hero …" at bounding box center [486, 153] width 174 height 138
type textarea "hero.attack(enemy)"
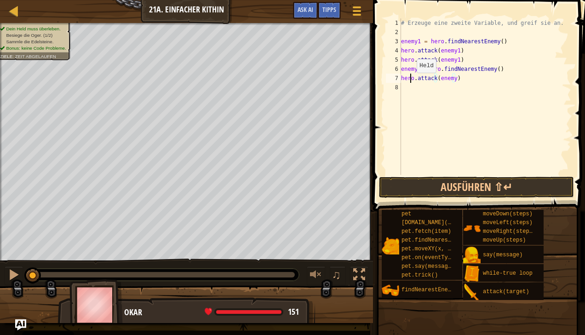
click at [409, 82] on div "# Erzeuge eine zweite Variable, und greif sie an. enemy1 = hero . findNearestEn…" at bounding box center [485, 105] width 172 height 175
click at [409, 87] on div "# Erzeuge eine zweite Variable, und greif sie an. enemy1 = hero . findNearestEn…" at bounding box center [485, 105] width 172 height 175
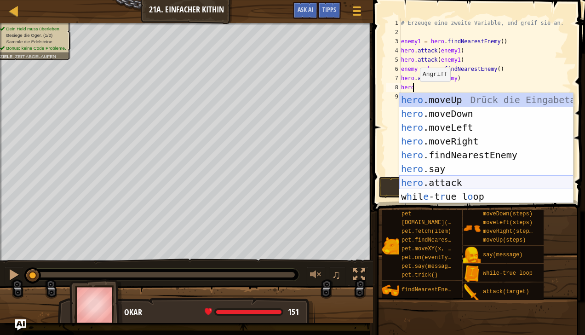
click at [444, 186] on div "hero .moveUp Drück die Eingabetaste hero .moveDown Drück die Eingabetaste hero …" at bounding box center [486, 162] width 174 height 138
type textarea "hero.attack(enemy)"
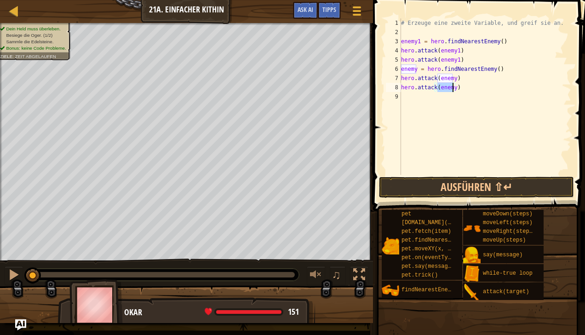
click at [494, 117] on div "# Erzeuge eine zweite Variable, und greif sie an. enemy1 = hero . findNearestEn…" at bounding box center [485, 105] width 172 height 175
click at [453, 79] on div "# Erzeuge eine zweite Variable, und greif sie an. enemy1 = hero . findNearestEn…" at bounding box center [485, 105] width 172 height 175
click at [453, 88] on div "# Erzeuge eine zweite Variable, und greif sie an. enemy1 = hero . findNearestEn…" at bounding box center [485, 105] width 172 height 175
type textarea "hero.attack(enemy2)"
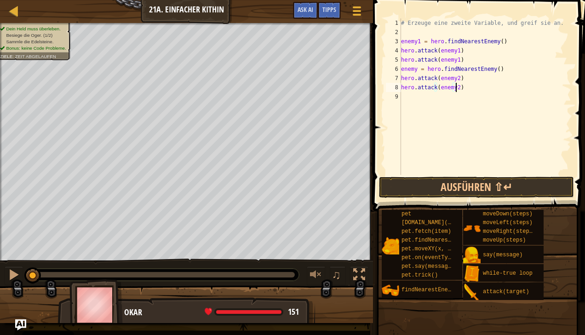
scroll to position [4, 4]
click at [439, 105] on div "# Erzeuge eine zweite Variable, und greif sie an. enemy1 = hero . findNearestEn…" at bounding box center [485, 105] width 172 height 175
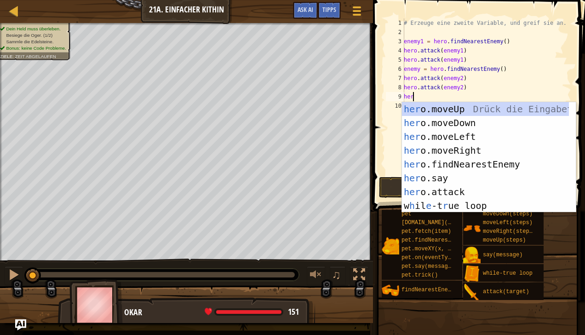
type textarea "hero"
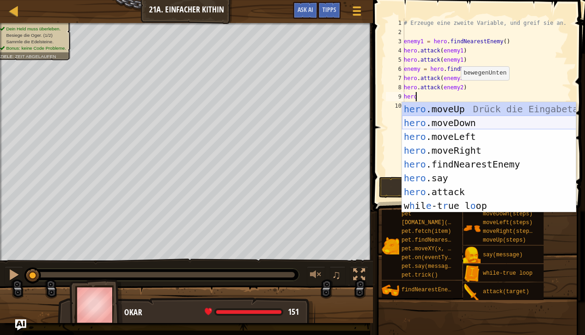
click at [449, 123] on div "hero .moveUp Drück die Eingabetaste hero .moveDown Drück die Eingabetaste hero …" at bounding box center [489, 171] width 174 height 138
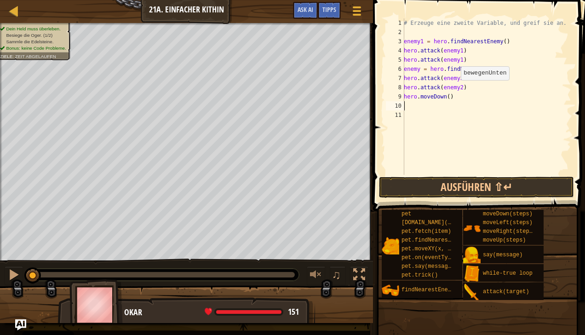
scroll to position [4, 0]
type textarea "j"
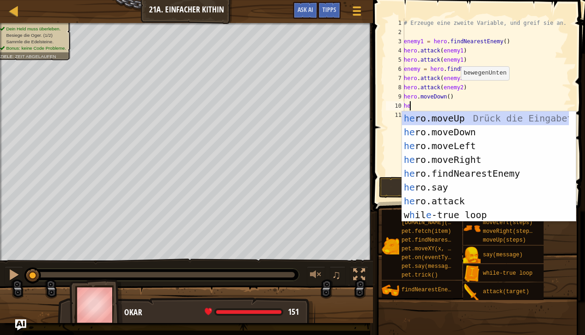
type textarea "hero"
click at [465, 156] on div "hero .moveUp Drück die Eingabetaste hero .moveDown Drück die Eingabetaste hero …" at bounding box center [489, 180] width 174 height 138
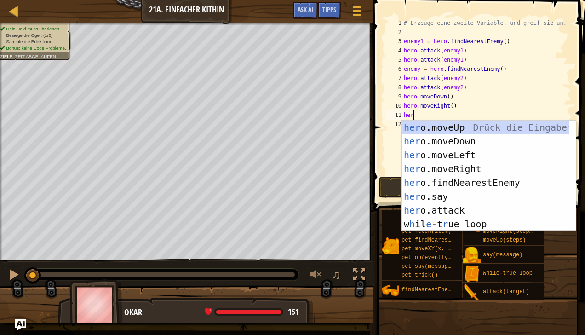
scroll to position [4, 0]
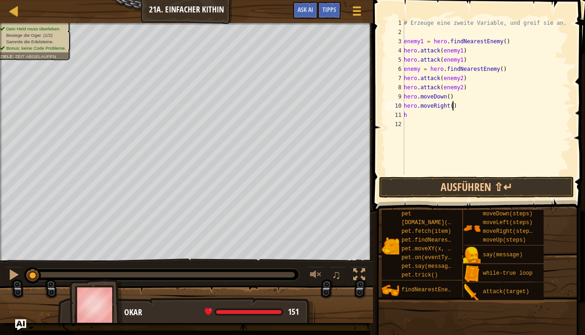
click at [460, 109] on div "# Erzeuge eine zweite Variable, und greif sie an. enemy1 = hero . findNearestEn…" at bounding box center [486, 105] width 169 height 175
type textarea "h"
click at [422, 130] on div "# Erzeuge eine zweite Variable, und greif sie an. enemy1 = hero . findNearestEn…" at bounding box center [486, 105] width 169 height 175
click at [420, 121] on div "# Erzeuge eine zweite Variable, und greif sie an. enemy1 = hero . findNearestEn…" at bounding box center [486, 105] width 169 height 175
click at [417, 115] on div "# Erzeuge eine zweite Variable, und greif sie an. enemy1 = hero . findNearestEn…" at bounding box center [486, 105] width 169 height 175
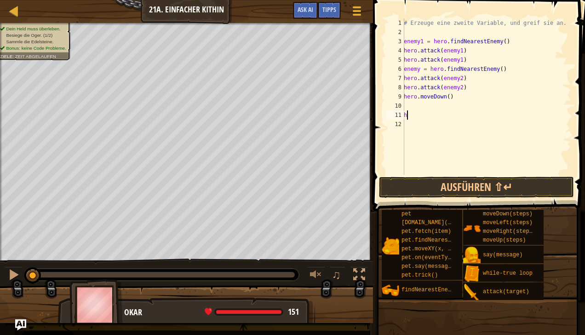
type textarea "h"
click at [407, 104] on div "# Erzeuge eine zweite Variable, und greif sie an. enemy1 = hero . findNearestEn…" at bounding box center [486, 105] width 169 height 175
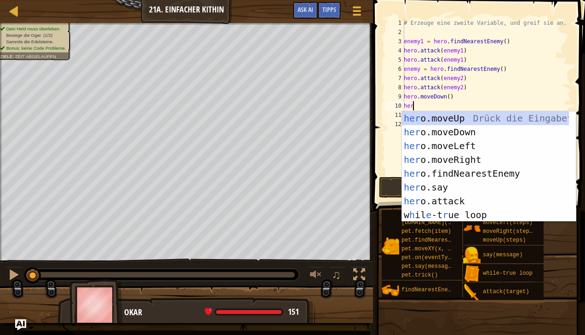
type textarea "hero"
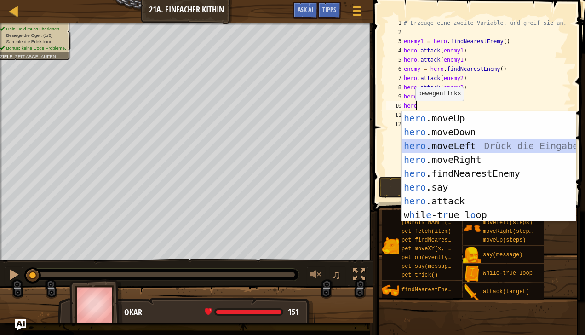
click at [417, 142] on div "hero .moveUp Drück die Eingabetaste hero .moveDown Drück die Eingabetaste hero …" at bounding box center [489, 180] width 174 height 138
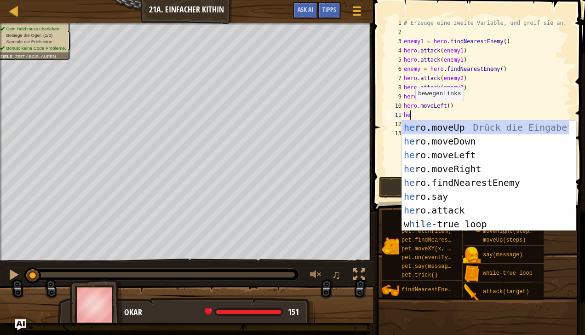
type textarea "hero"
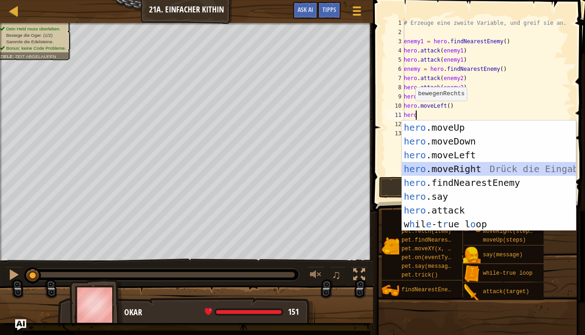
click at [433, 167] on div "hero .moveUp Drück die Eingabetaste hero .moveDown Drück die Eingabetaste hero …" at bounding box center [489, 190] width 174 height 138
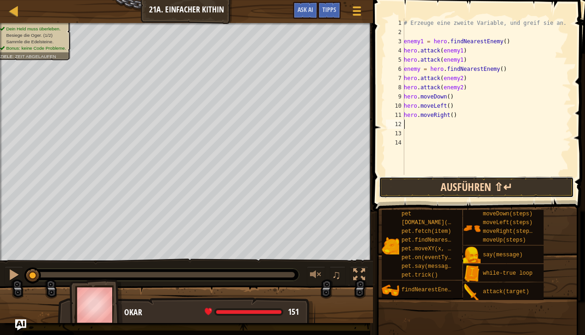
click at [444, 189] on button "Ausführen ⇧↵" at bounding box center [476, 187] width 195 height 21
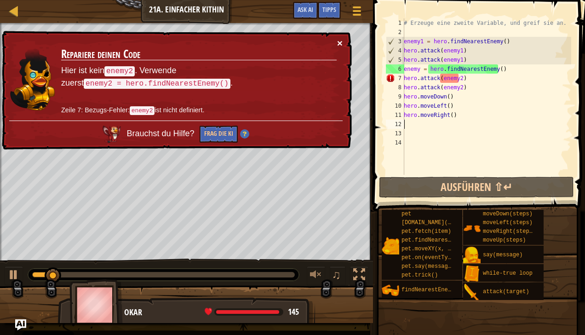
click at [342, 39] on button "×" at bounding box center [340, 43] width 6 height 10
click at [459, 78] on div "# Erzeuge eine zweite Variable, und greif sie an. enemy1 = hero . findNearestEn…" at bounding box center [486, 105] width 169 height 175
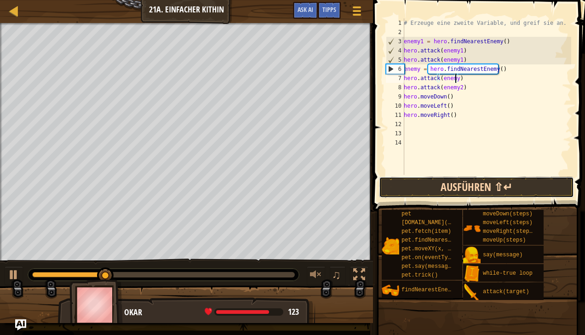
click at [468, 187] on button "Ausführen ⇧↵" at bounding box center [476, 187] width 195 height 21
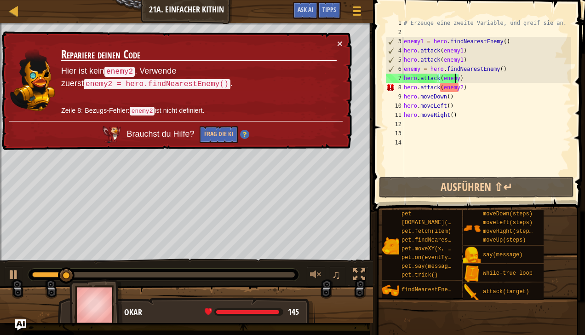
click at [458, 92] on div "# Erzeuge eine zweite Variable, und greif sie an. enemy1 = hero . findNearestEn…" at bounding box center [486, 105] width 169 height 175
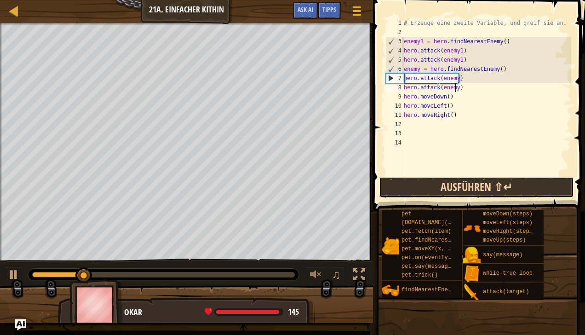
click at [449, 193] on button "Ausführen ⇧↵" at bounding box center [476, 187] width 195 height 21
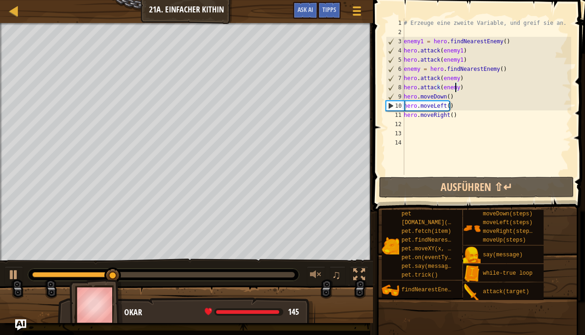
click at [452, 109] on div "# Erzeuge eine zweite Variable, und greif sie an. enemy1 = hero . findNearestEn…" at bounding box center [486, 105] width 169 height 175
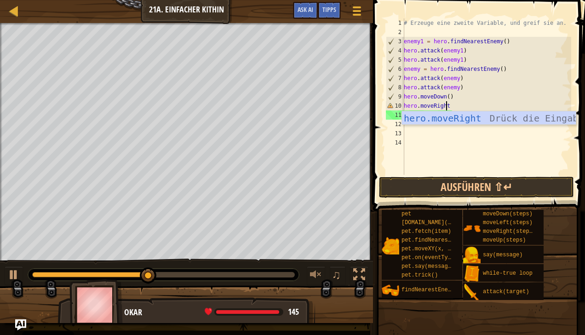
scroll to position [4, 3]
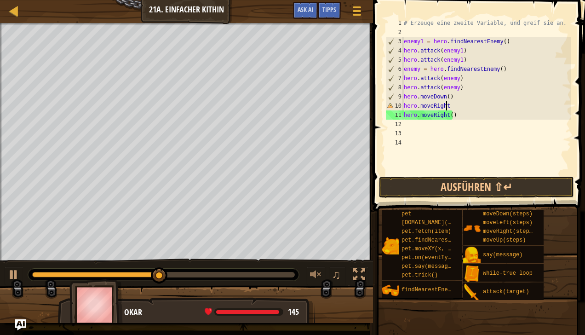
click at [469, 109] on div "# Erzeuge eine zweite Variable, und greif sie an. enemy1 = hero . findNearestEn…" at bounding box center [486, 105] width 169 height 175
click at [461, 117] on div "# Erzeuge eine zweite Variable, und greif sie an. enemy1 = hero . findNearestEn…" at bounding box center [486, 105] width 169 height 175
type textarea "h"
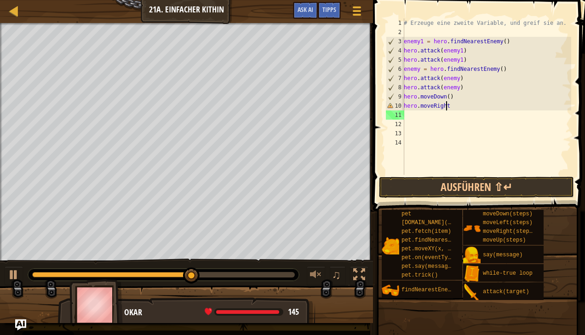
click at [448, 106] on div "# Erzeuge eine zweite Variable, und greif sie an. enemy1 = hero . findNearestEn…" at bounding box center [486, 105] width 169 height 175
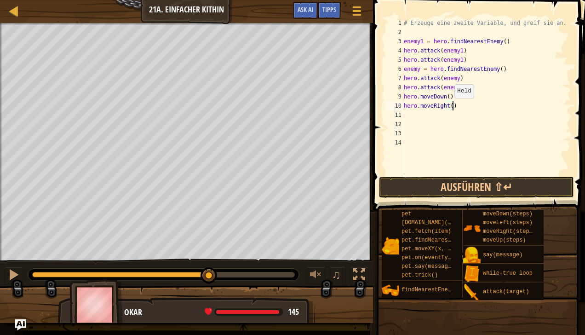
click at [449, 107] on div "# Erzeuge eine zweite Variable, und greif sie an. enemy1 = hero . findNearestEn…" at bounding box center [486, 105] width 169 height 175
type textarea "hero.moveRight(2)"
click at [434, 188] on button "Ausführen ⇧↵" at bounding box center [476, 187] width 195 height 21
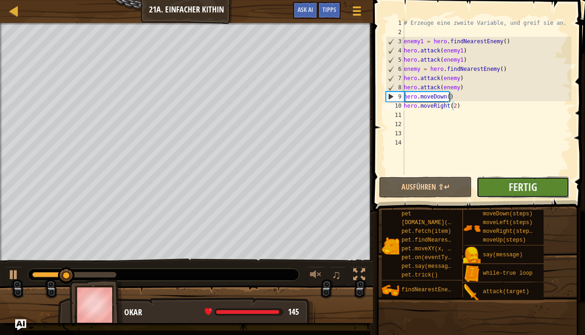
click at [507, 190] on button "Fertig" at bounding box center [523, 187] width 93 height 21
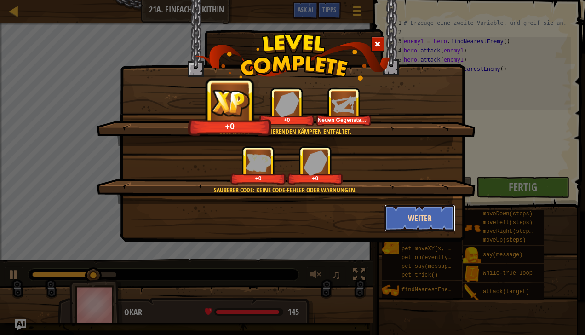
click at [422, 215] on button "Weiter" at bounding box center [420, 218] width 71 height 28
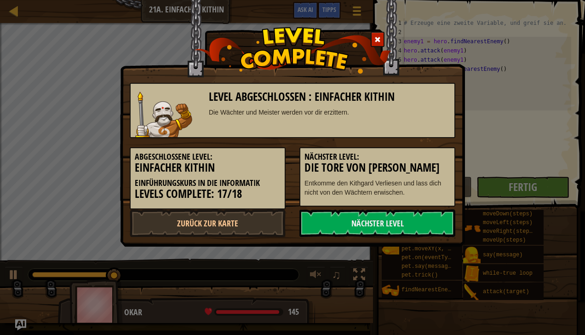
click at [377, 35] on div at bounding box center [378, 39] width 14 height 15
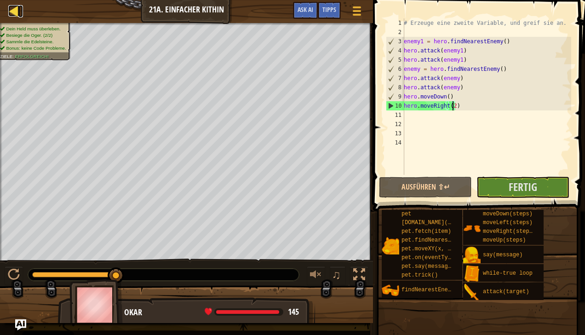
click at [12, 13] on div at bounding box center [14, 11] width 12 height 12
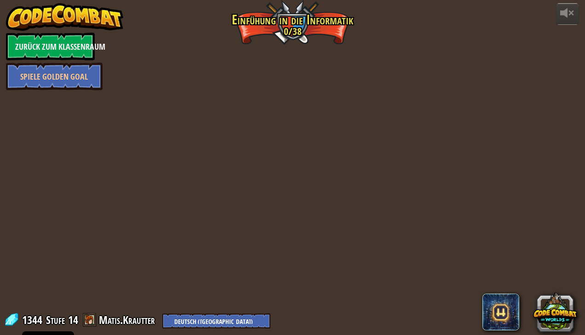
select select "de-DE"
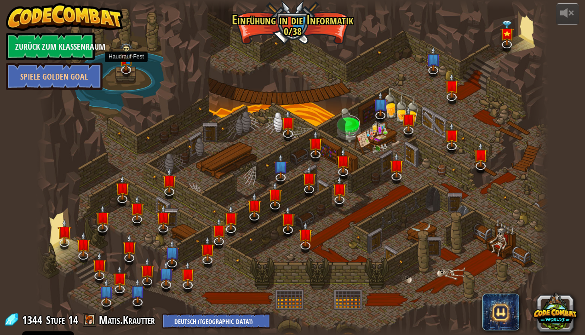
select select "de-DE"
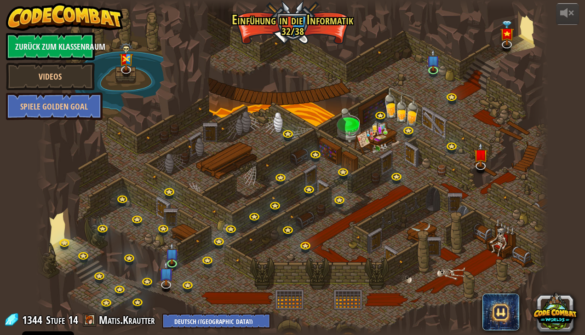
select select "de-DE"
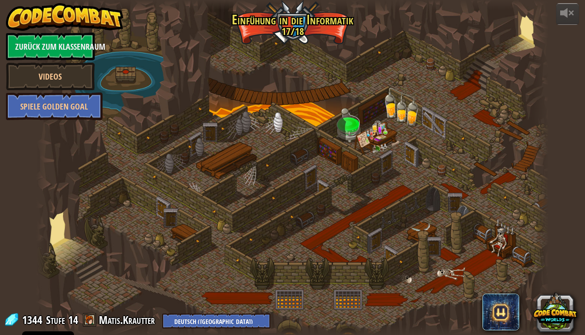
select select "de-DE"
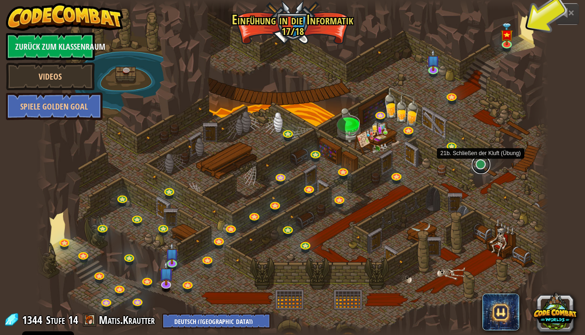
click at [481, 162] on link at bounding box center [481, 165] width 18 height 18
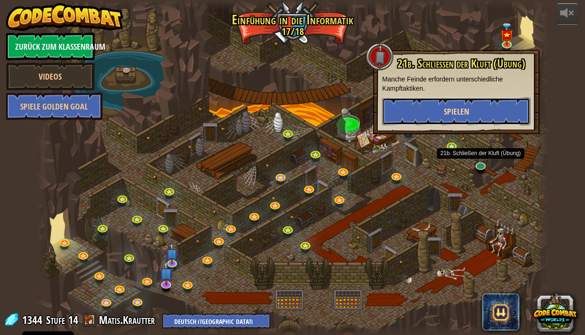
click at [439, 107] on button "Spielen" at bounding box center [456, 112] width 148 height 28
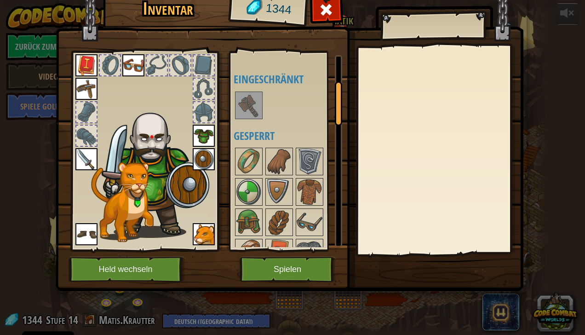
scroll to position [110, 0]
click at [279, 274] on button "Spielen" at bounding box center [288, 269] width 96 height 25
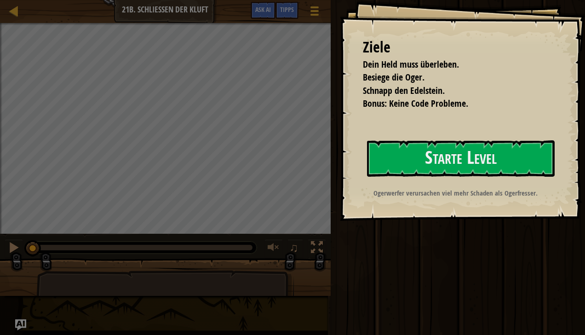
click at [406, 177] on div "Starte Level" at bounding box center [461, 158] width 188 height 37
click at [405, 170] on button "Starte Level" at bounding box center [461, 158] width 188 height 36
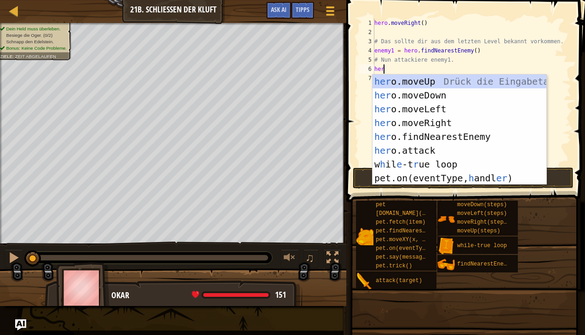
scroll to position [4, 0]
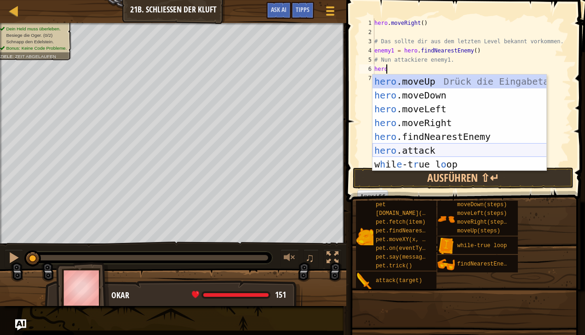
click at [412, 146] on div "hero .moveUp Drück die Eingabetaste hero .moveDown Drück die Eingabetaste hero …" at bounding box center [460, 137] width 174 height 124
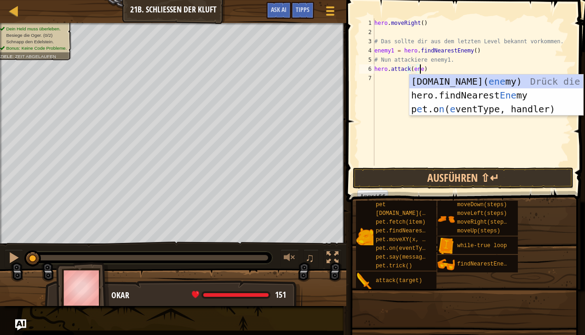
scroll to position [4, 4]
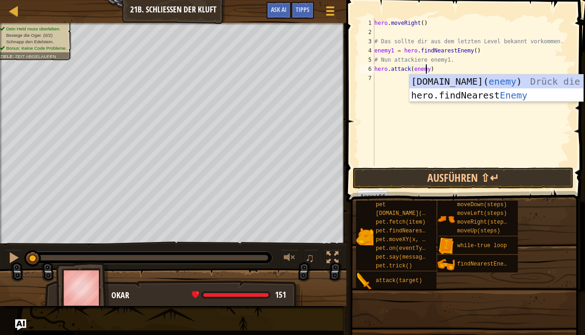
type textarea "hero.attack(enemy1)"
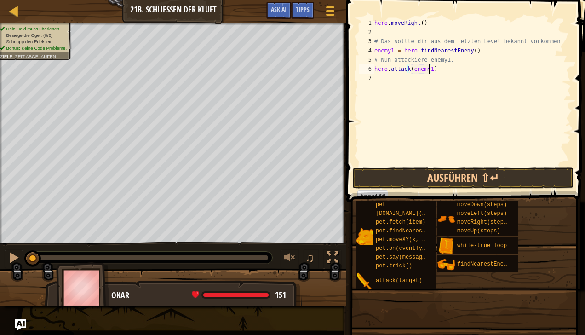
scroll to position [4, 4]
click at [381, 84] on div "hero . moveRight ( ) # Das sollte dir aus dem letzten Level bekannt vorkommen. …" at bounding box center [472, 101] width 199 height 166
type textarea "h"
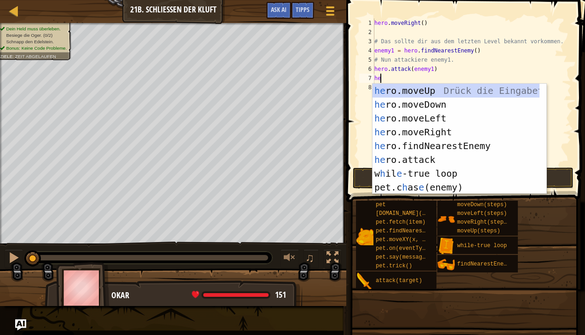
type textarea "hero"
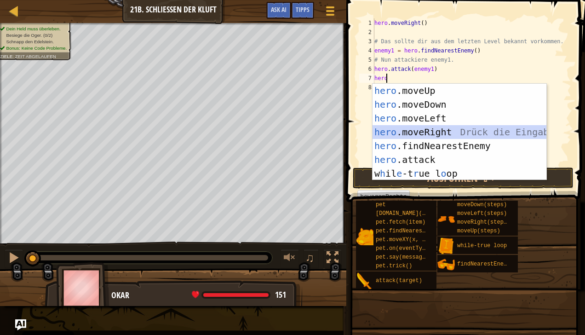
click at [425, 131] on div "hero .moveUp Drück die Eingabetaste hero .moveDown Drück die Eingabetaste hero …" at bounding box center [460, 146] width 174 height 124
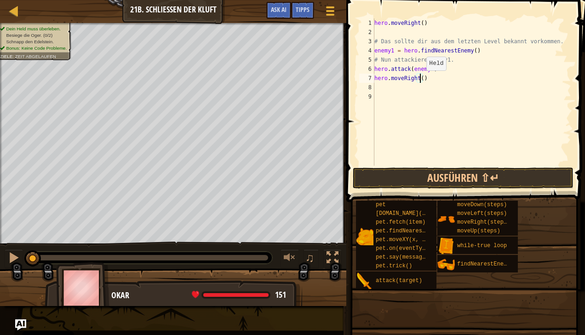
click at [419, 79] on div "hero . moveRight ( ) # Das sollte dir aus dem letzten Level bekannt vorkommen. …" at bounding box center [472, 101] width 199 height 166
type textarea "hero.moveRight(2)"
click at [402, 110] on div "hero . moveRight ( ) # Das sollte dir aus dem letzten Level bekannt vorkommen. …" at bounding box center [472, 101] width 199 height 166
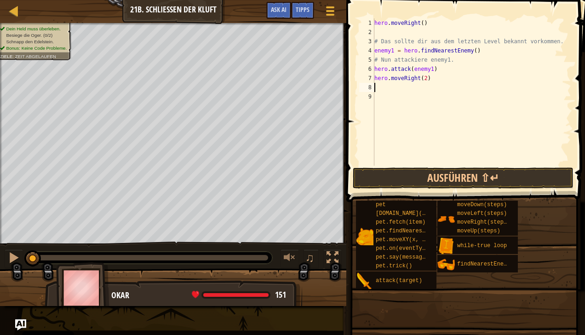
click at [380, 90] on div "hero . moveRight ( ) # Das sollte dir aus dem letzten Level bekannt vorkommen. …" at bounding box center [472, 101] width 199 height 166
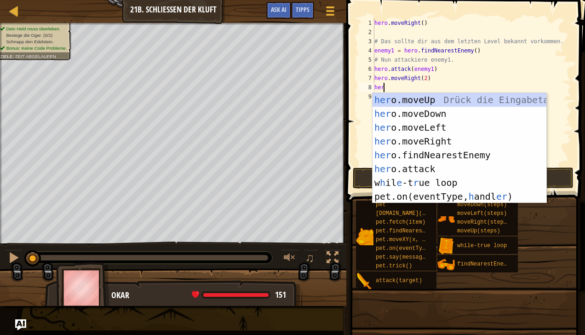
type textarea "hero"
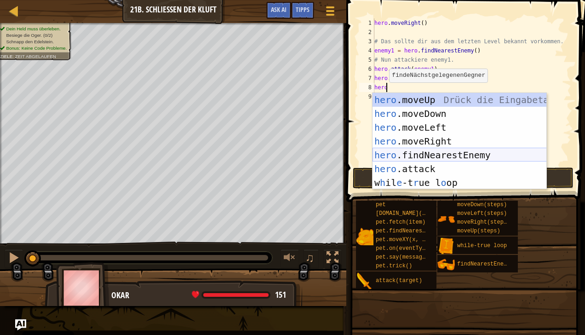
click at [436, 152] on div "hero .moveUp Drück die Eingabetaste hero .moveDown Drück die Eingabetaste hero …" at bounding box center [460, 155] width 174 height 124
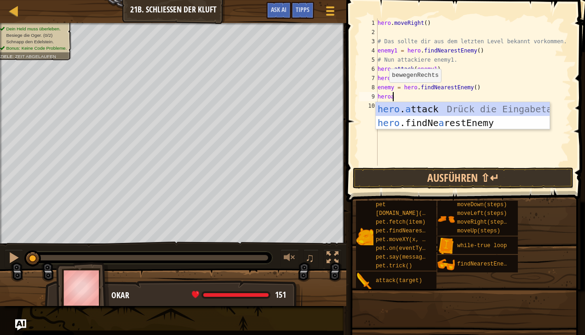
scroll to position [4, 1]
click at [440, 109] on div "hero . at tack Drück die Eingabetaste hero .findNe a res t Enemy Drück die Eing…" at bounding box center [463, 129] width 174 height 55
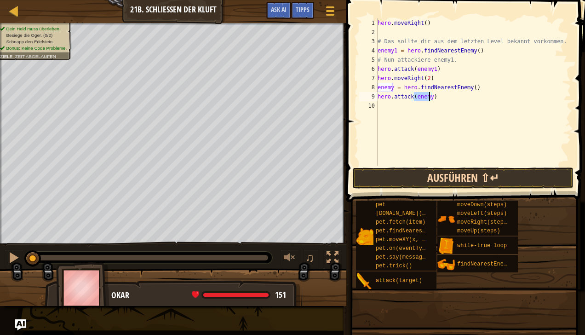
type textarea "hero.attack(enemy)"
click at [430, 178] on button "Ausführen ⇧↵" at bounding box center [463, 177] width 221 height 21
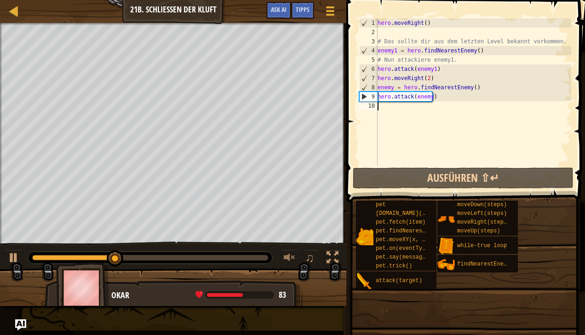
click at [386, 106] on div "hero . moveRight ( ) # Das sollte dir aus dem letzten Level bekannt vorkommen. …" at bounding box center [474, 101] width 196 height 166
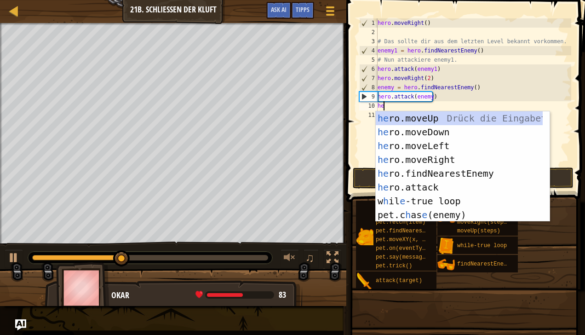
scroll to position [4, 0]
type textarea "hero"
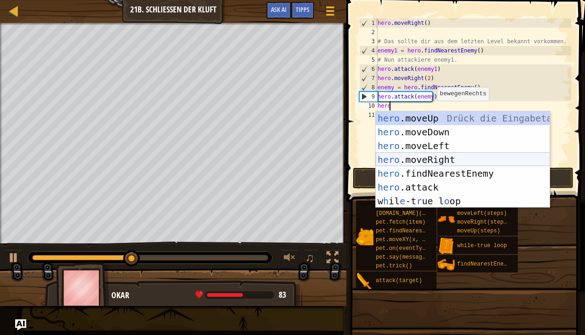
click at [425, 156] on div "hero .moveUp Drück die Eingabetaste hero .moveDown Drück die Eingabetaste hero …" at bounding box center [463, 173] width 174 height 124
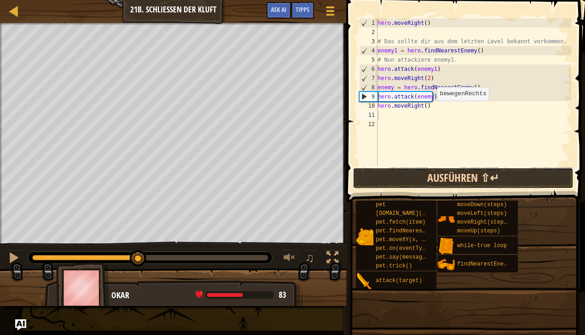
click at [423, 179] on button "Ausführen ⇧↵" at bounding box center [463, 177] width 221 height 21
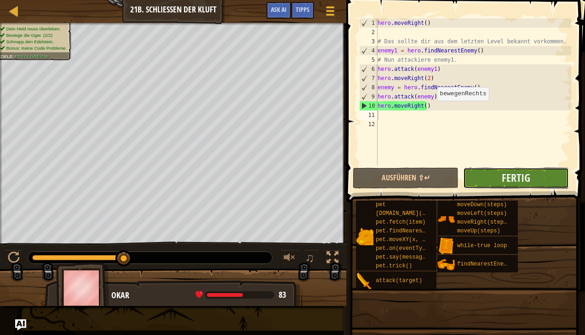
click at [488, 173] on button "Fertig" at bounding box center [516, 177] width 106 height 21
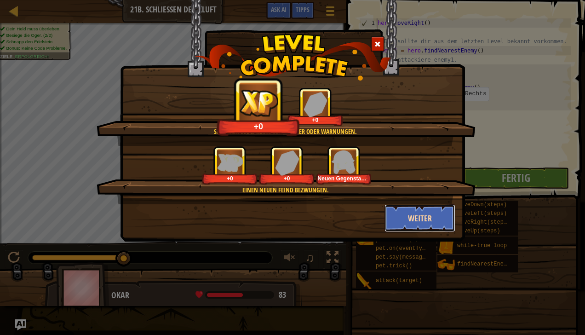
click at [427, 220] on button "Weiter" at bounding box center [420, 218] width 71 height 28
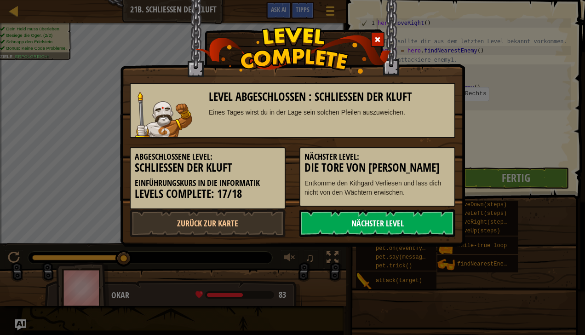
drag, startPoint x: 406, startPoint y: 226, endPoint x: 369, endPoint y: 232, distance: 37.2
click at [369, 232] on link "Nächster Level" at bounding box center [378, 223] width 156 height 28
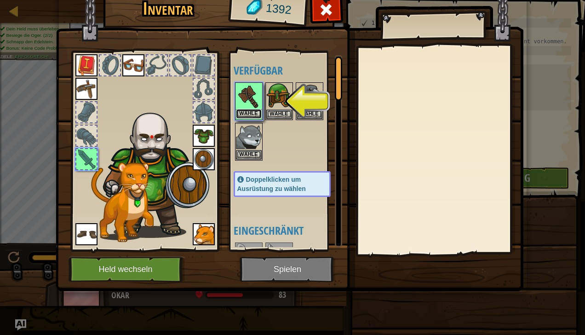
click at [243, 111] on button "Wähle" at bounding box center [249, 114] width 26 height 10
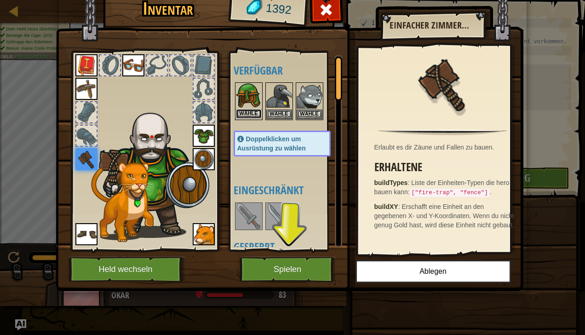
click at [247, 113] on button "Wähle" at bounding box center [249, 114] width 26 height 10
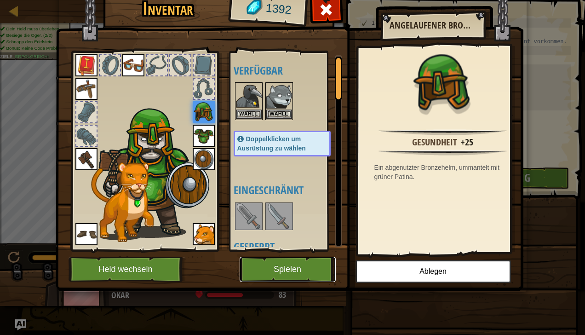
click at [279, 273] on button "Spielen" at bounding box center [288, 269] width 96 height 25
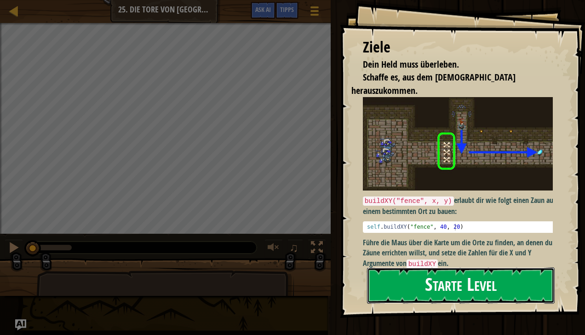
click at [423, 288] on button "Starte Level" at bounding box center [461, 285] width 188 height 36
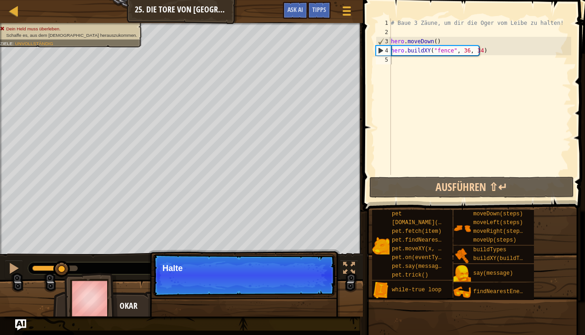
click at [321, 291] on p "Überspringen (Esc) Weiter Halte" at bounding box center [244, 275] width 183 height 42
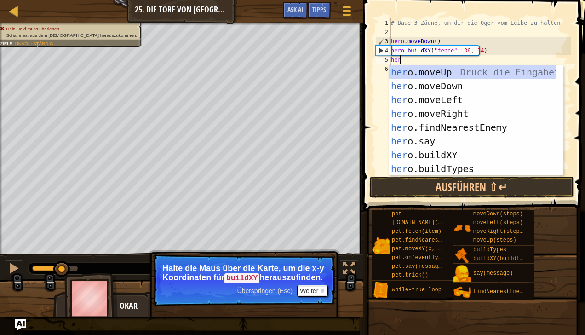
scroll to position [4, 0]
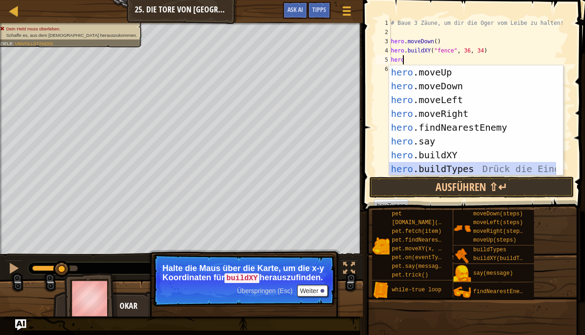
click at [408, 167] on div "hero .moveUp Drück die Eingabetaste hero .moveDown Drück die Eingabetaste hero …" at bounding box center [472, 134] width 167 height 138
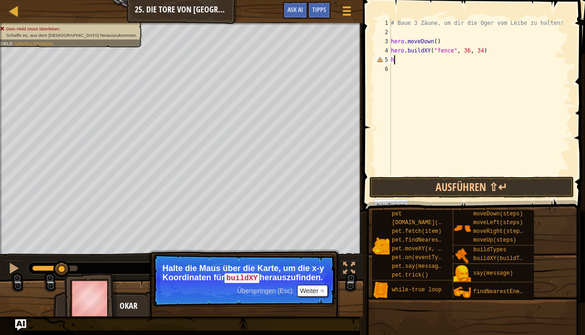
type textarea "h"
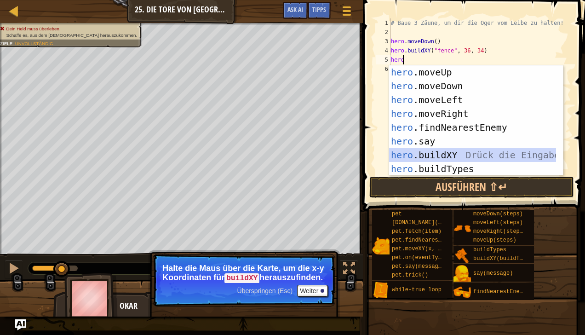
click at [443, 156] on div "hero .moveUp Drück die Eingabetaste hero .moveDown Drück die Eingabetaste hero …" at bounding box center [472, 134] width 167 height 138
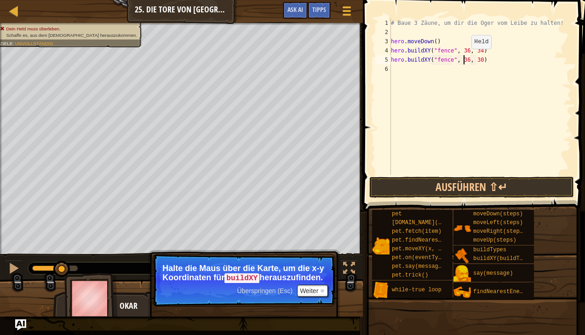
click at [464, 58] on div "# Baue 3 Zäune, um dir die Oger vom Leibe zu halten! hero . moveDown ( ) hero .…" at bounding box center [480, 105] width 182 height 175
click at [477, 59] on div "# Baue 3 Zäune, um dir die Oger vom Leibe zu halten! hero . moveDown ( ) hero .…" at bounding box center [480, 105] width 182 height 175
type textarea "hero.buildXY("fence", 39, 31)"
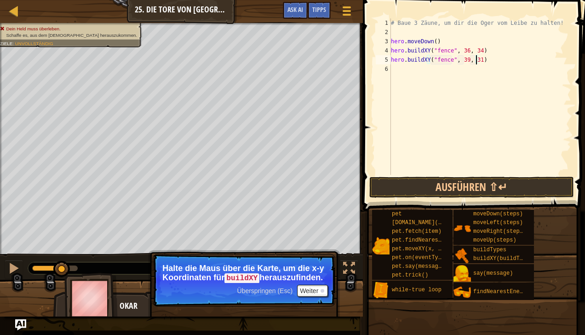
click at [434, 69] on div "# Baue 3 Zäune, um dir die Oger vom Leibe zu halten! hero . moveDown ( ) hero .…" at bounding box center [480, 105] width 182 height 175
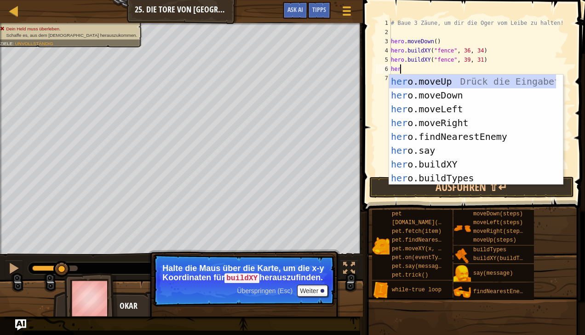
scroll to position [4, 0]
click at [444, 165] on div "hero .moveUp Drück die Eingabetaste hero .moveDown Drück die Eingabetaste hero …" at bounding box center [472, 144] width 167 height 138
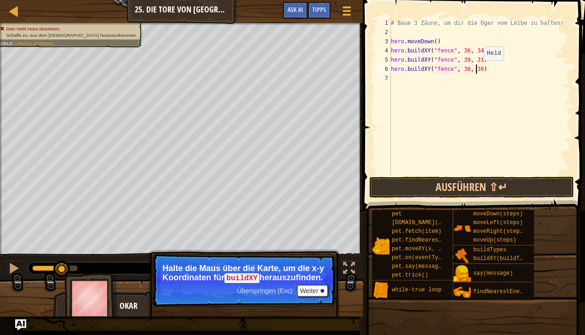
click at [476, 69] on div "# Baue 3 Zäune, um dir die Oger vom Leibe zu halten! hero . moveDown ( ) hero .…" at bounding box center [480, 105] width 182 height 175
type textarea "hero.buildXY("fence", 36, 27)"
click at [459, 181] on button "Ausführen ⇧↵" at bounding box center [471, 187] width 205 height 21
